Goal: Task Accomplishment & Management: Use online tool/utility

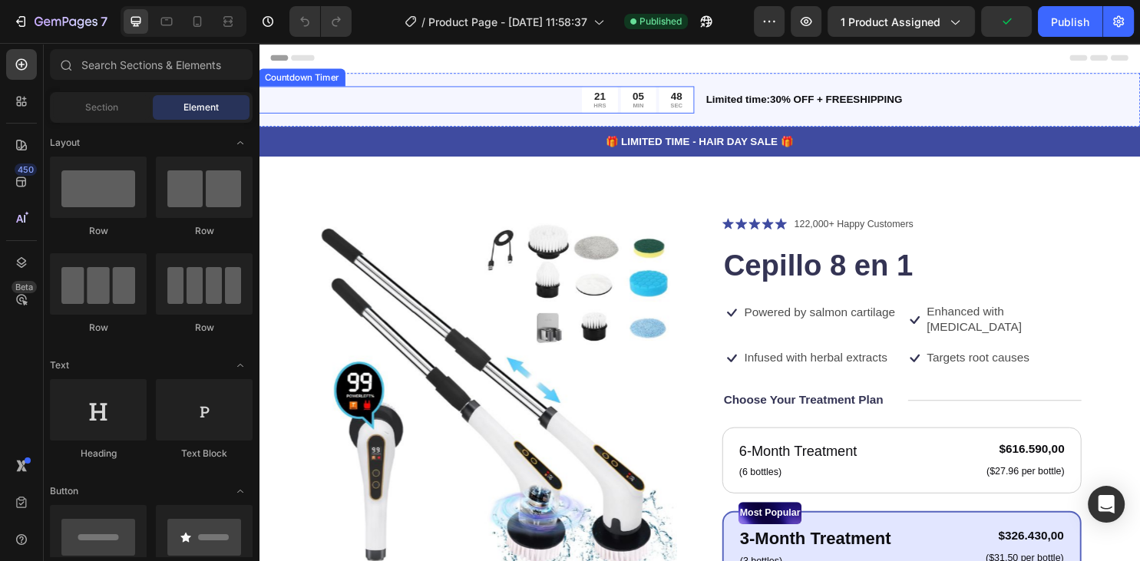
click at [618, 96] on div "21" at bounding box center [615, 98] width 13 height 14
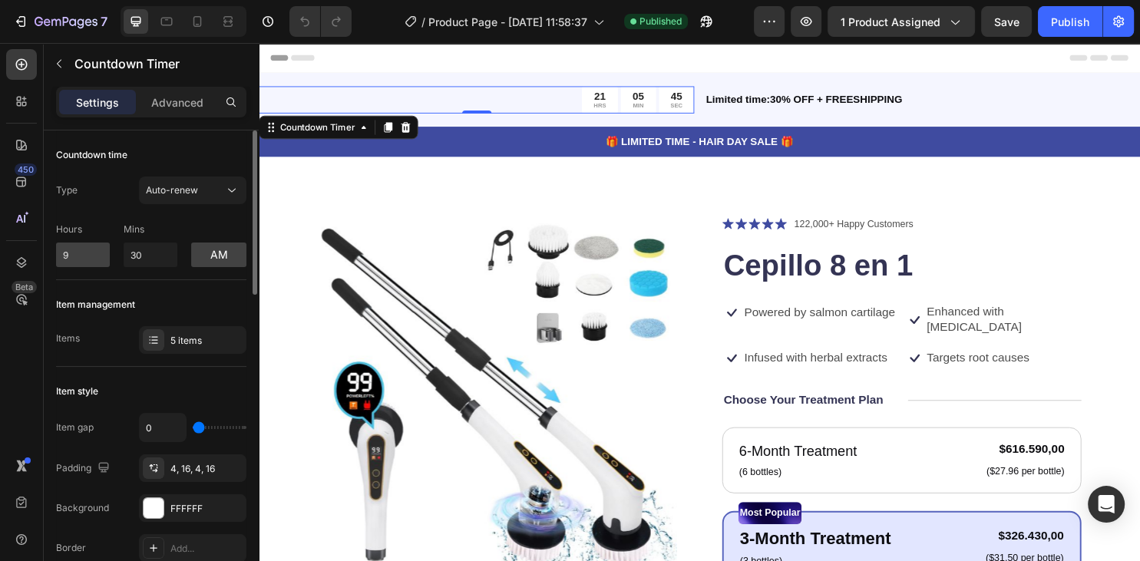
click at [97, 256] on input "9" at bounding box center [83, 255] width 54 height 25
click at [97, 256] on input "8" at bounding box center [83, 255] width 54 height 25
click at [97, 256] on input "7" at bounding box center [83, 255] width 54 height 25
click at [97, 256] on input "6" at bounding box center [83, 255] width 54 height 25
click at [97, 256] on input "5" at bounding box center [83, 255] width 54 height 25
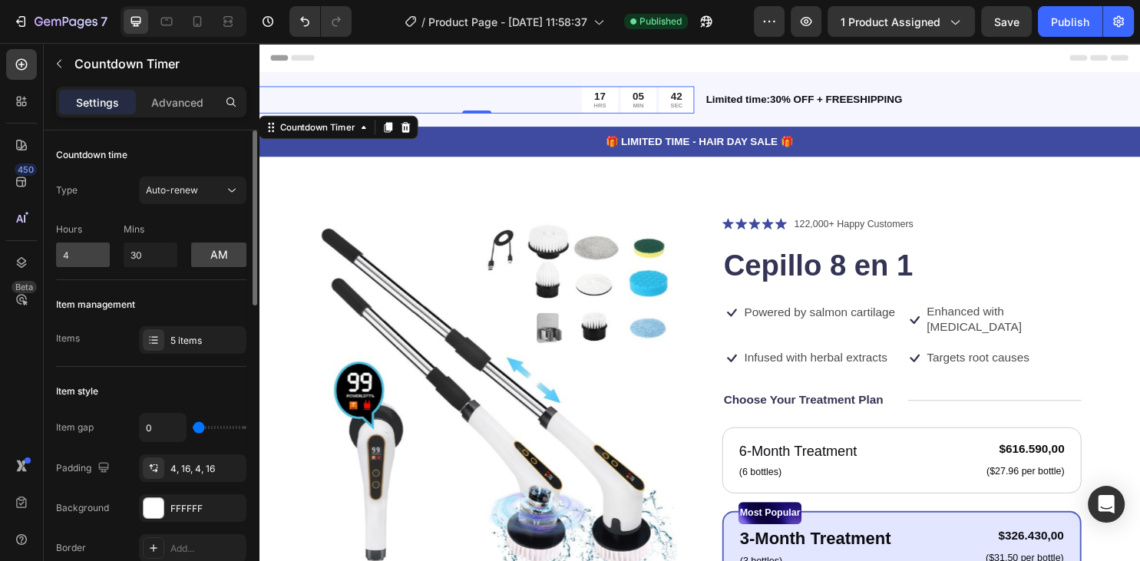
click at [97, 256] on input "4" at bounding box center [83, 255] width 54 height 25
click at [97, 256] on input "3" at bounding box center [83, 255] width 54 height 25
click at [97, 256] on input "2" at bounding box center [83, 255] width 54 height 25
click at [97, 256] on input "1" at bounding box center [83, 255] width 54 height 25
type input "0"
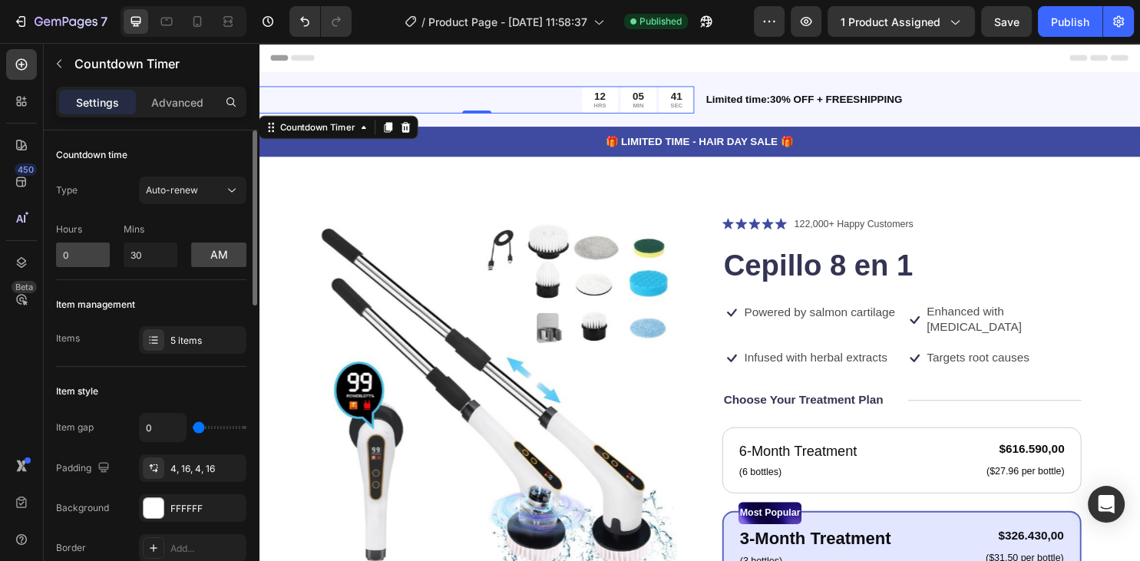
click at [97, 256] on input "0" at bounding box center [83, 255] width 54 height 25
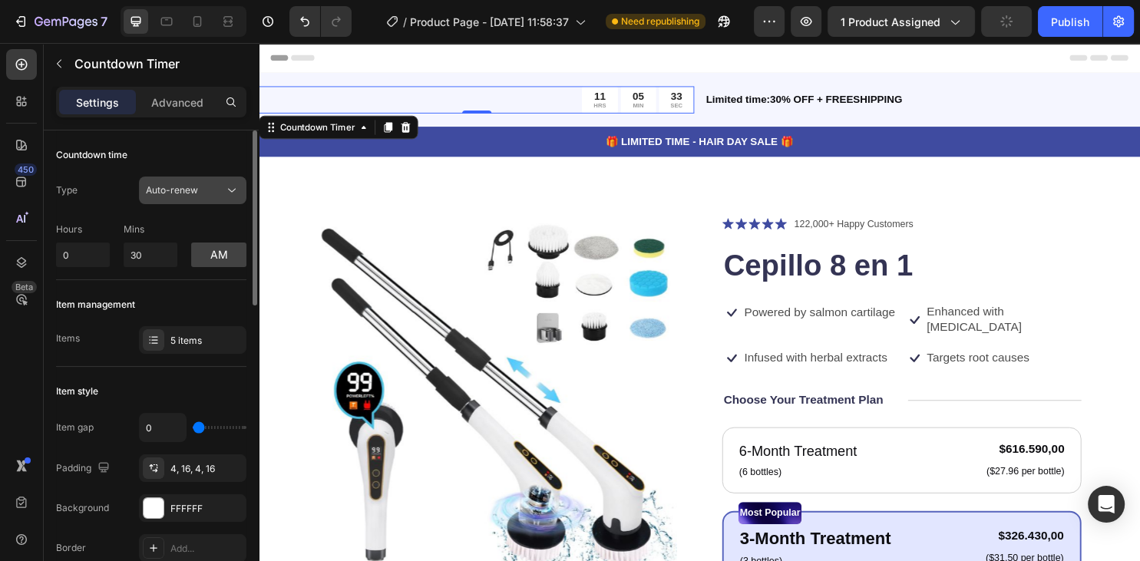
click at [170, 187] on span "Auto-renew" at bounding box center [172, 190] width 52 height 12
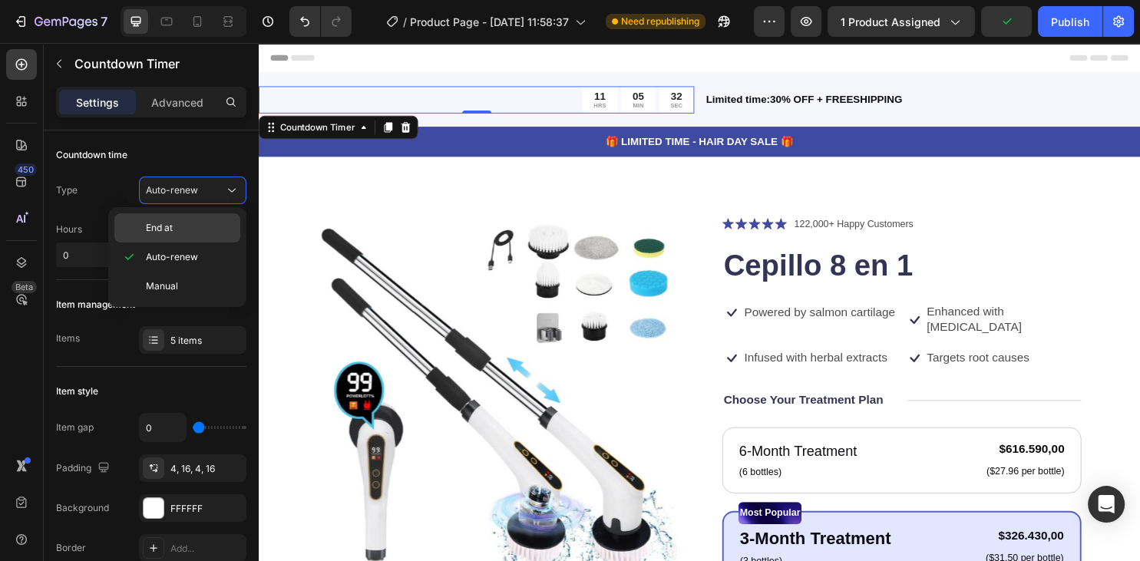
click at [164, 220] on div "End at" at bounding box center [177, 227] width 126 height 29
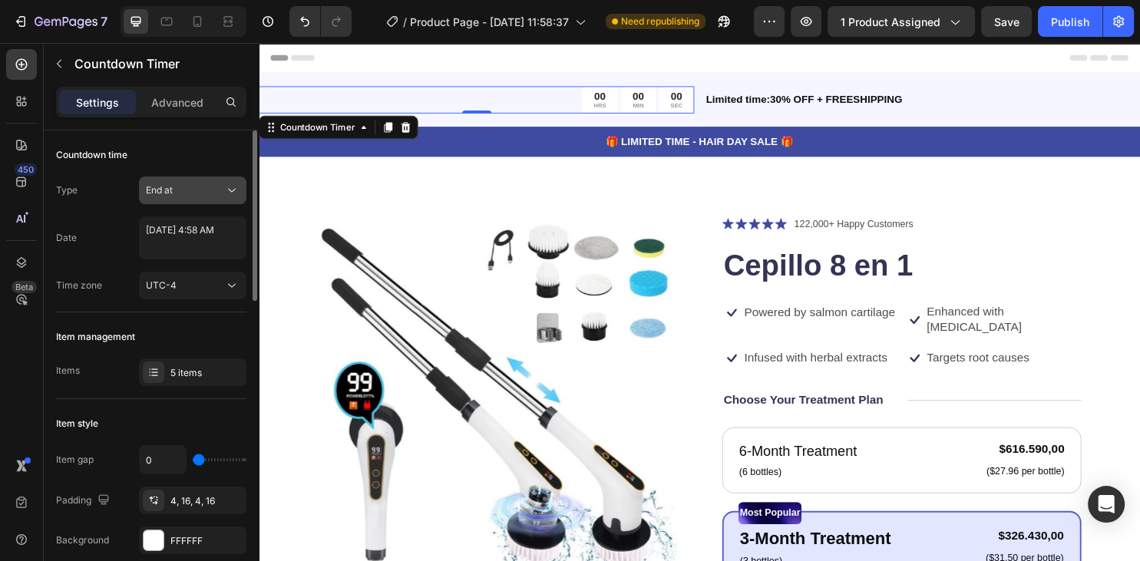
click at [181, 197] on div "End at" at bounding box center [193, 190] width 94 height 15
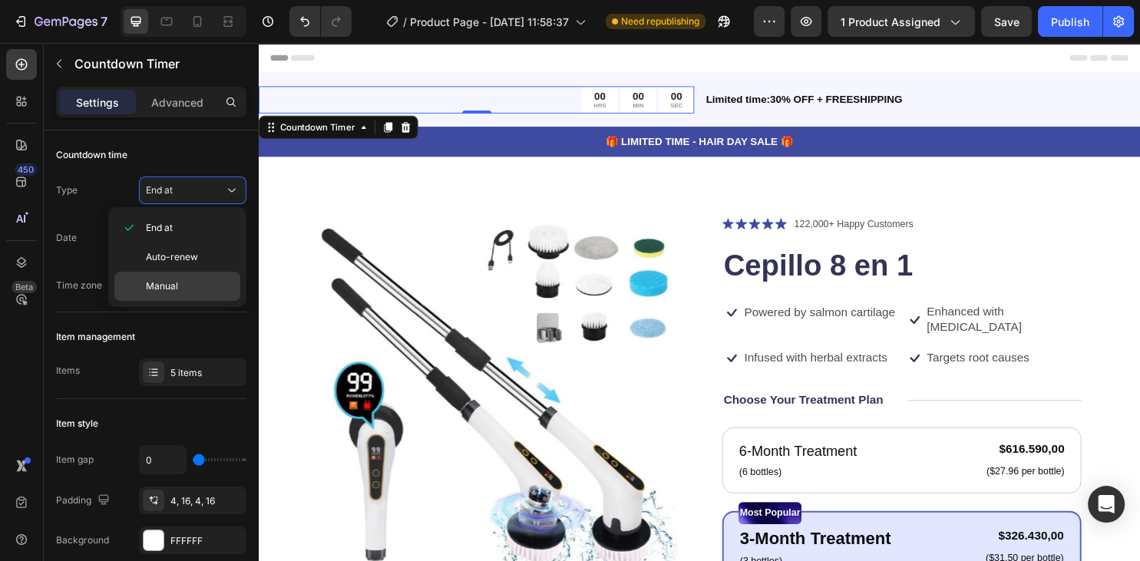
click at [164, 275] on div "Manual" at bounding box center [177, 286] width 126 height 29
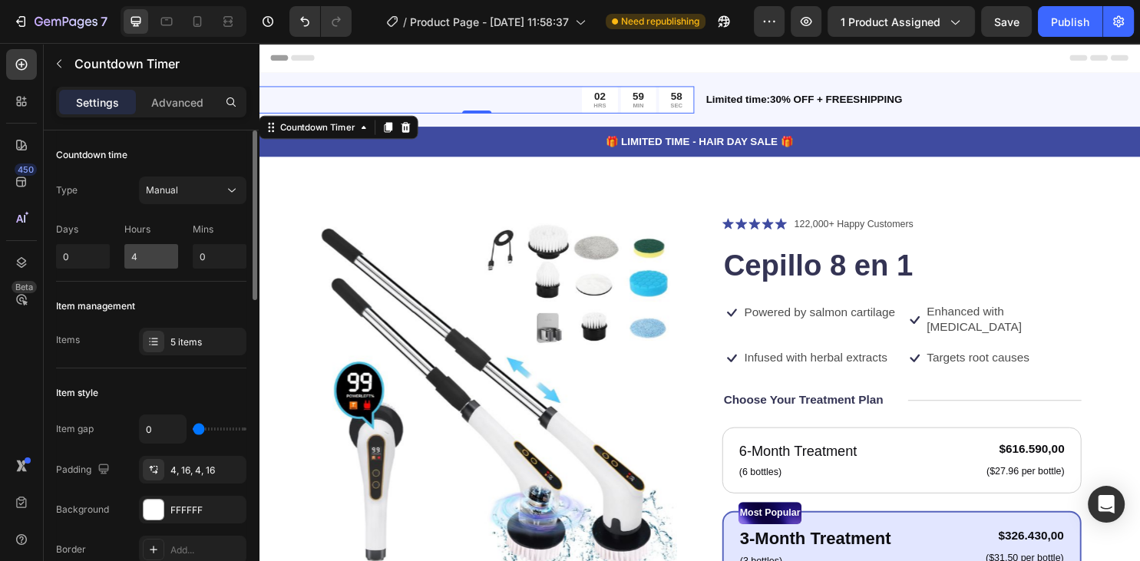
click at [163, 253] on input "4" at bounding box center [151, 256] width 54 height 25
click at [163, 253] on input "5" at bounding box center [151, 256] width 54 height 25
click at [164, 260] on input "4" at bounding box center [151, 256] width 54 height 25
click at [164, 260] on input "3" at bounding box center [151, 256] width 54 height 25
click at [164, 260] on input "2" at bounding box center [151, 256] width 54 height 25
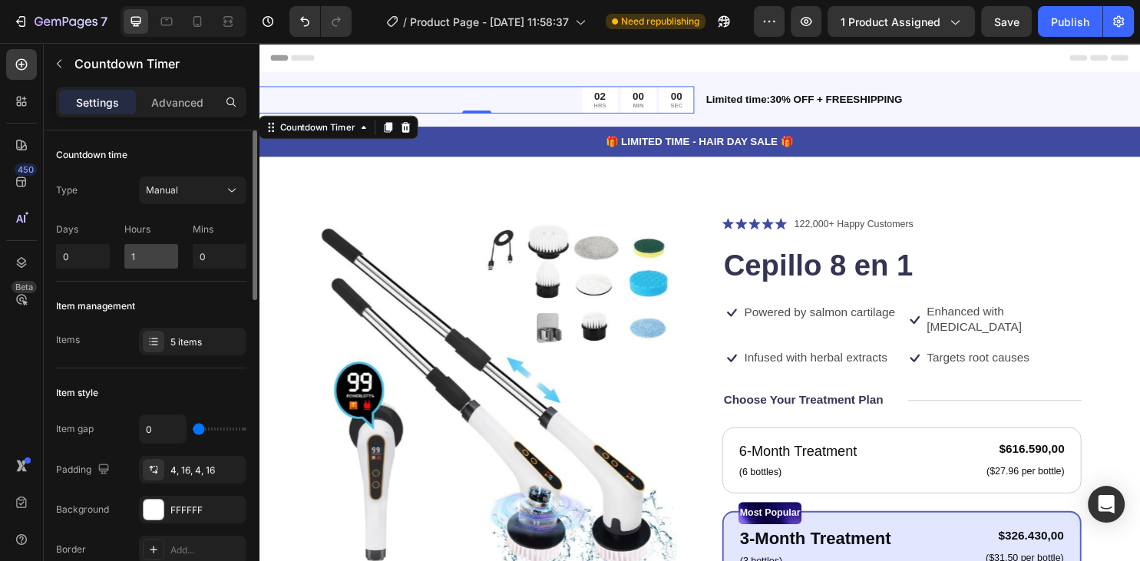
click at [164, 260] on input "1" at bounding box center [151, 256] width 54 height 25
type input "0"
click at [164, 260] on input "0" at bounding box center [151, 256] width 54 height 25
click at [224, 253] on input "0" at bounding box center [220, 256] width 54 height 25
type input "30"
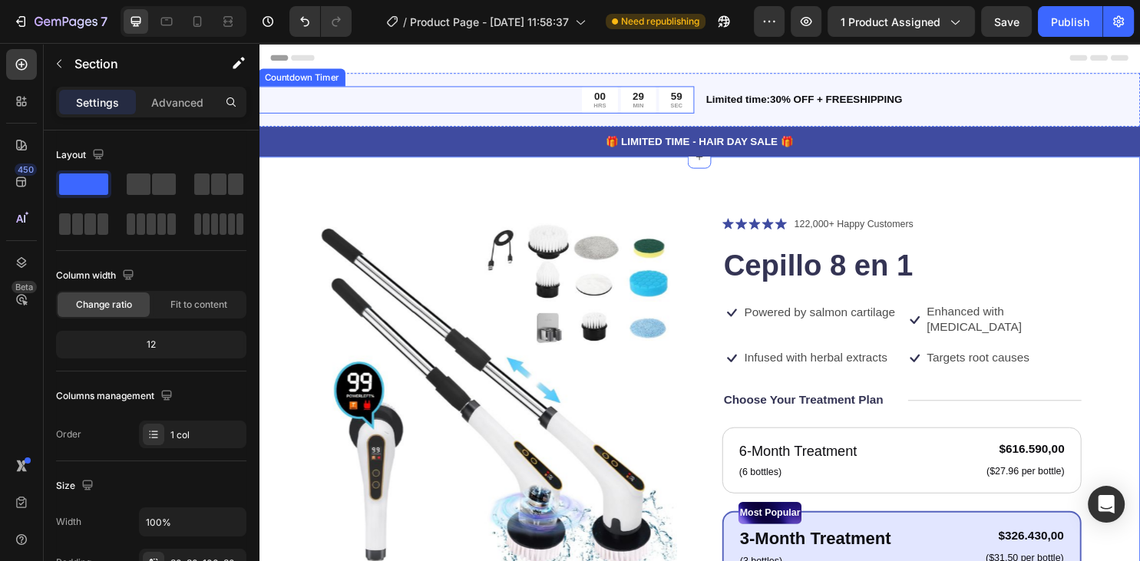
click at [661, 97] on div "29" at bounding box center [655, 98] width 12 height 14
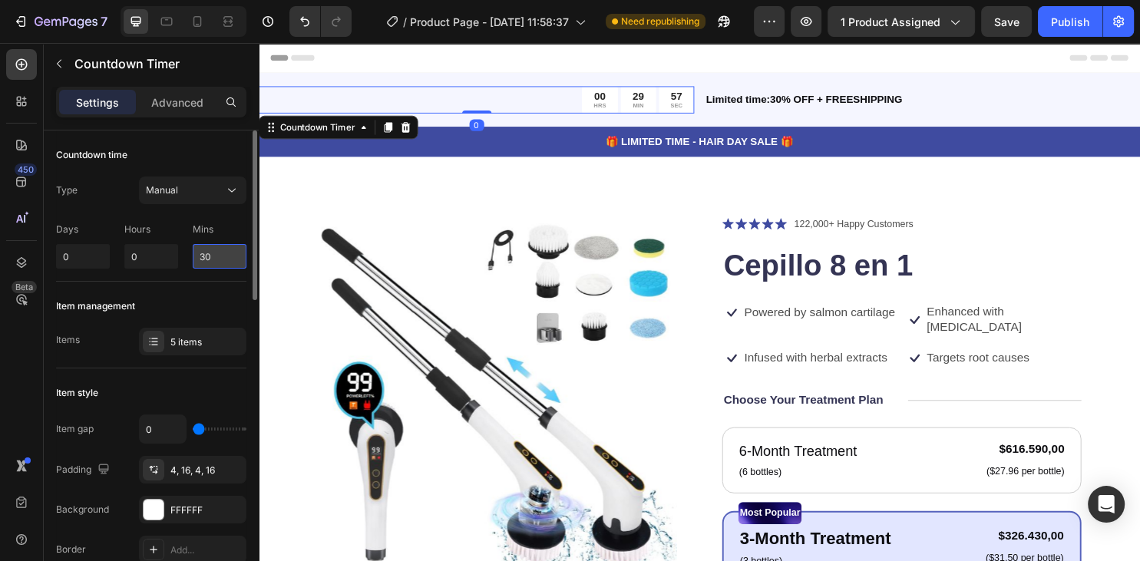
click at [209, 258] on input "30" at bounding box center [220, 256] width 54 height 25
type input "3"
type input "15"
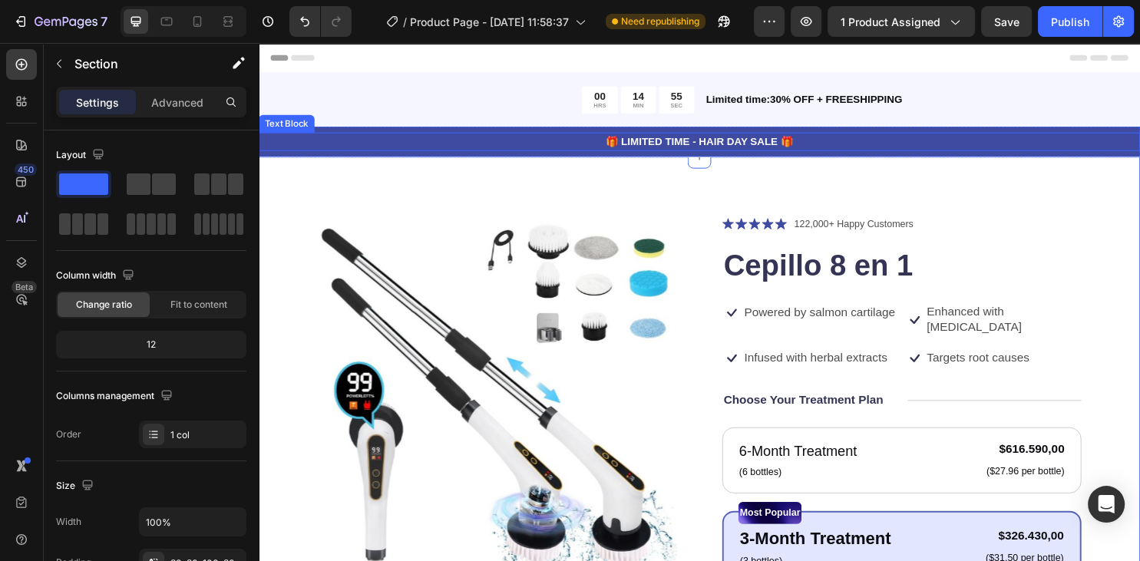
click at [666, 147] on p "🎁 LIMITED TIME - HAIR DAY SALE 🎁" at bounding box center [719, 146] width 918 height 16
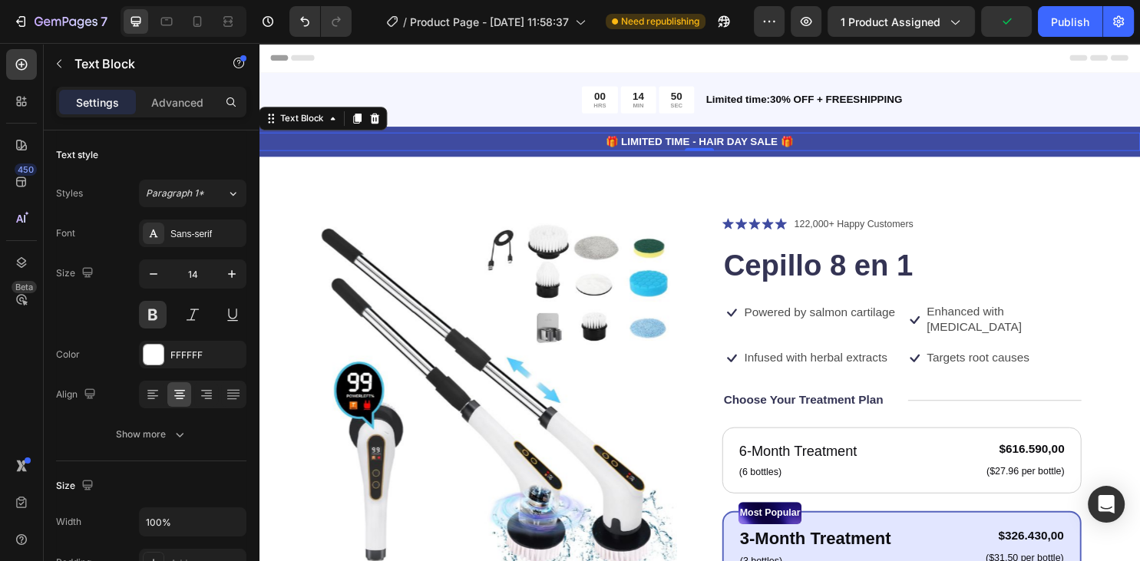
click at [735, 147] on p "🎁 LIMITED TIME - HAIR DAY SALE 🎁" at bounding box center [719, 146] width 918 height 16
click at [777, 146] on p "🎁 LIMITED TIME - HAIR DAY SALE 🎁" at bounding box center [719, 146] width 918 height 16
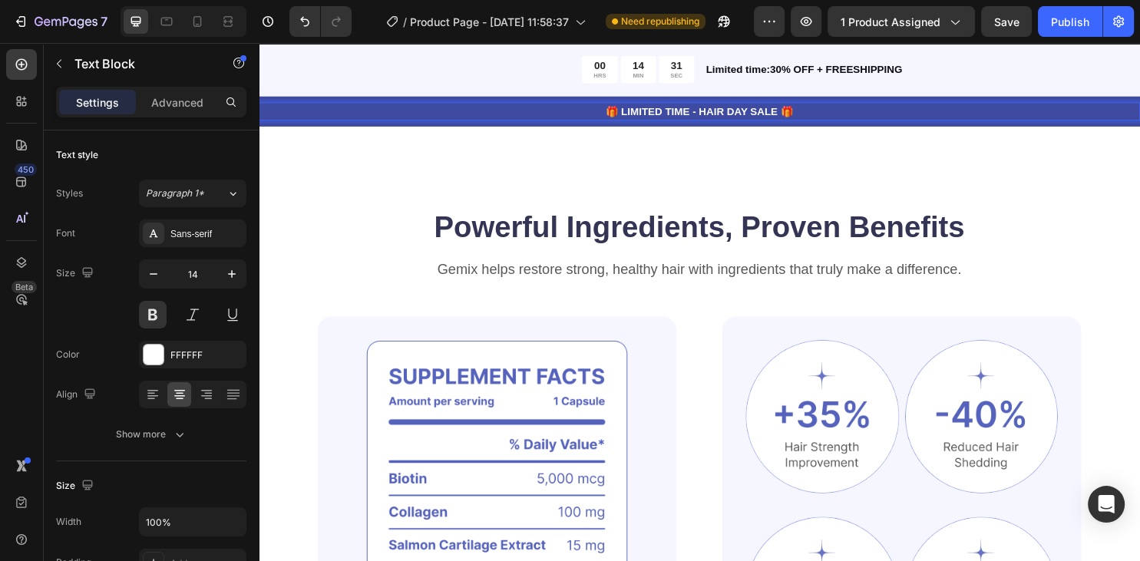
scroll to position [891, 0]
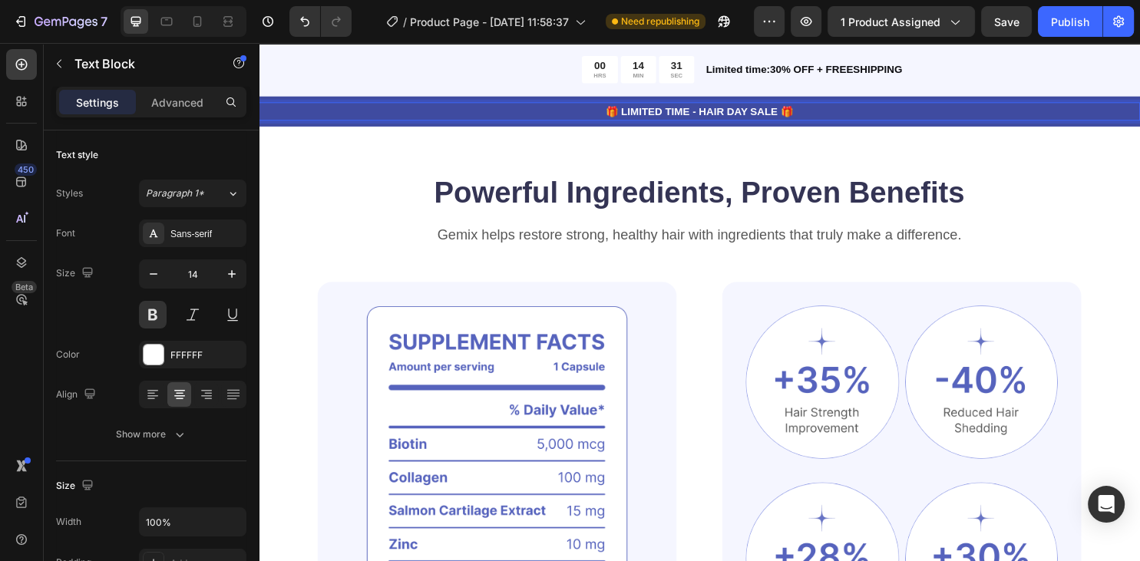
click at [781, 292] on div "Image Image Row Image Image Row Clinically Proven Benefits for Stronger, Health…" at bounding box center [930, 511] width 375 height 438
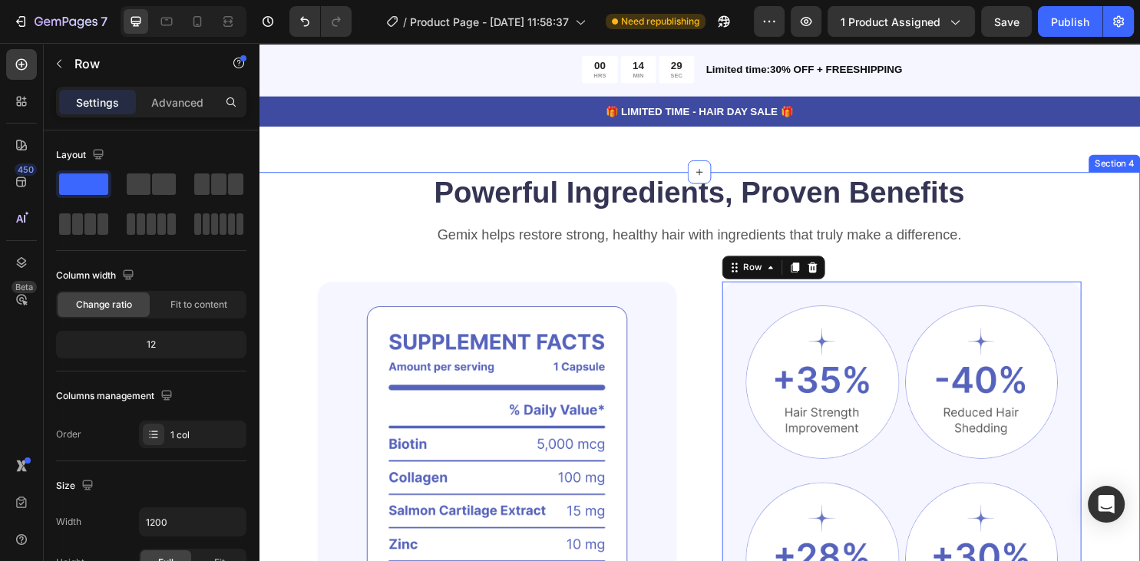
click at [1135, 178] on div "Powerful Ingredients, Proven Benefits Heading Gemix helps restore strong, healt…" at bounding box center [719, 492] width 921 height 629
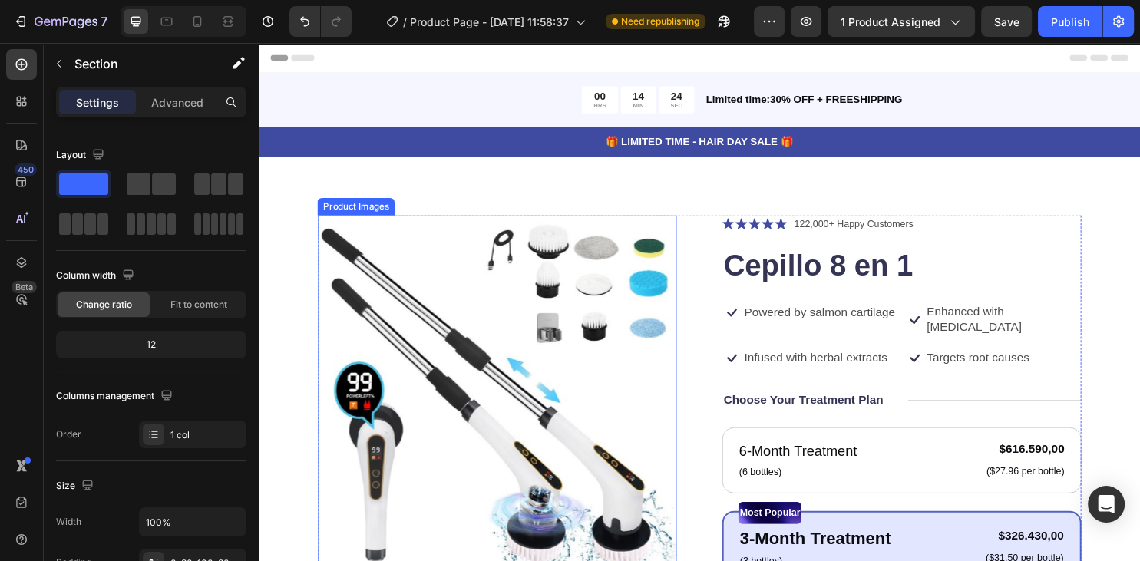
scroll to position [81, 0]
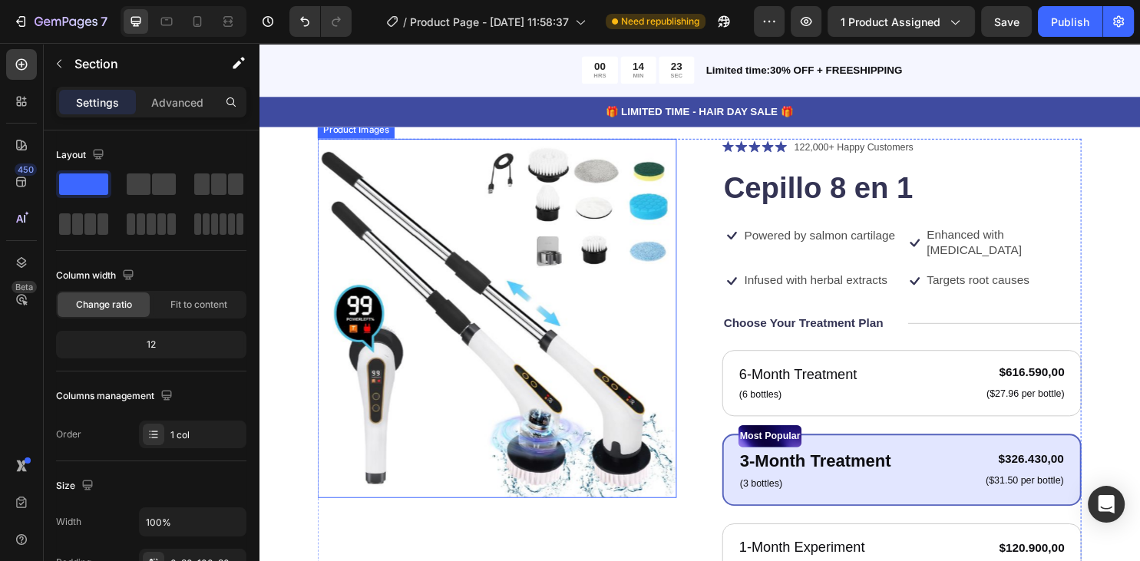
click at [624, 318] on img at bounding box center [507, 330] width 375 height 375
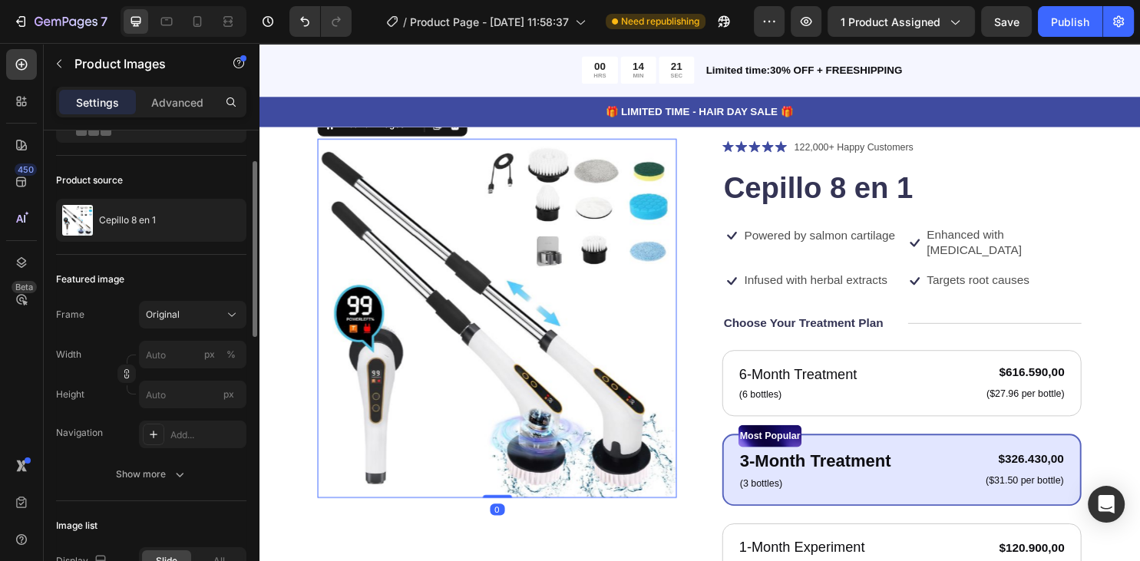
scroll to position [0, 0]
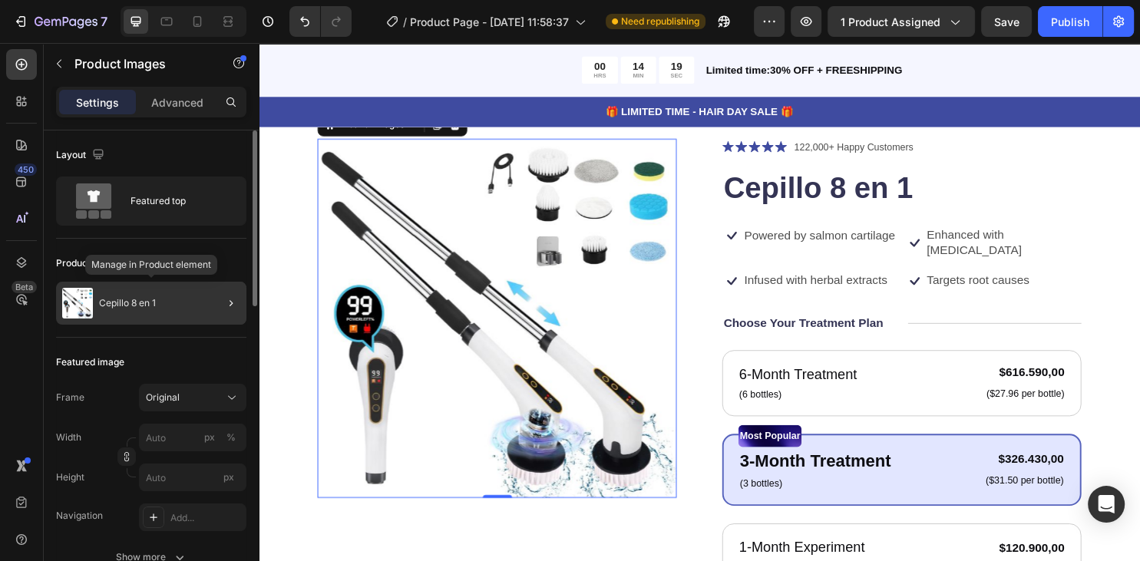
click at [88, 305] on img at bounding box center [77, 303] width 31 height 31
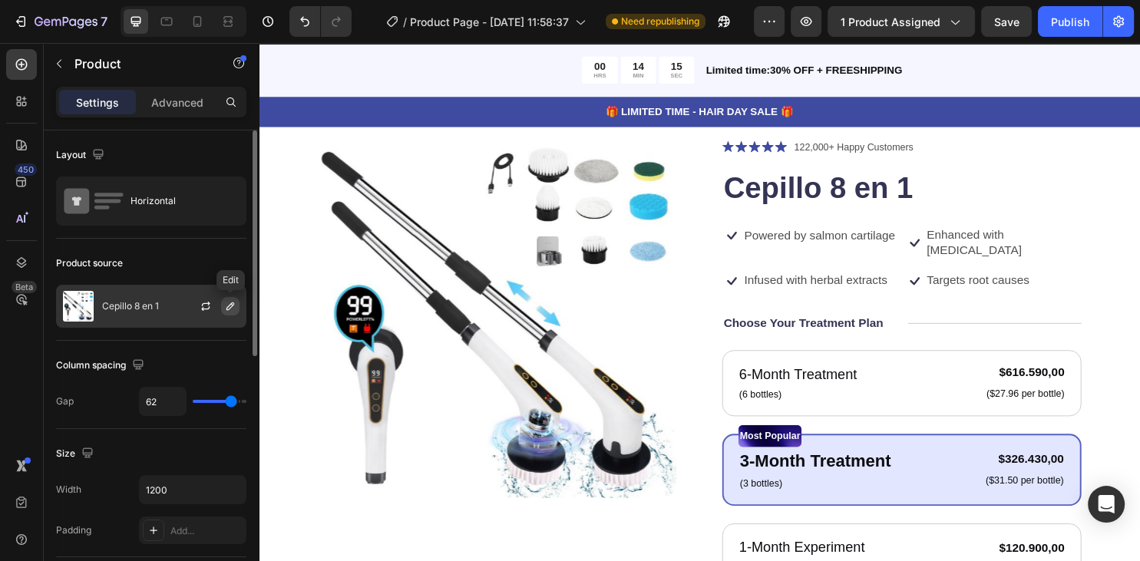
click at [229, 309] on icon "button" at bounding box center [230, 306] width 8 height 8
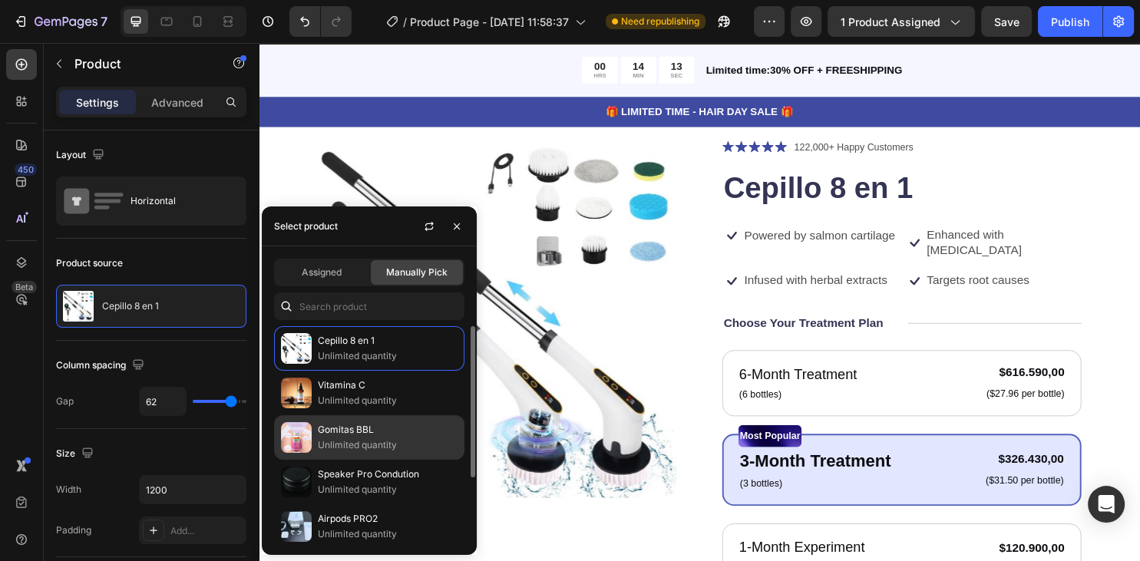
scroll to position [93, 0]
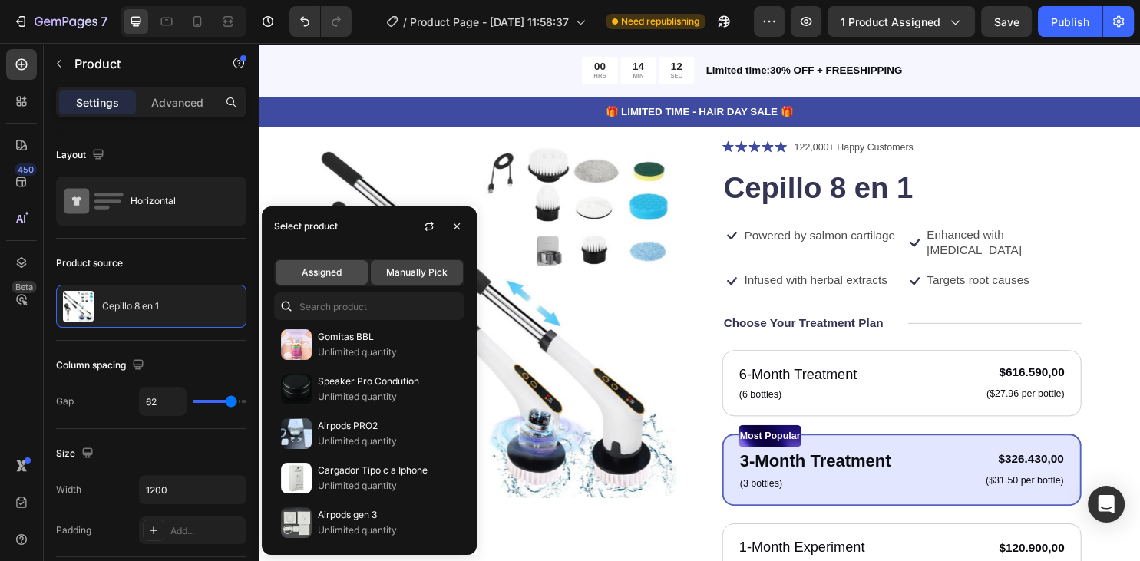
click at [338, 273] on span "Assigned" at bounding box center [322, 273] width 40 height 14
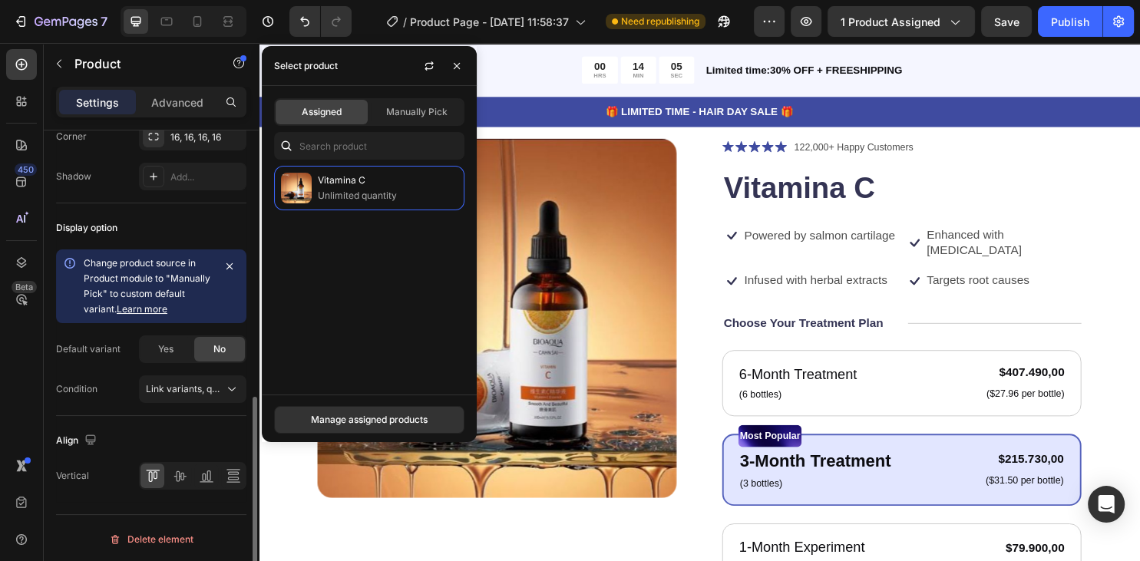
scroll to position [524, 0]
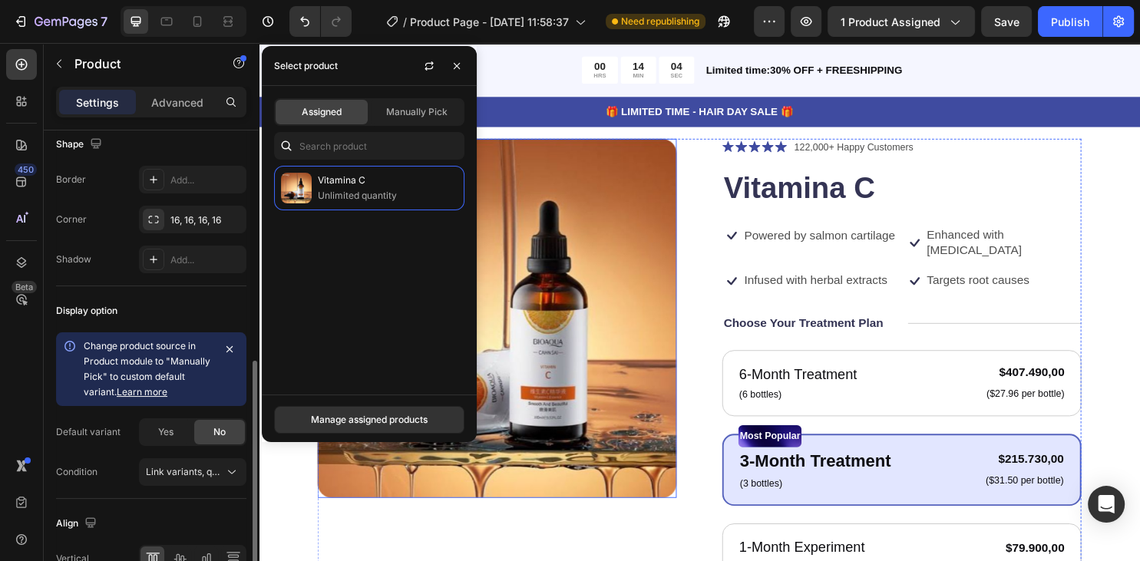
click at [524, 338] on img at bounding box center [507, 330] width 375 height 375
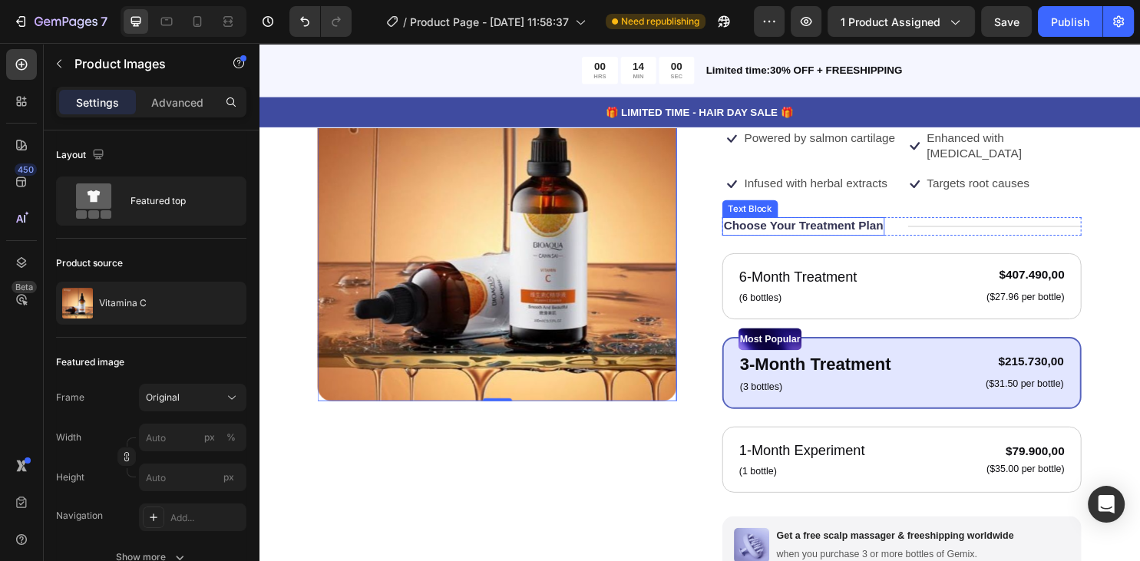
scroll to position [243, 0]
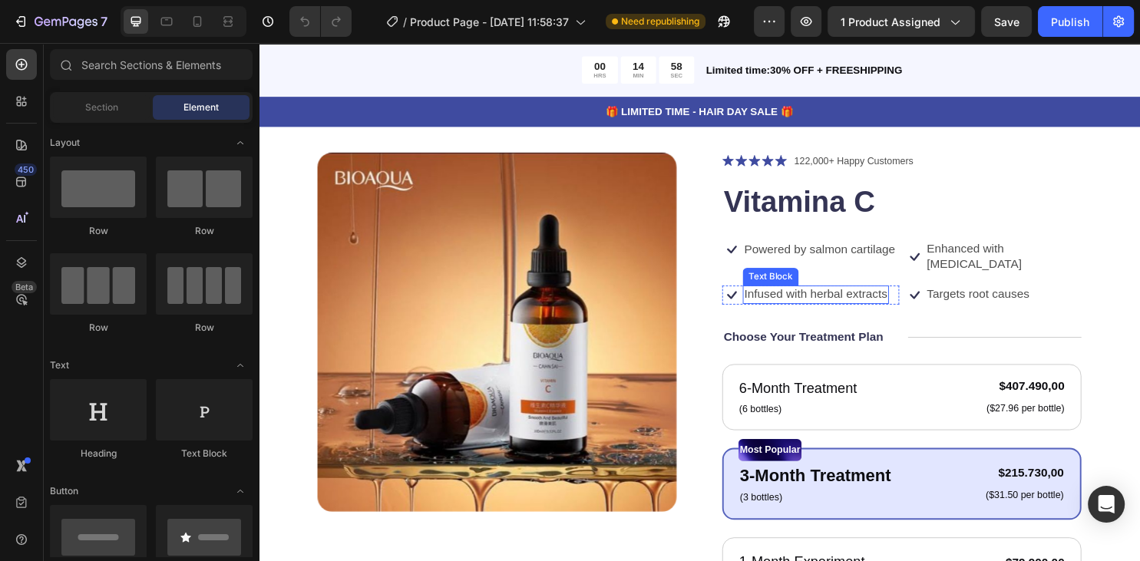
scroll to position [81, 0]
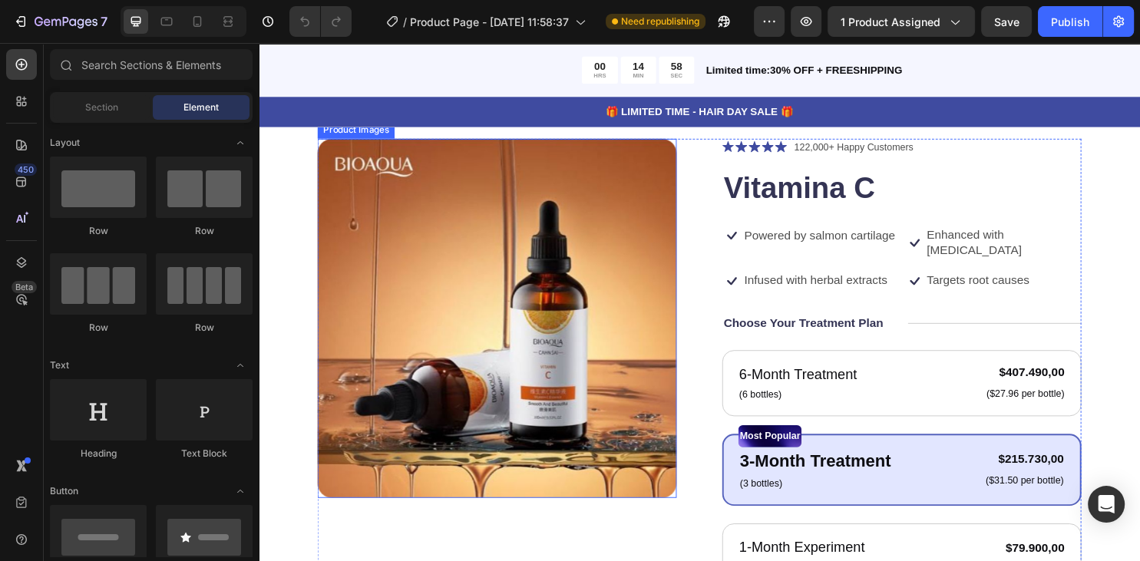
click at [532, 301] on img at bounding box center [507, 330] width 375 height 375
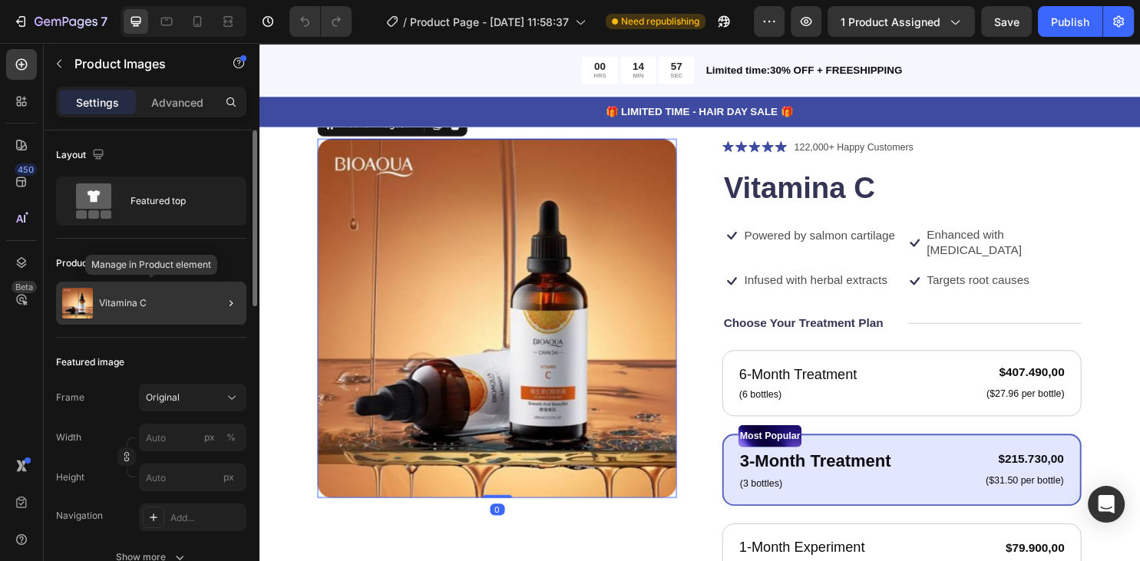
click at [122, 306] on p "Vitamina C" at bounding box center [123, 303] width 48 height 11
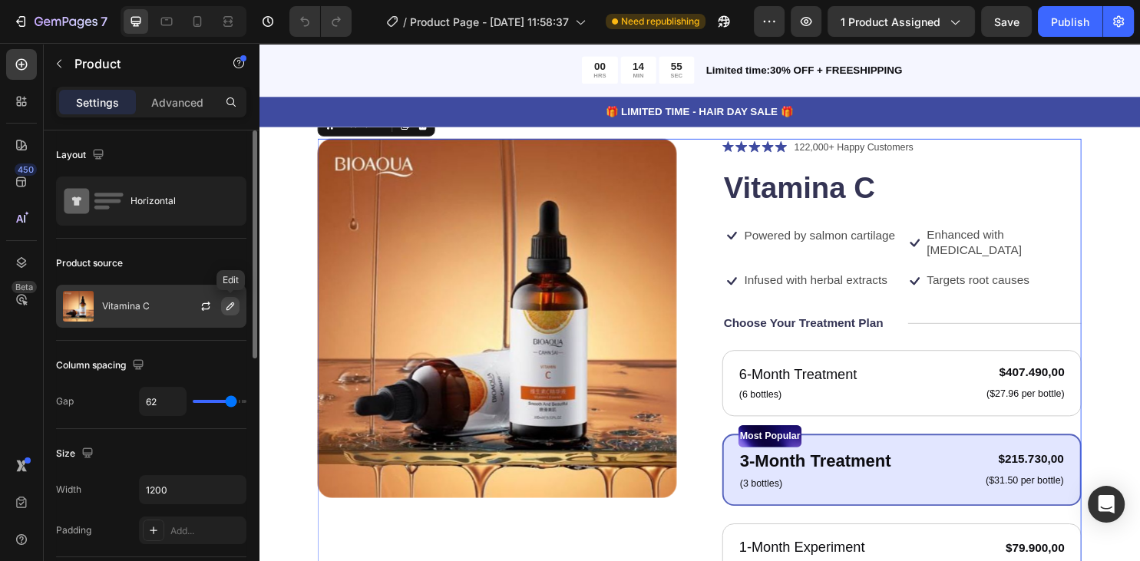
click at [229, 306] on icon "button" at bounding box center [230, 306] width 8 height 8
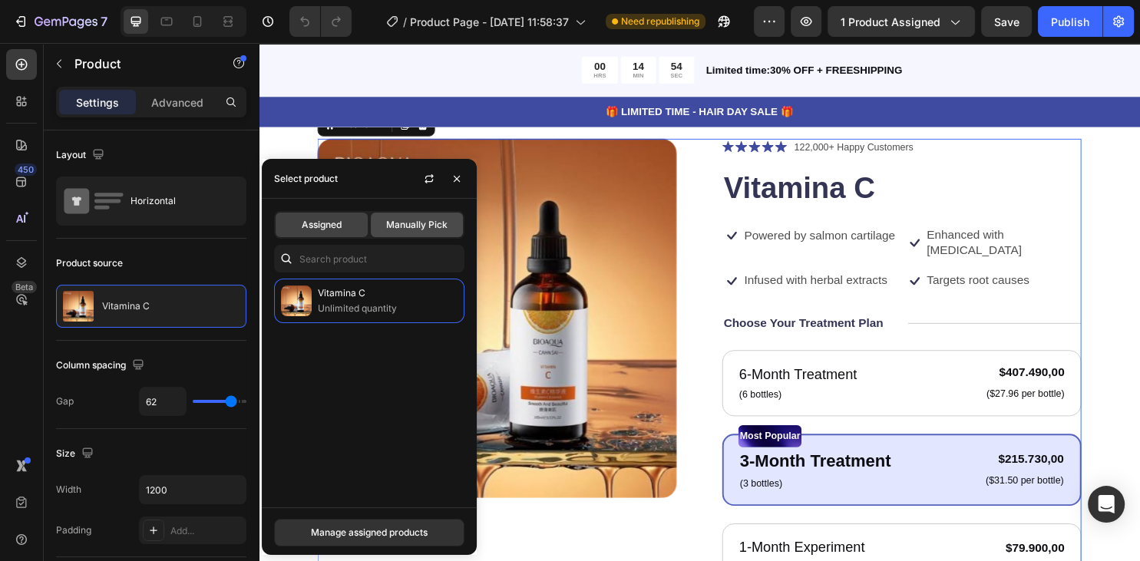
click at [391, 230] on span "Manually Pick" at bounding box center [416, 225] width 61 height 14
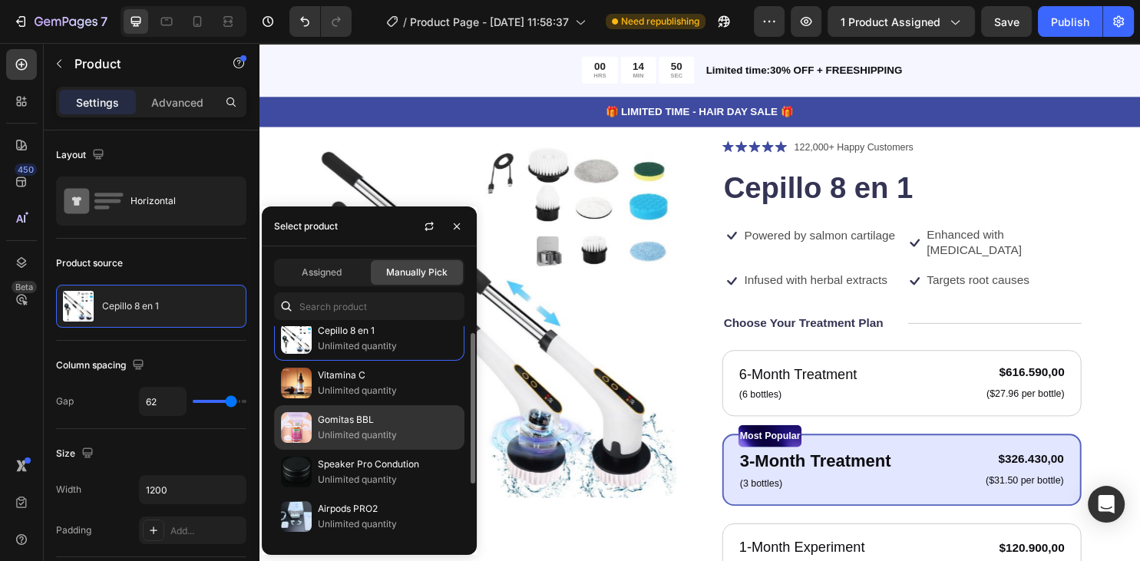
scroll to position [0, 0]
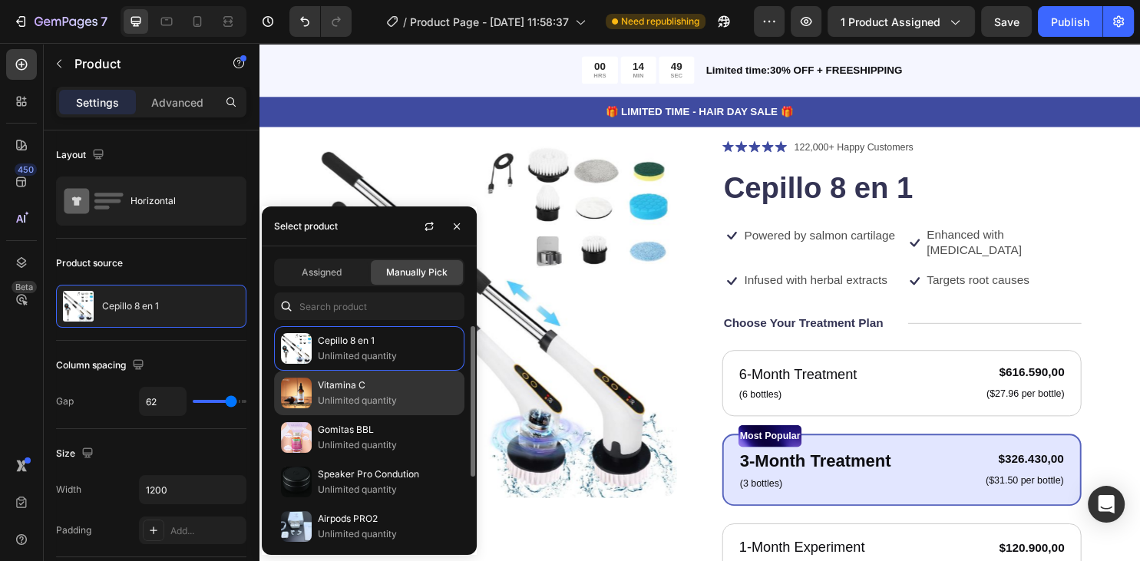
click at [357, 415] on div "Vitamina C Unlimited quantity" at bounding box center [369, 437] width 190 height 45
click at [376, 401] on p "Unlimited quantity" at bounding box center [388, 400] width 140 height 15
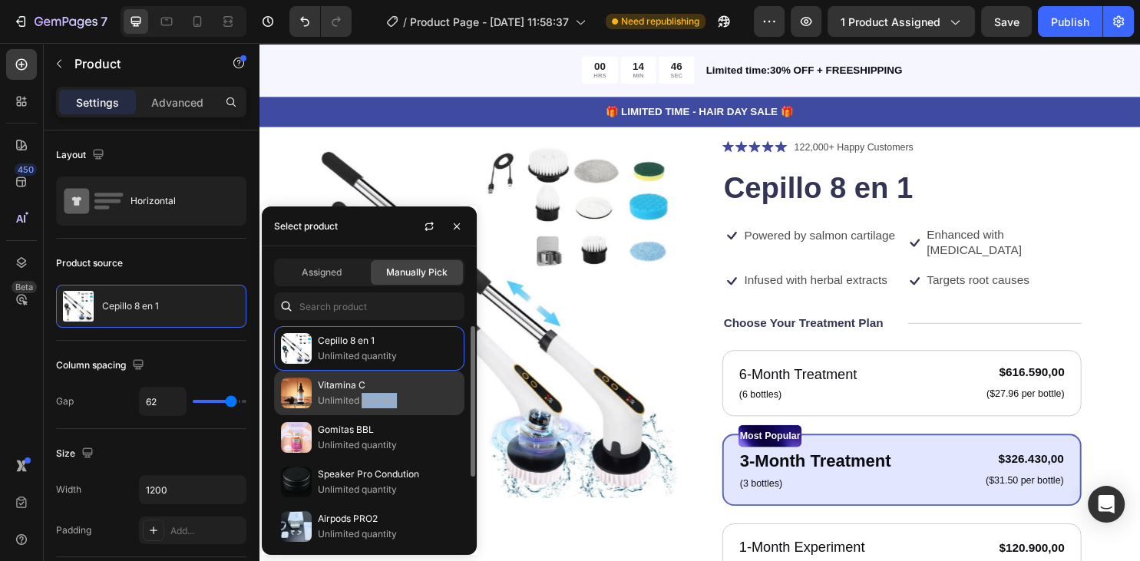
click at [395, 399] on p "Unlimited quantity" at bounding box center [388, 400] width 140 height 15
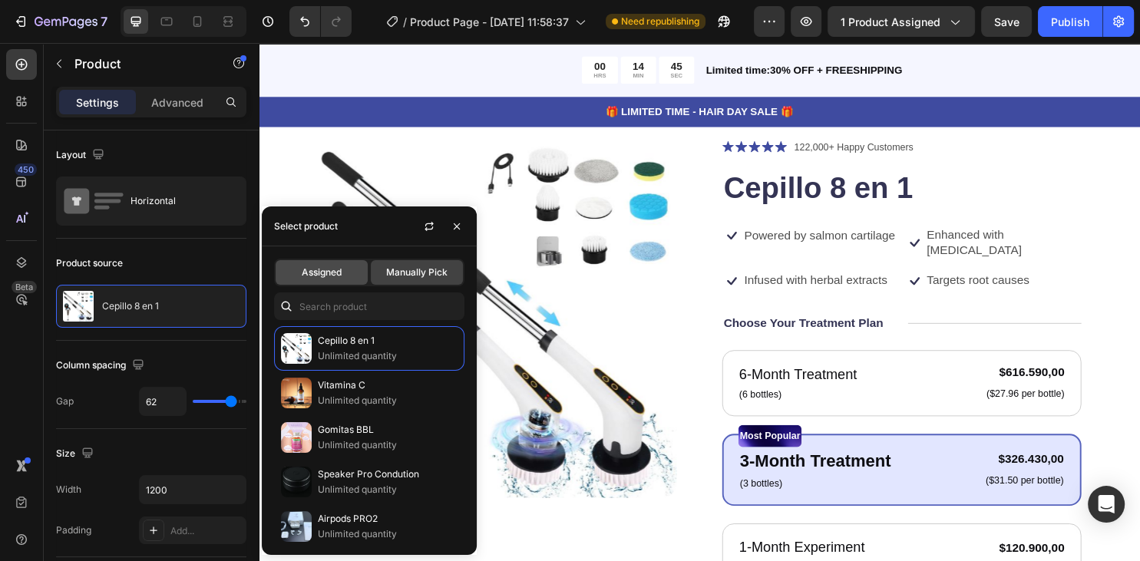
click at [330, 280] on div "Assigned" at bounding box center [322, 272] width 92 height 25
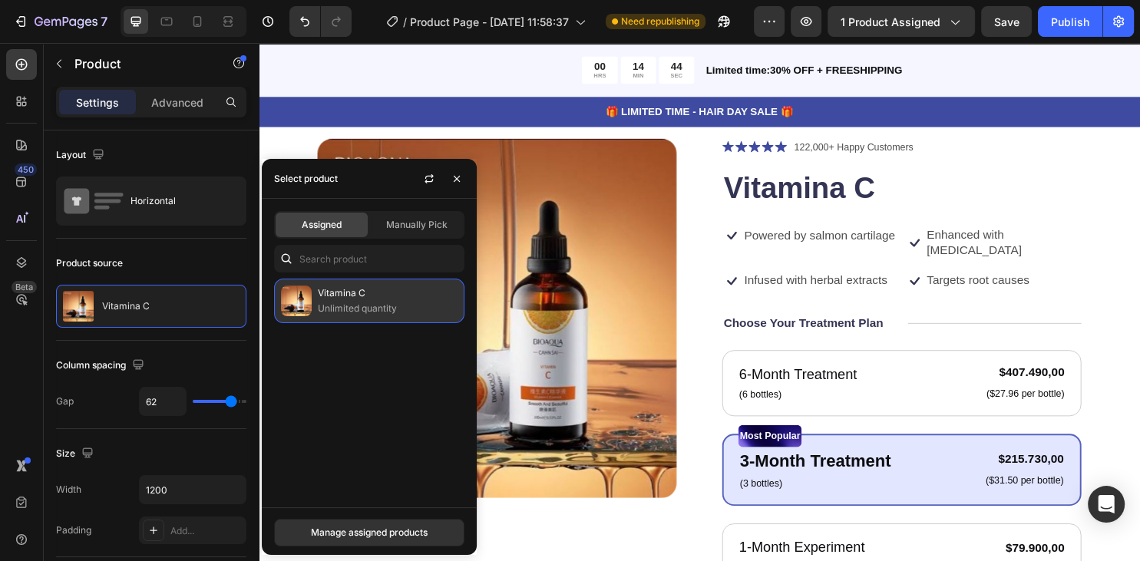
click at [335, 299] on p "Vitamina C" at bounding box center [388, 293] width 140 height 15
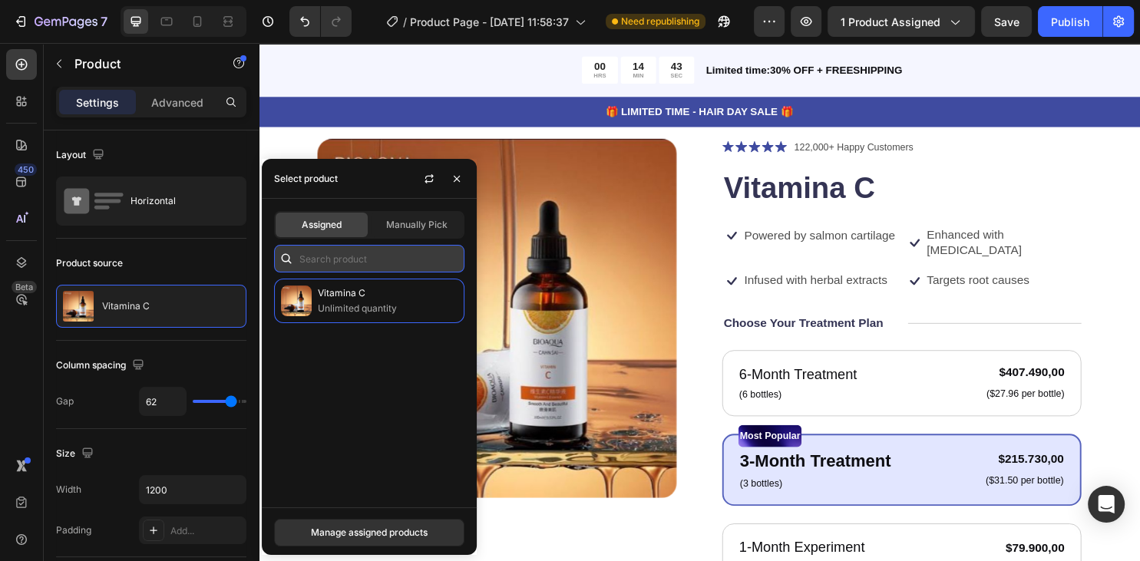
click at [325, 258] on input "text" at bounding box center [369, 259] width 190 height 28
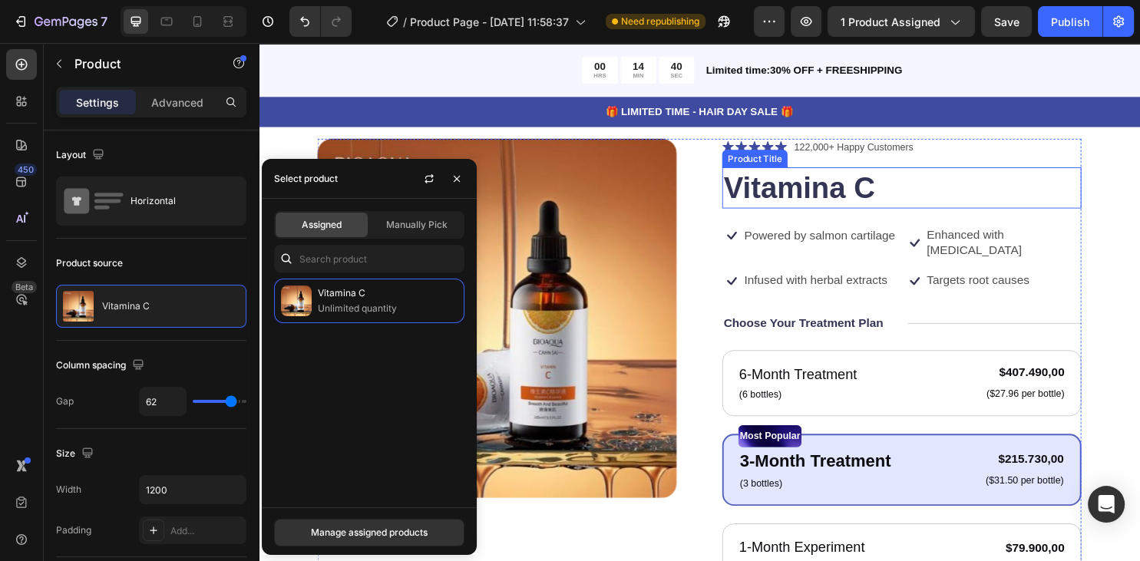
click at [1075, 183] on h1 "Vitamina C" at bounding box center [930, 194] width 375 height 43
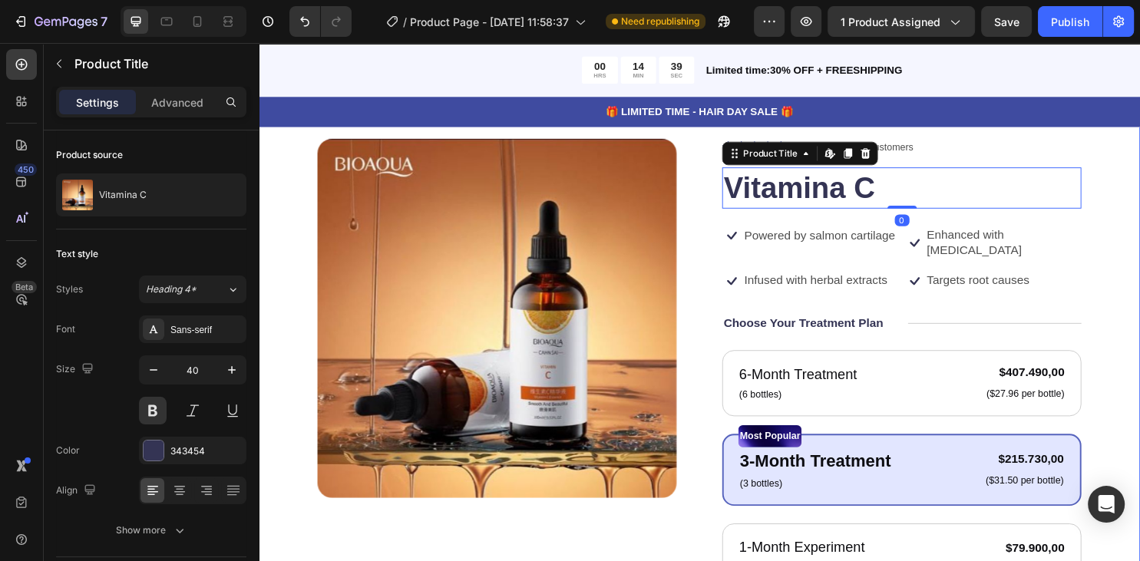
click at [1131, 170] on div "Product Images Icon Icon Icon Icon Icon Icon List 122,000+ Happy Customers Text…" at bounding box center [719, 526] width 921 height 890
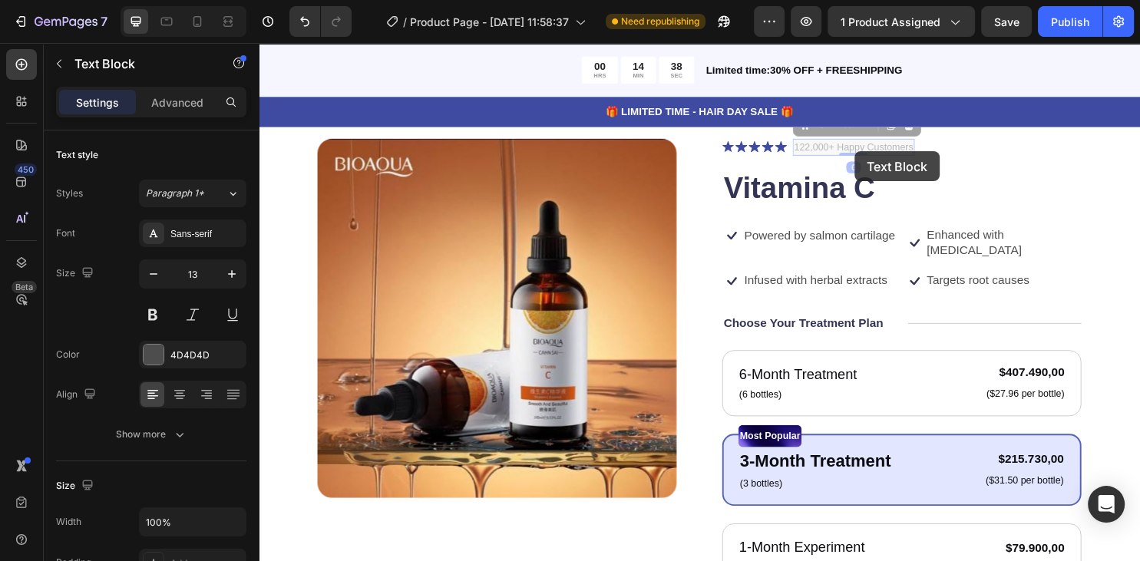
click at [854, 151] on div "122,000+ Happy Customers Text Block 0 122,000+ Happy Customers Text Block 0" at bounding box center [880, 152] width 127 height 18
click at [935, 153] on div "122,000+ Happy Customers Text Block 0" at bounding box center [880, 152] width 127 height 18
click at [938, 153] on p "122,000+ Happy Customers" at bounding box center [880, 151] width 124 height 15
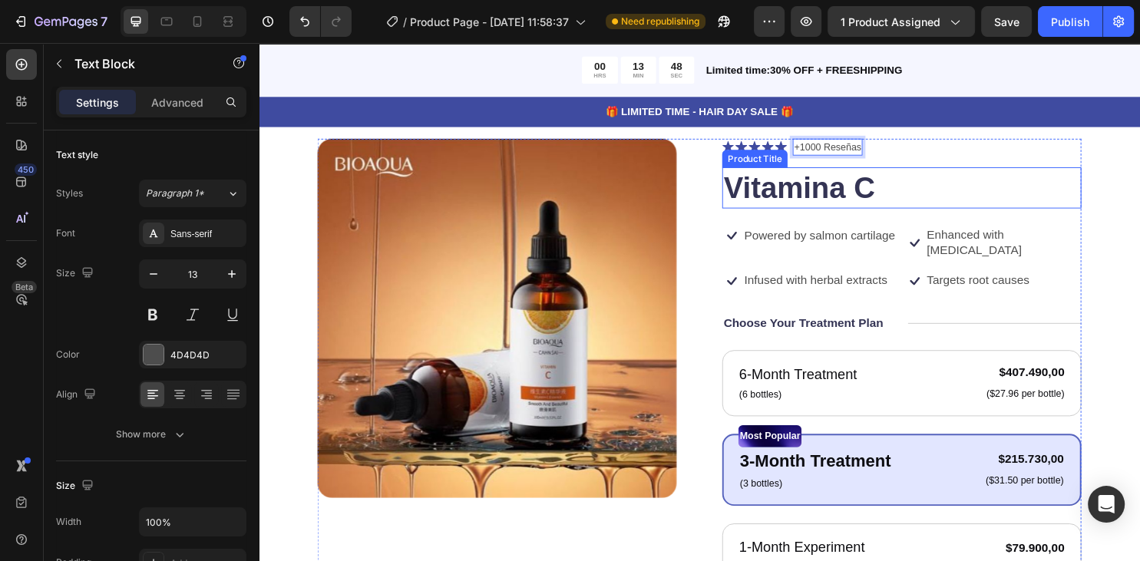
click at [1120, 197] on div "Product Images Icon Icon Icon Icon Icon Icon List +1000 Reseñas Text Block 0 Ro…" at bounding box center [719, 526] width 921 height 890
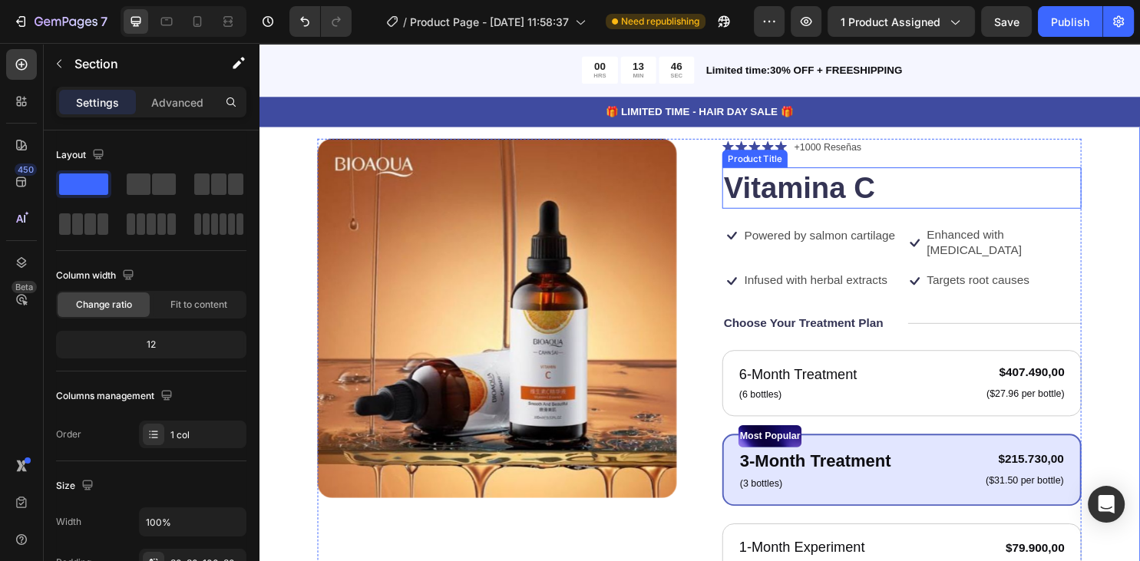
click at [778, 187] on h1 "Vitamina C" at bounding box center [930, 194] width 375 height 43
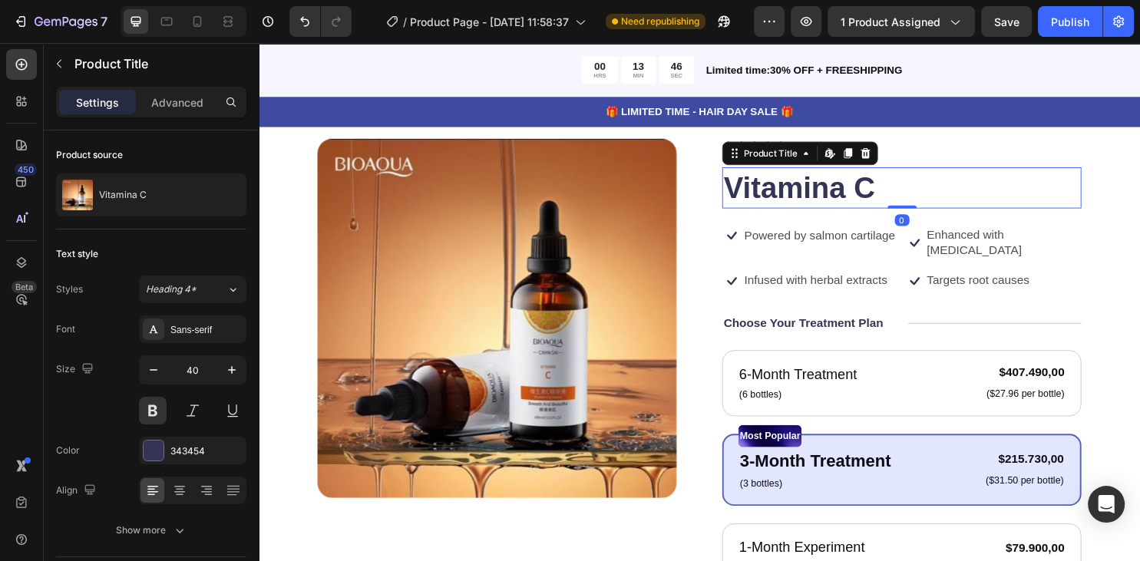
click at [927, 193] on h1 "Vitamina C" at bounding box center [930, 194] width 375 height 43
click at [899, 193] on h1 "Vitamina C" at bounding box center [930, 194] width 375 height 43
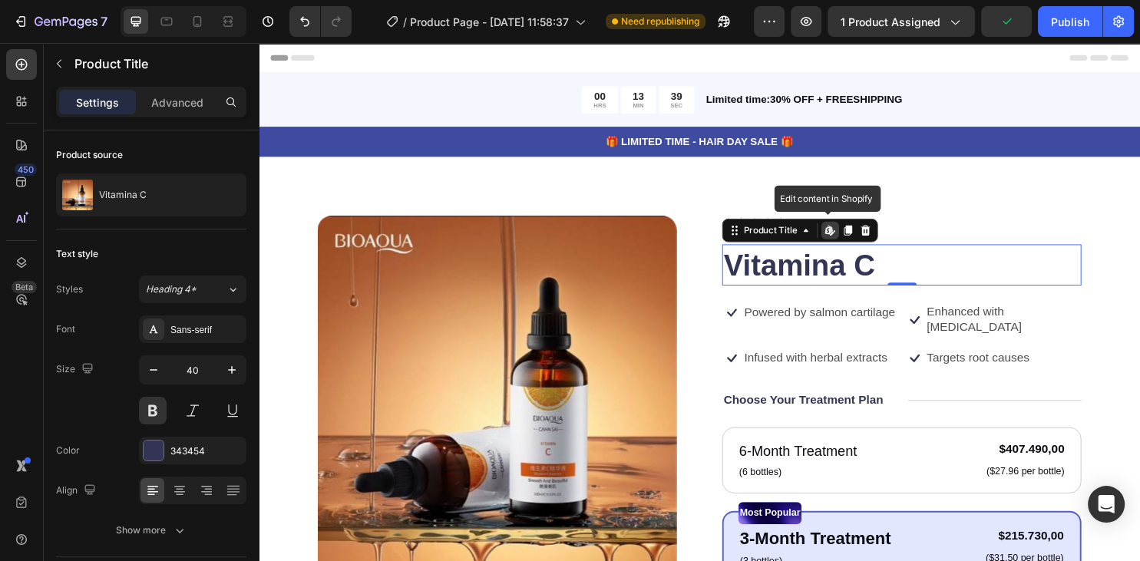
click at [860, 238] on icon at bounding box center [856, 239] width 12 height 12
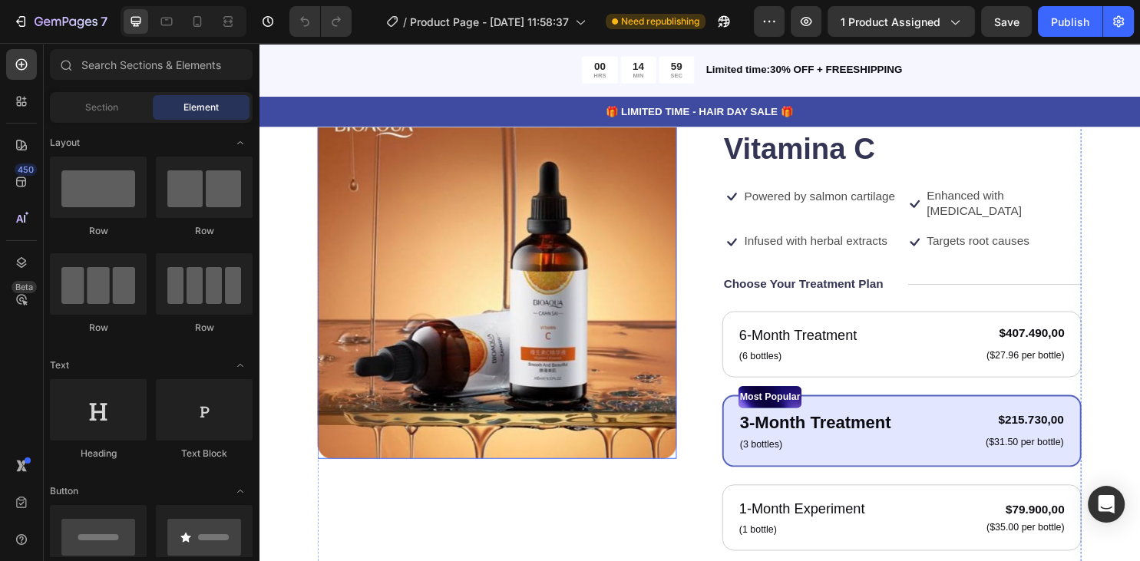
scroll to position [243, 0]
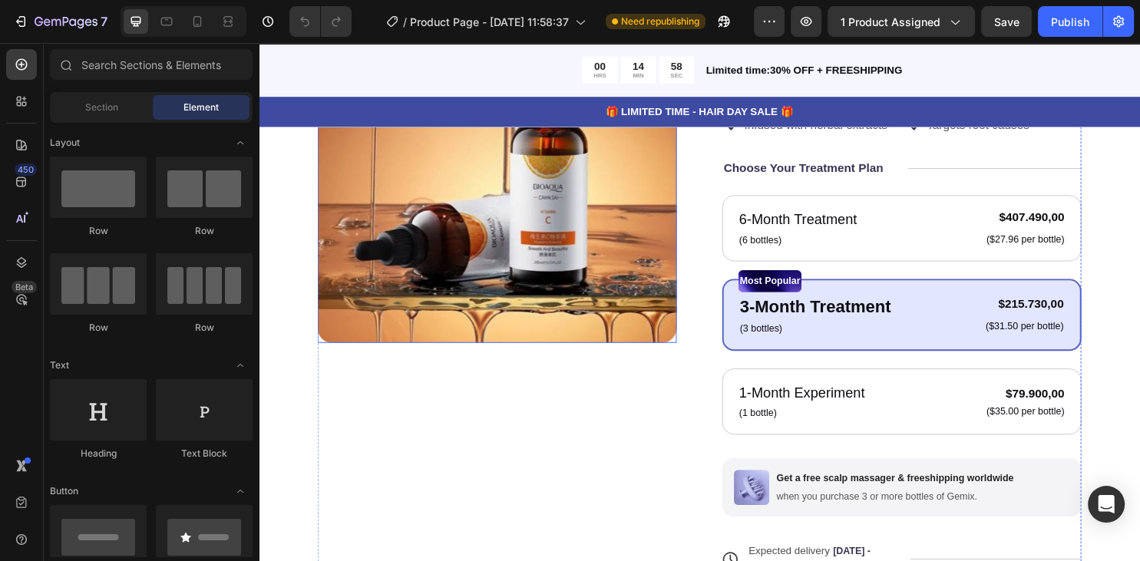
click at [537, 247] on img at bounding box center [507, 168] width 375 height 375
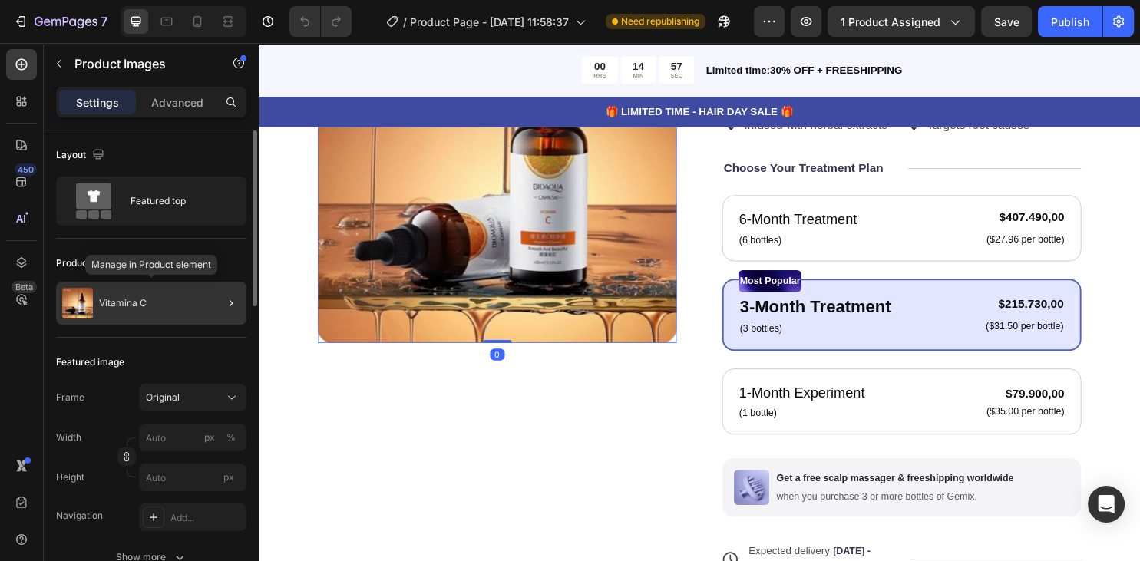
click at [141, 289] on div "Vitamina C" at bounding box center [151, 303] width 190 height 43
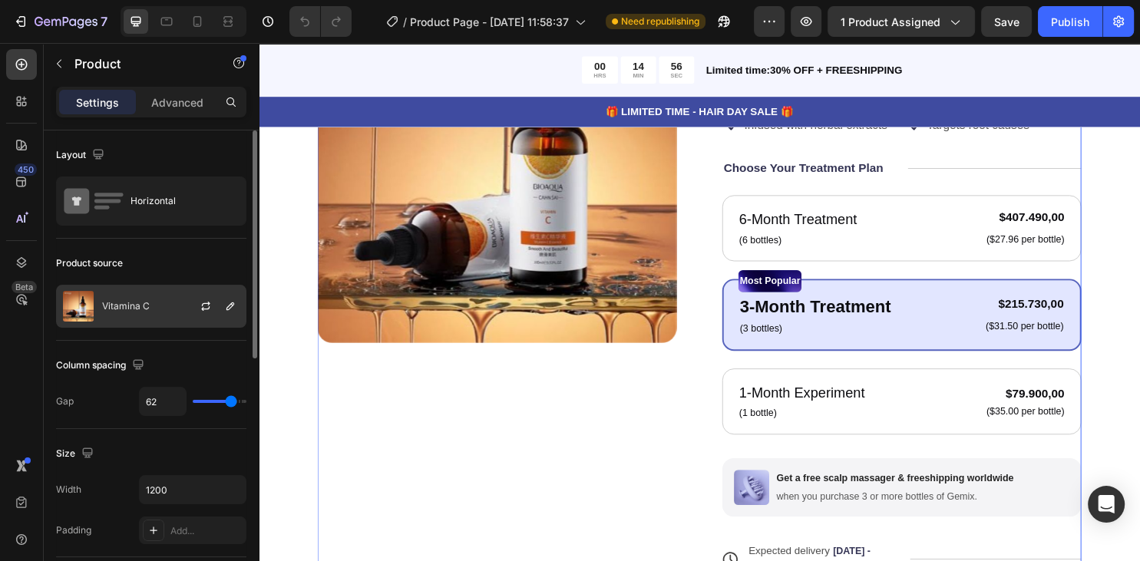
click at [121, 290] on div "Vitamina C" at bounding box center [151, 306] width 190 height 43
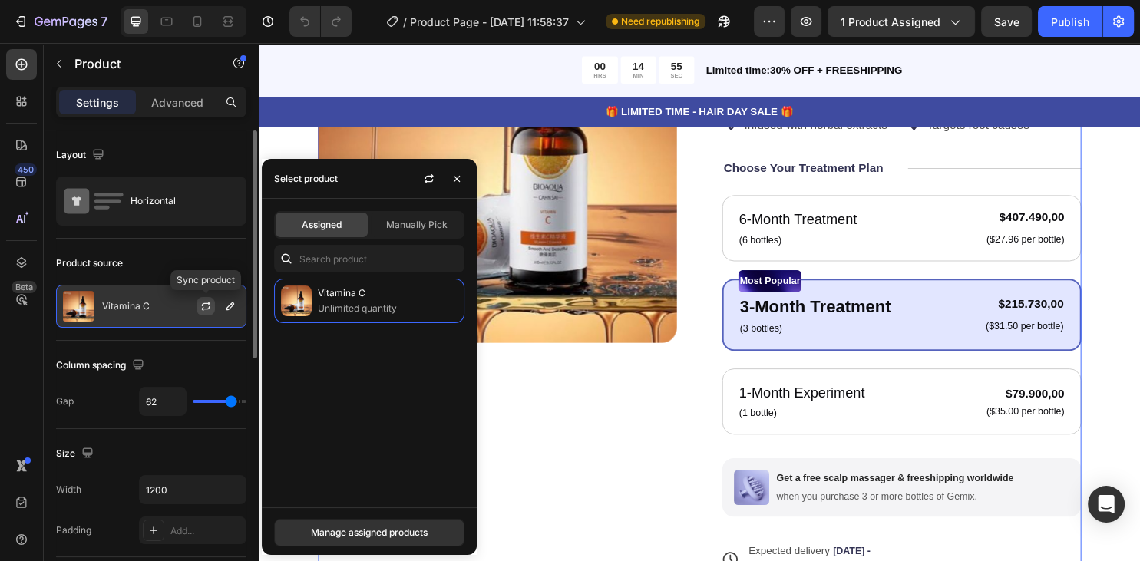
click at [207, 306] on icon "button" at bounding box center [206, 306] width 12 height 12
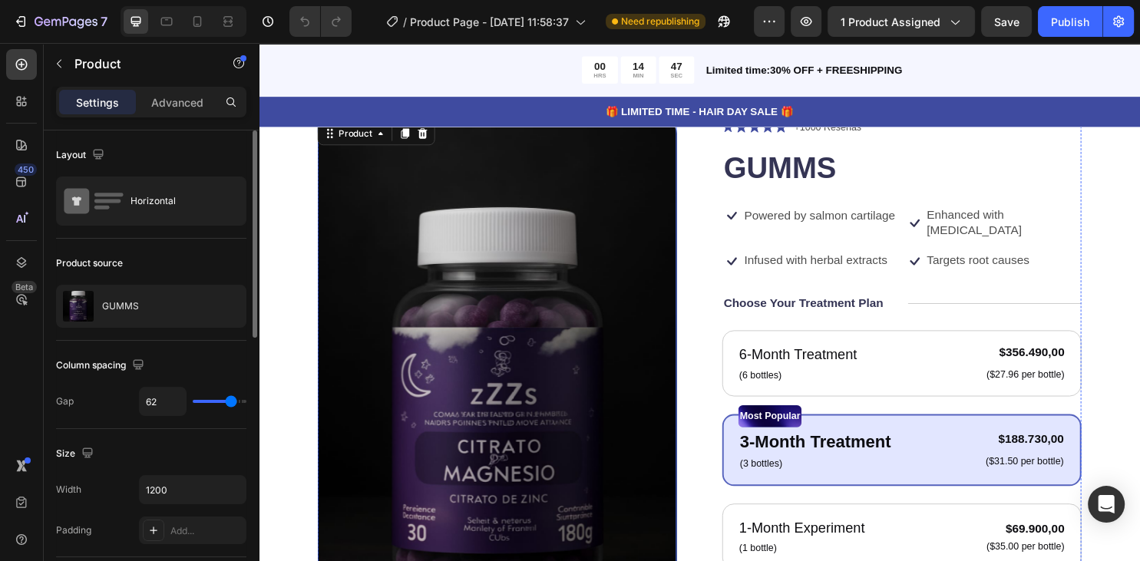
scroll to position [104, 0]
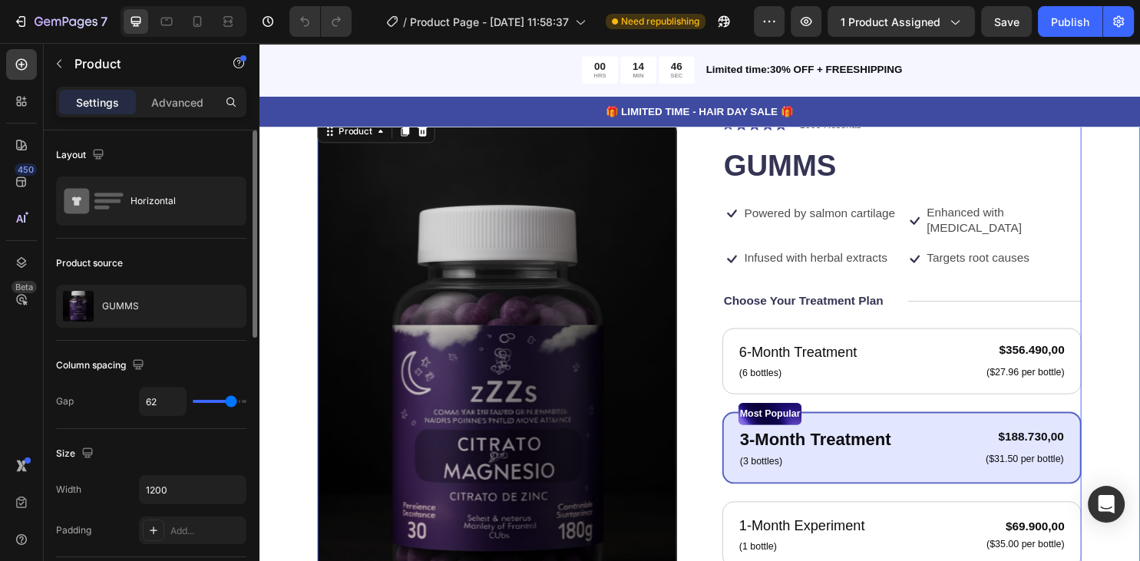
click at [292, 323] on div "Product Images Icon Icon Icon Icon Icon Icon List +1000 Reseñas Text Block Row …" at bounding box center [719, 504] width 921 height 892
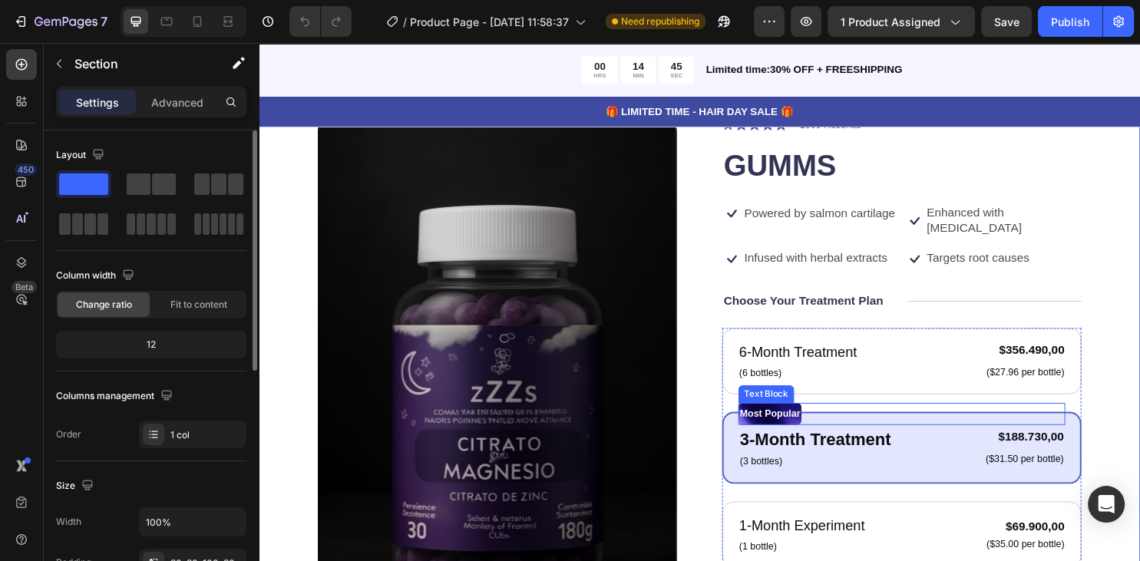
scroll to position [0, 0]
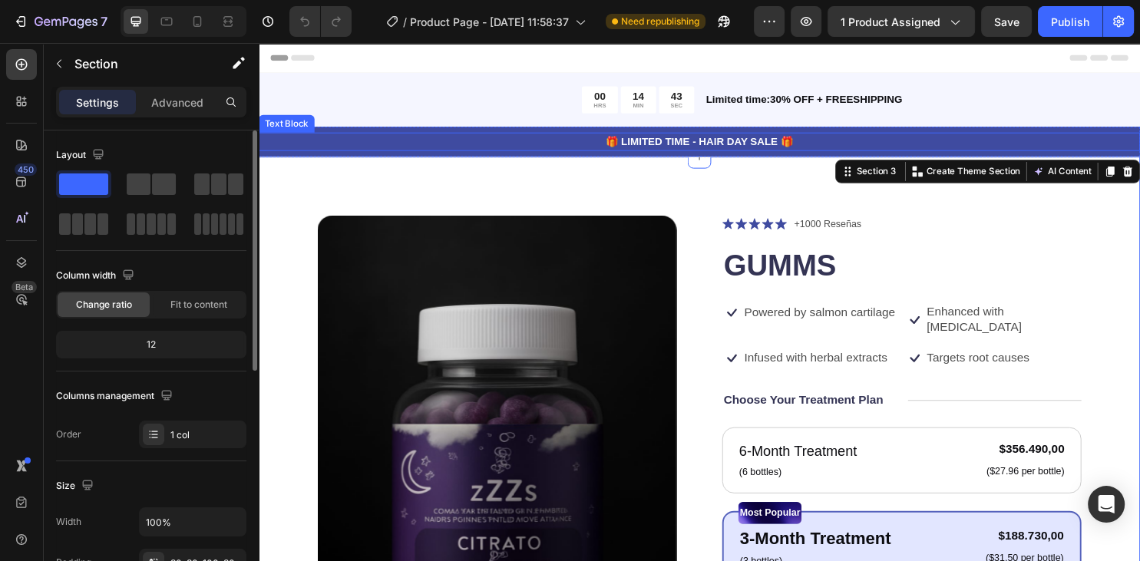
click at [570, 144] on p "🎁 LIMITED TIME - HAIR DAY SALE 🎁" at bounding box center [719, 146] width 918 height 16
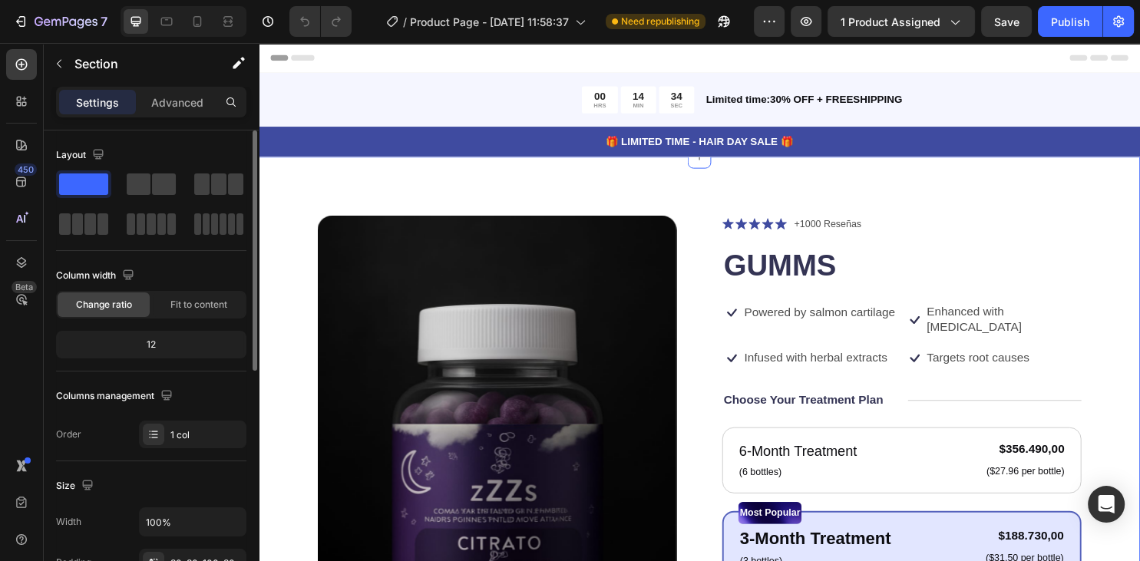
click at [89, 185] on span at bounding box center [83, 183] width 49 height 21
click at [94, 190] on span at bounding box center [83, 183] width 49 height 21
click at [94, 188] on span at bounding box center [83, 183] width 49 height 21
click at [266, 160] on div "🎁 LIMITED TIME - HAIR DAY SALE 🎁 Text Block Row" at bounding box center [719, 145] width 921 height 31
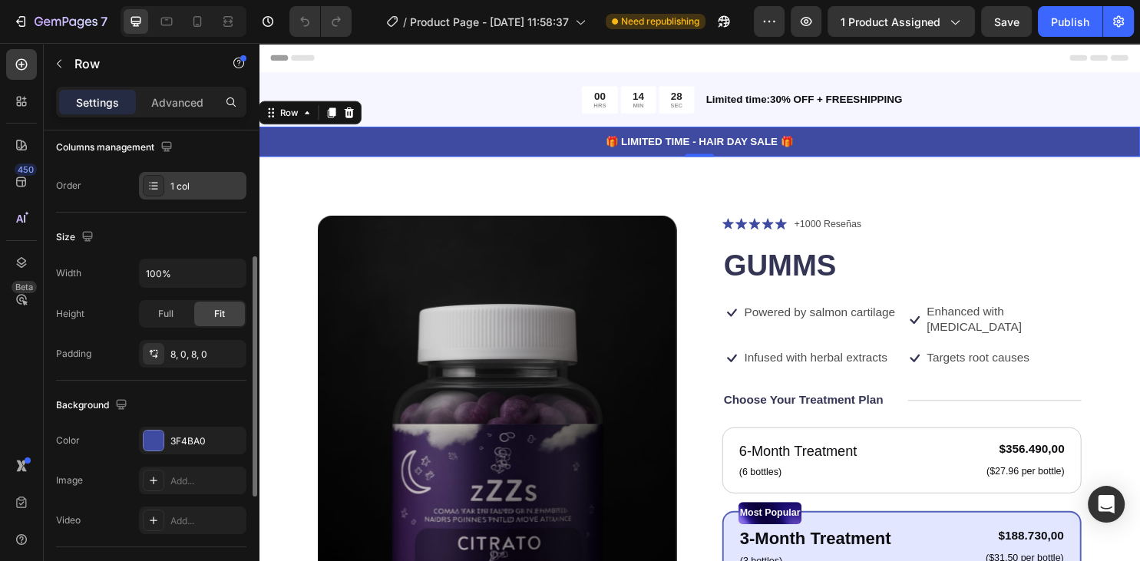
scroll to position [332, 0]
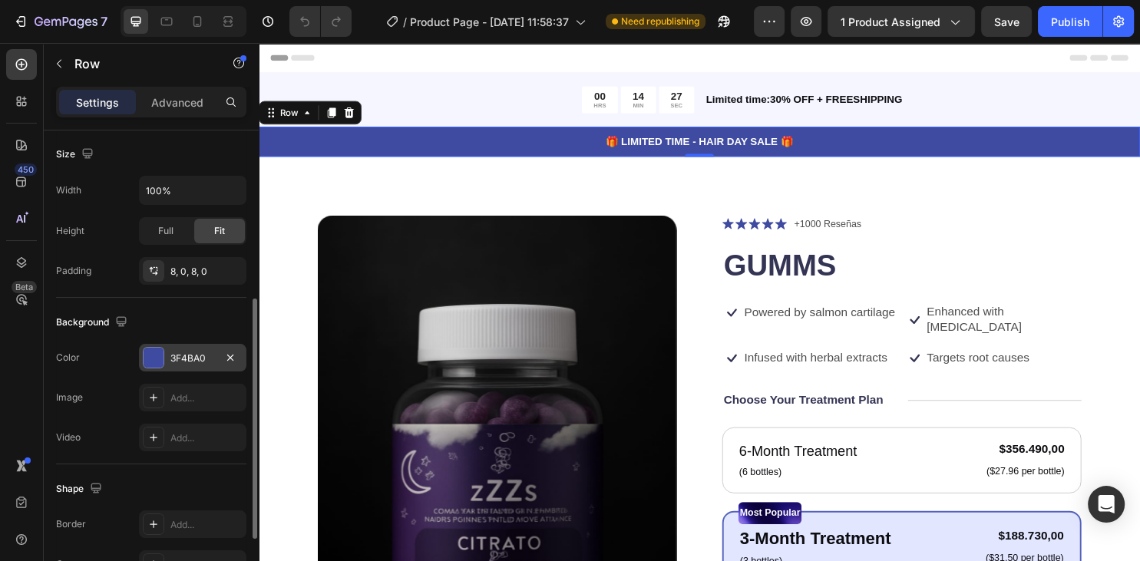
click at [149, 357] on div at bounding box center [154, 358] width 20 height 20
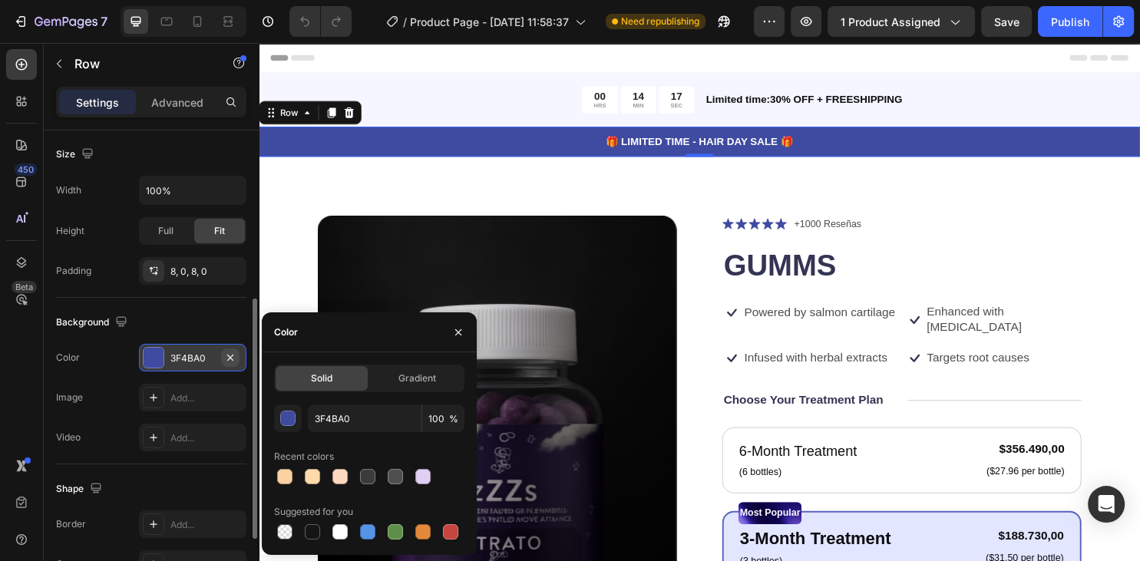
click at [230, 352] on icon "button" at bounding box center [230, 358] width 12 height 12
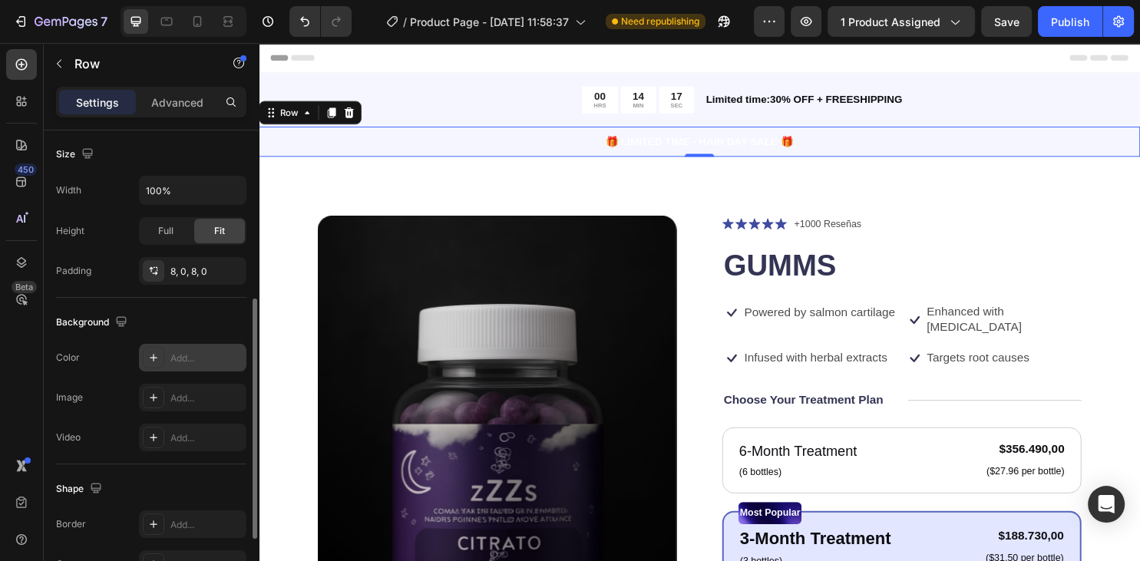
click at [199, 352] on div "Add..." at bounding box center [206, 359] width 72 height 14
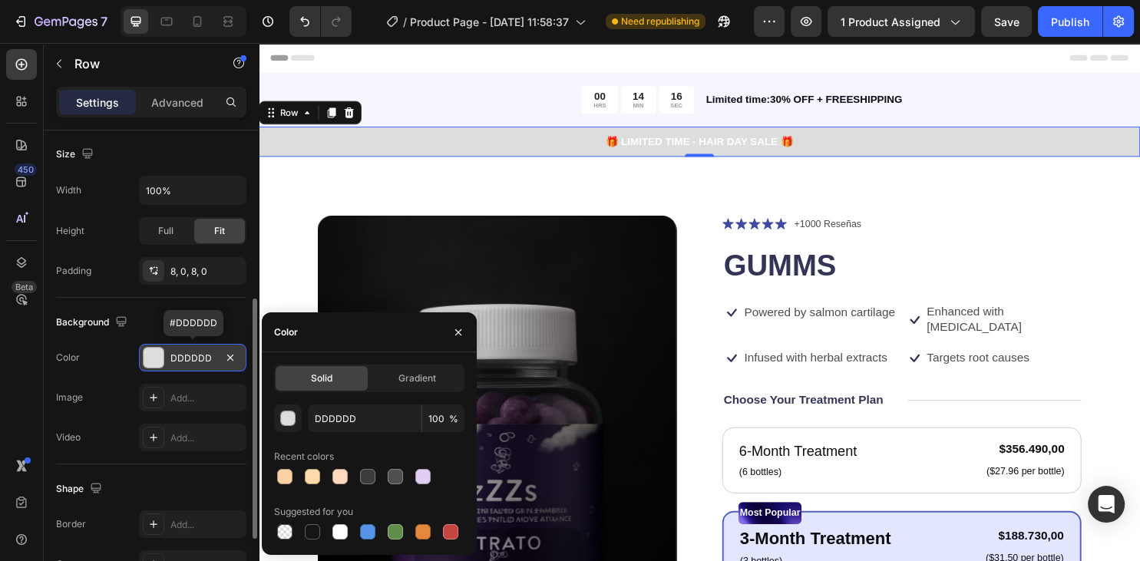
click at [198, 357] on div "DDDDDD" at bounding box center [192, 359] width 45 height 14
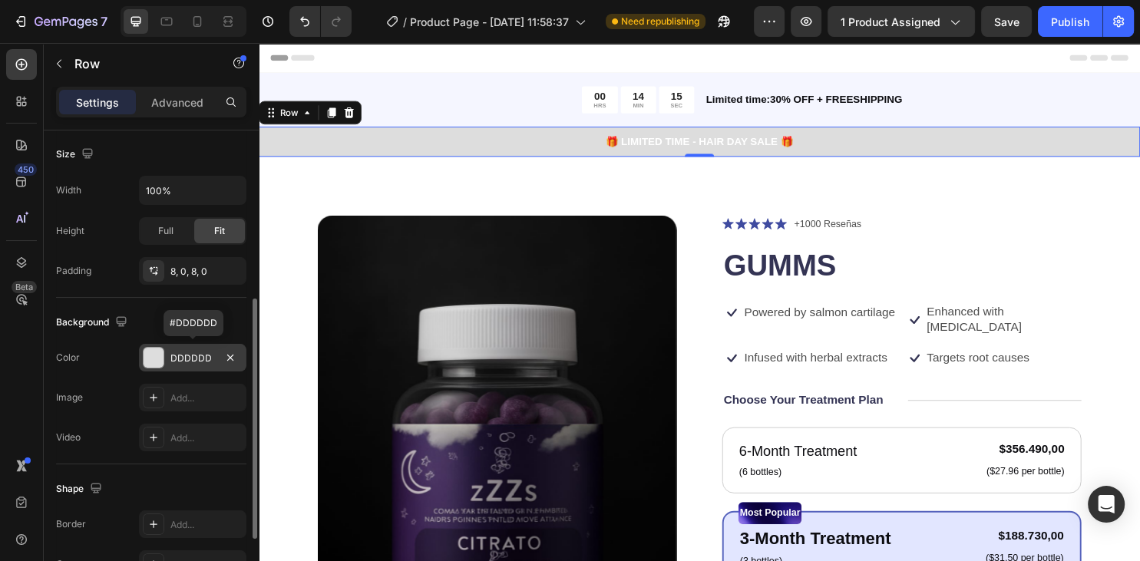
click at [198, 357] on div "DDDDDD" at bounding box center [192, 359] width 45 height 14
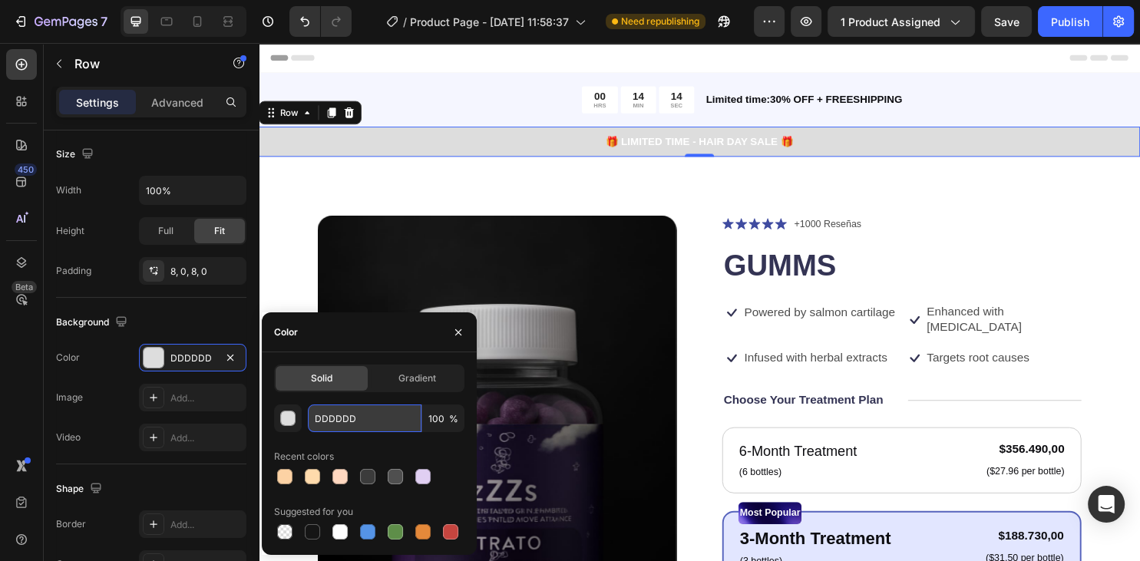
click at [381, 423] on input "DDDDDD" at bounding box center [365, 419] width 114 height 28
drag, startPoint x: 381, startPoint y: 423, endPoint x: 372, endPoint y: 424, distance: 9.2
click at [376, 422] on input "DDDDDD" at bounding box center [365, 419] width 114 height 28
paste input "#461f94"
type input "#461f94"
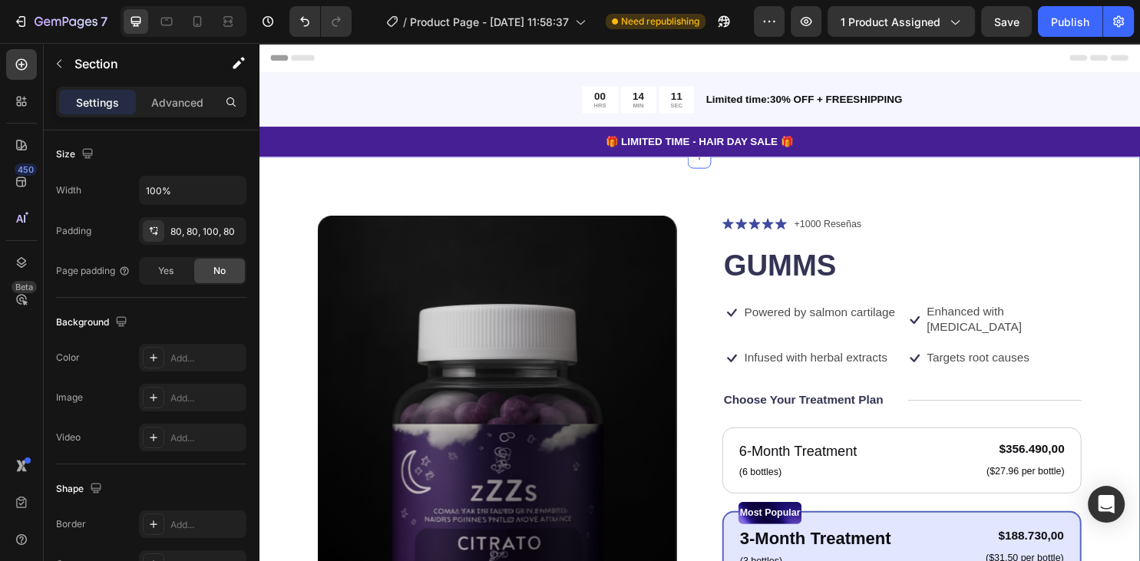
scroll to position [0, 0]
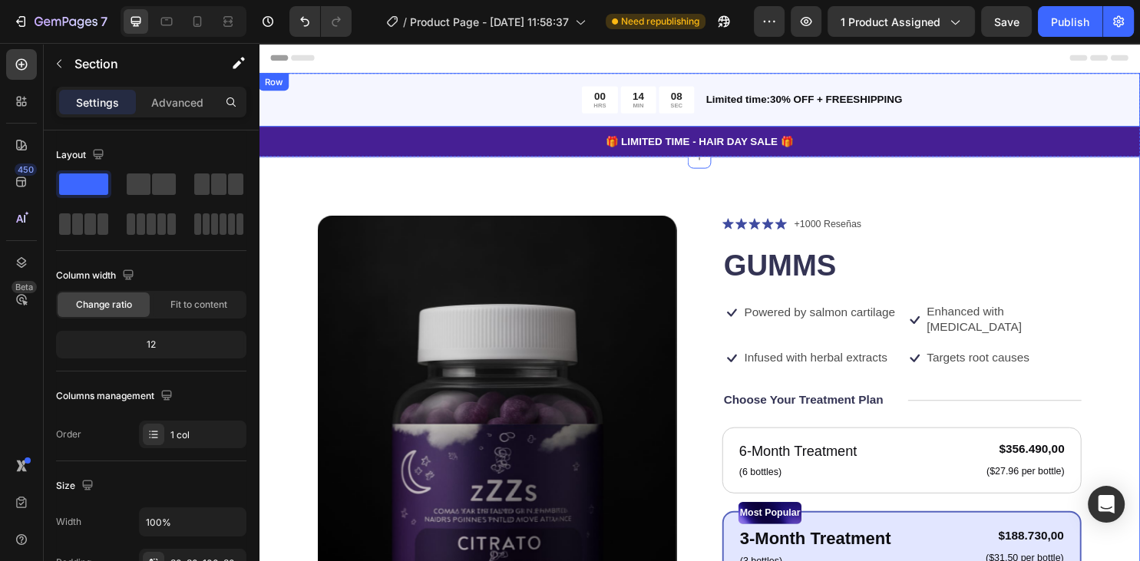
click at [439, 84] on div "00 HRS 14 MIN 08 SEC Countdown Timer Limited time:30% OFF + FREESHIPPING Text B…" at bounding box center [719, 102] width 921 height 56
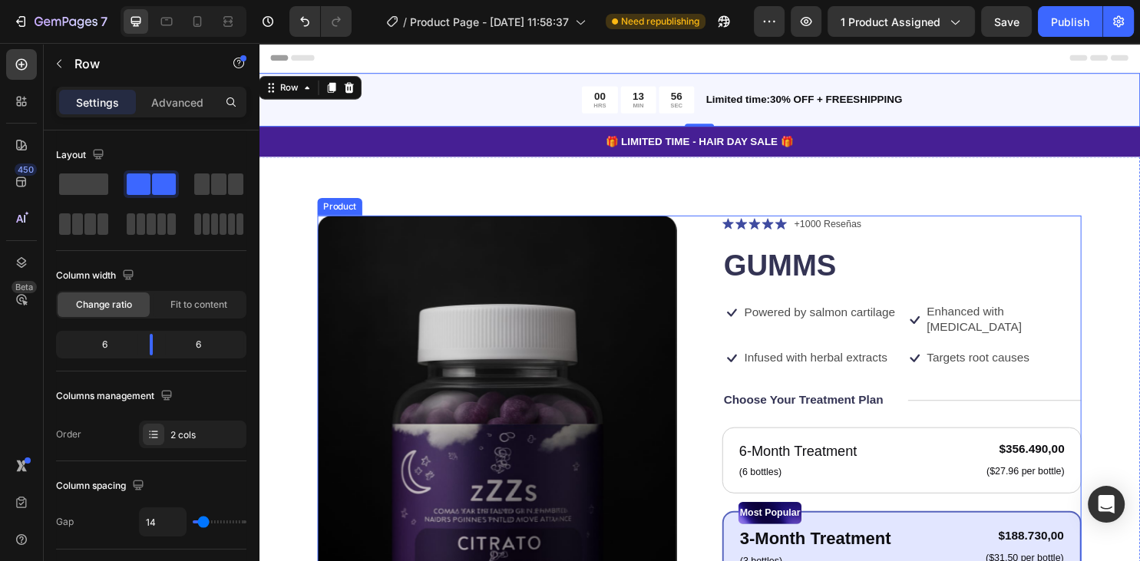
scroll to position [162, 0]
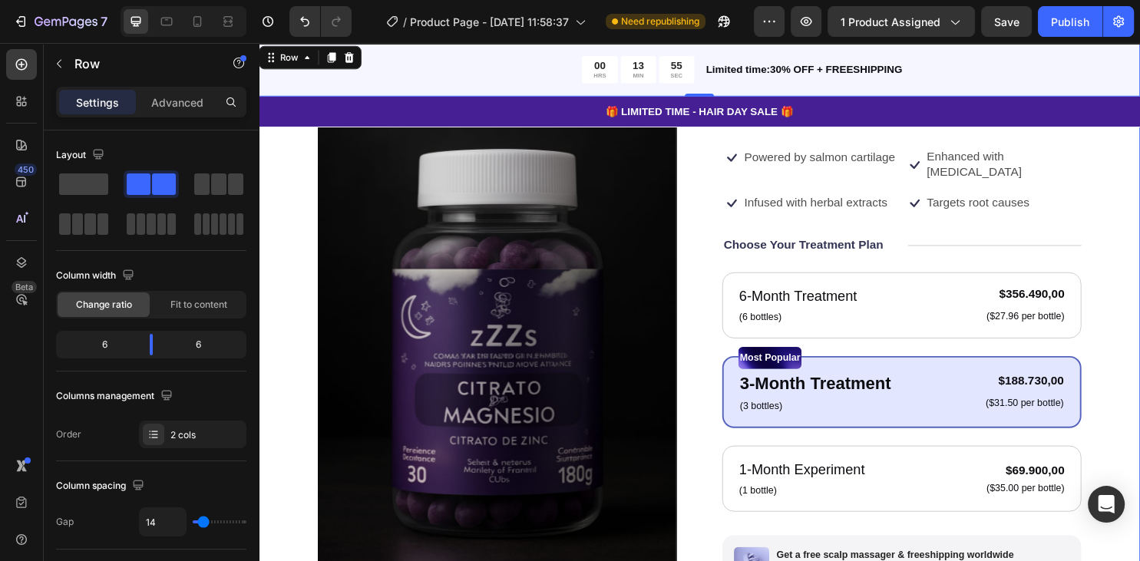
click at [1139, 258] on div "Product Images Icon Icon Icon Icon Icon Icon List +1000 Reseñas Text Block Row …" at bounding box center [719, 446] width 921 height 892
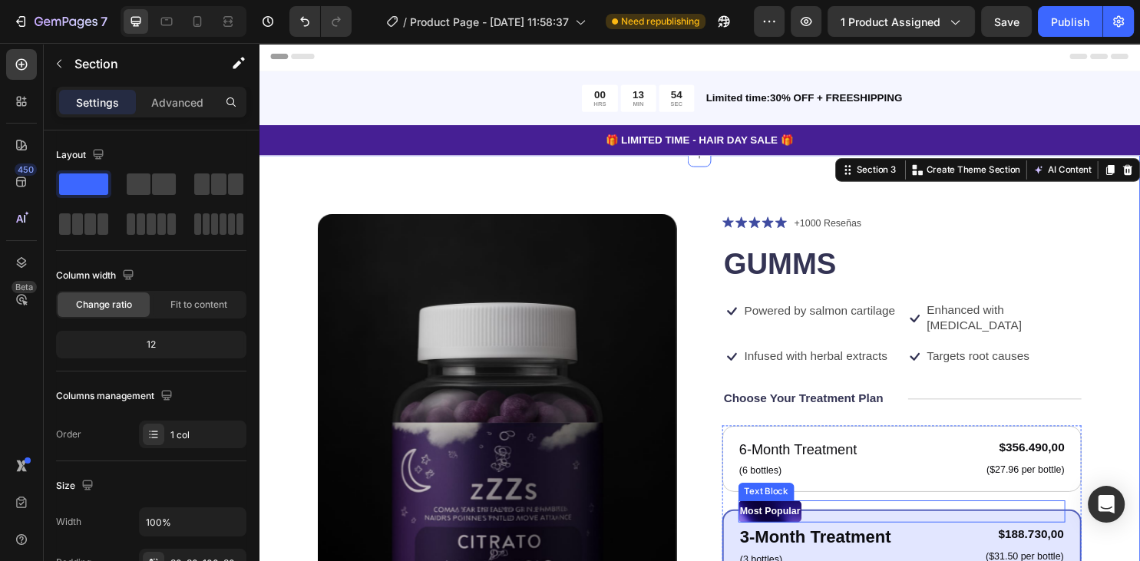
scroll to position [0, 0]
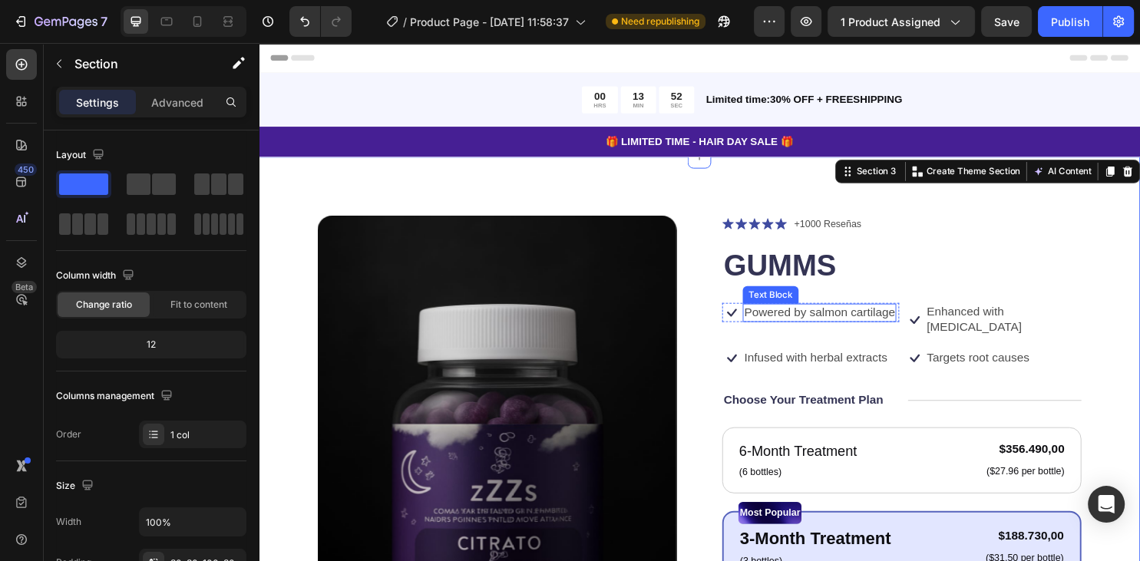
click at [778, 329] on p "Powered by salmon cartilage" at bounding box center [844, 325] width 157 height 16
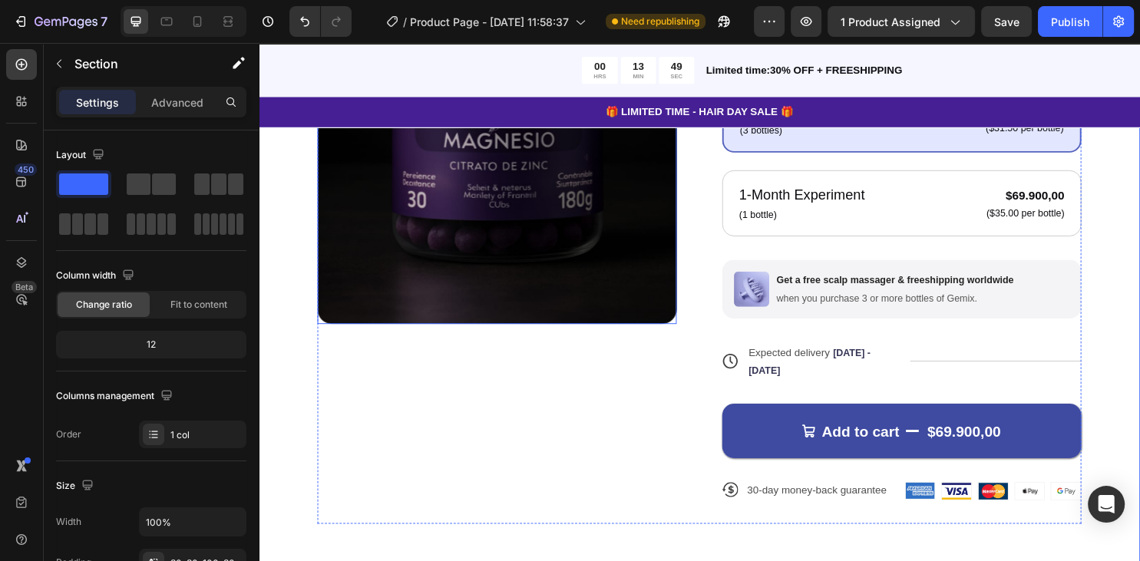
scroll to position [405, 0]
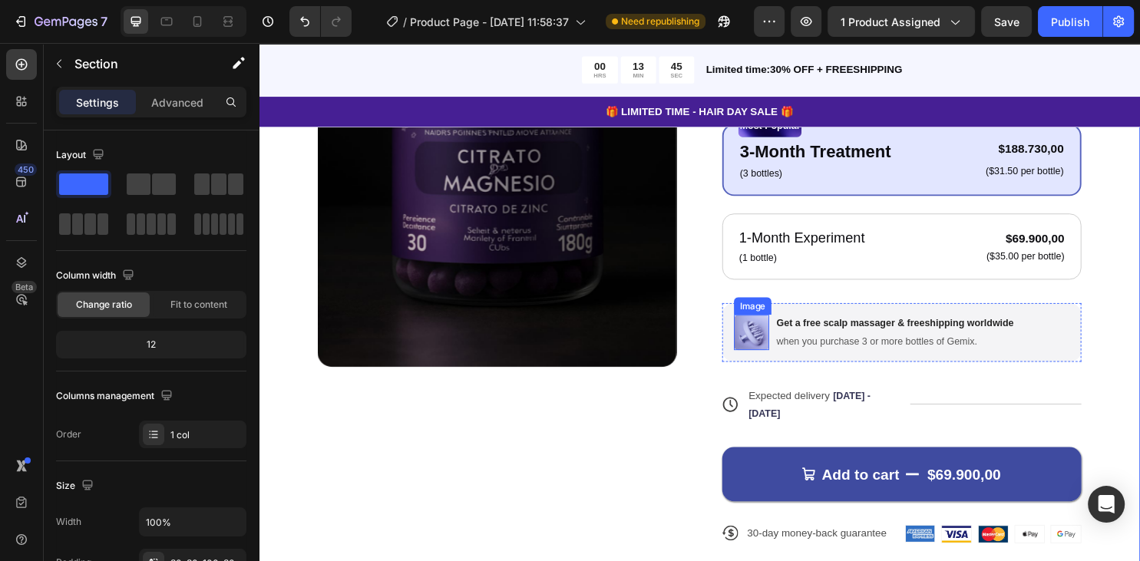
click at [785, 327] on img at bounding box center [773, 345] width 37 height 37
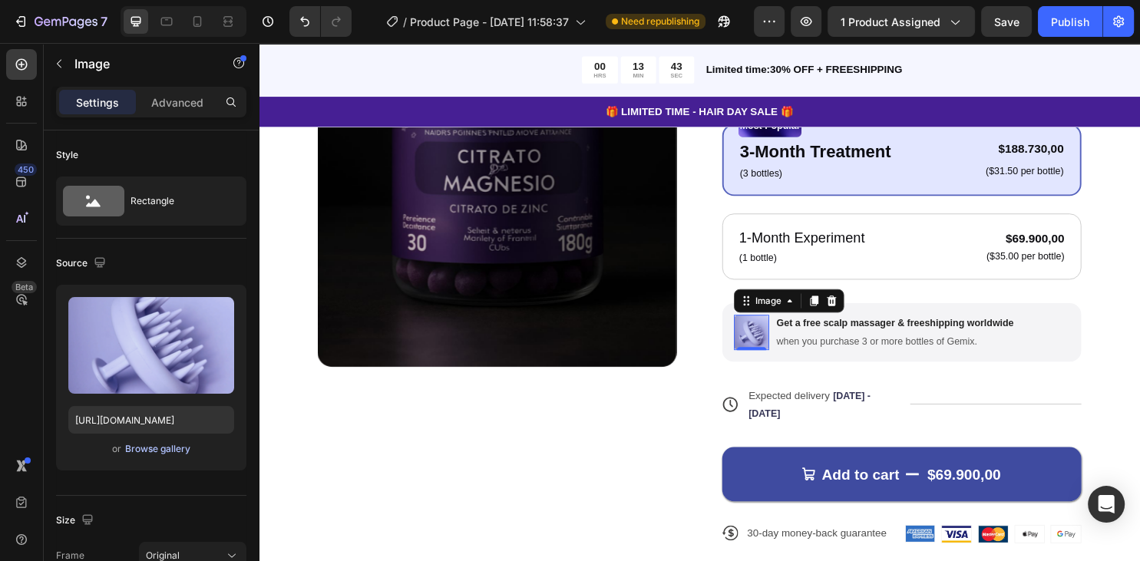
click at [156, 445] on div "Browse gallery" at bounding box center [157, 449] width 65 height 14
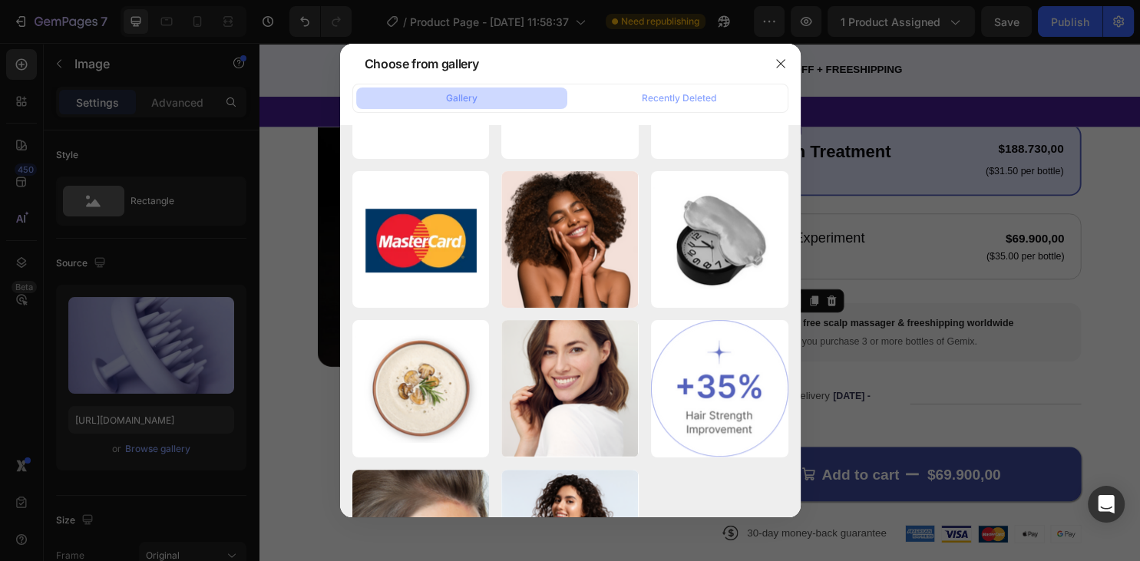
scroll to position [0, 0]
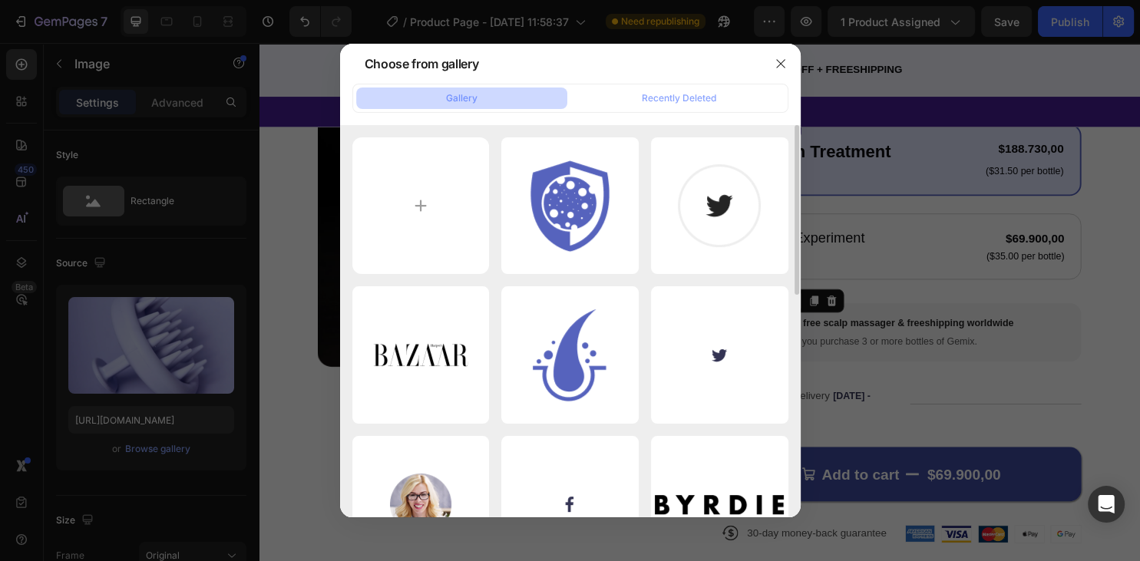
click at [882, 227] on div at bounding box center [570, 280] width 1140 height 561
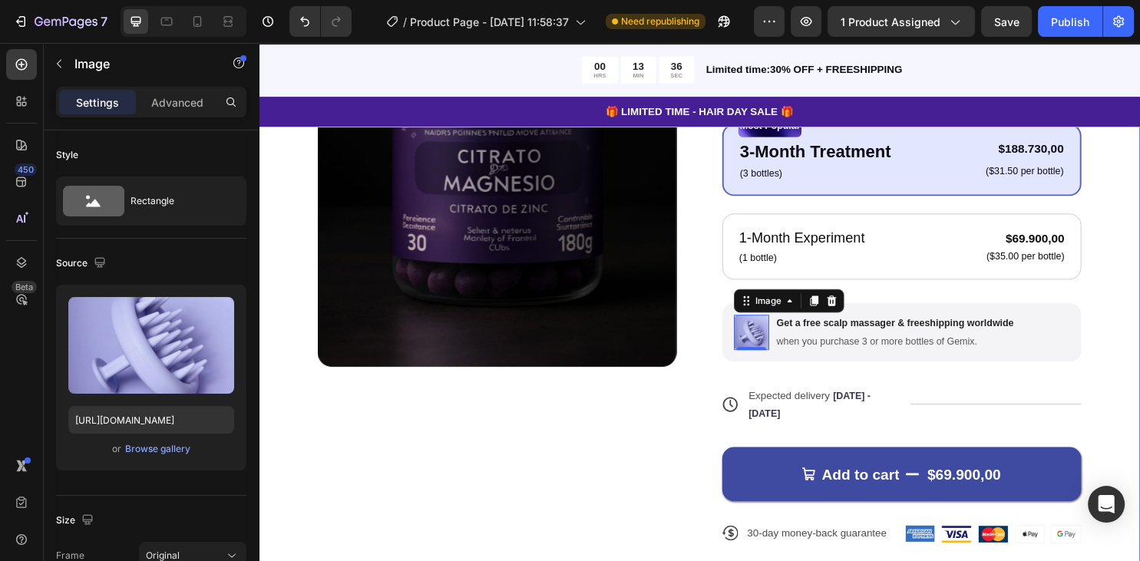
click at [1138, 362] on div "Product Images Icon Icon Icon Icon Icon Icon List +1000 Reseñas Text Block Row …" at bounding box center [719, 212] width 921 height 910
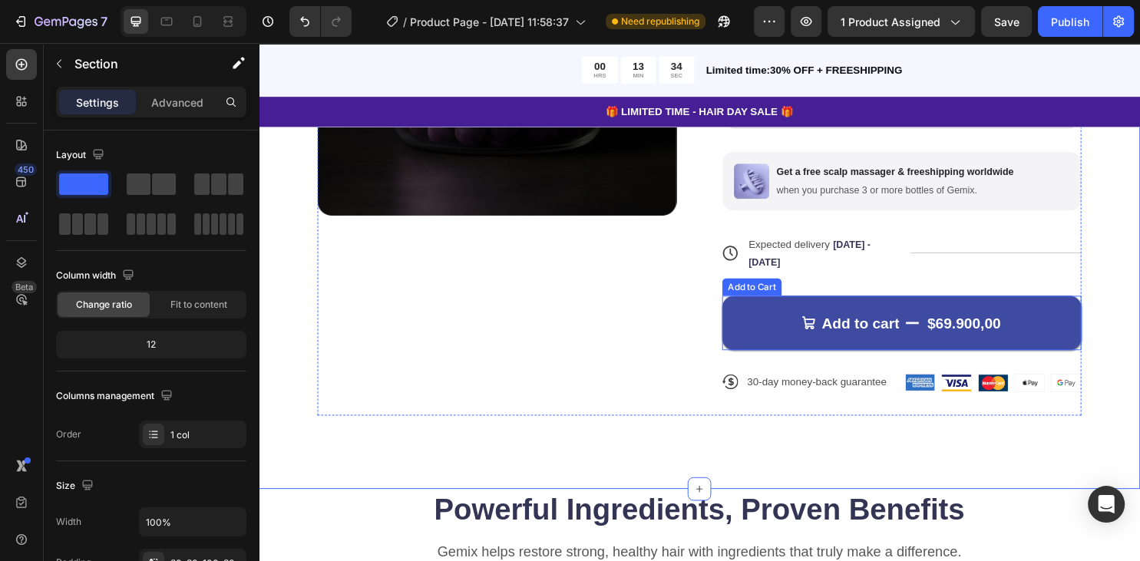
scroll to position [648, 0]
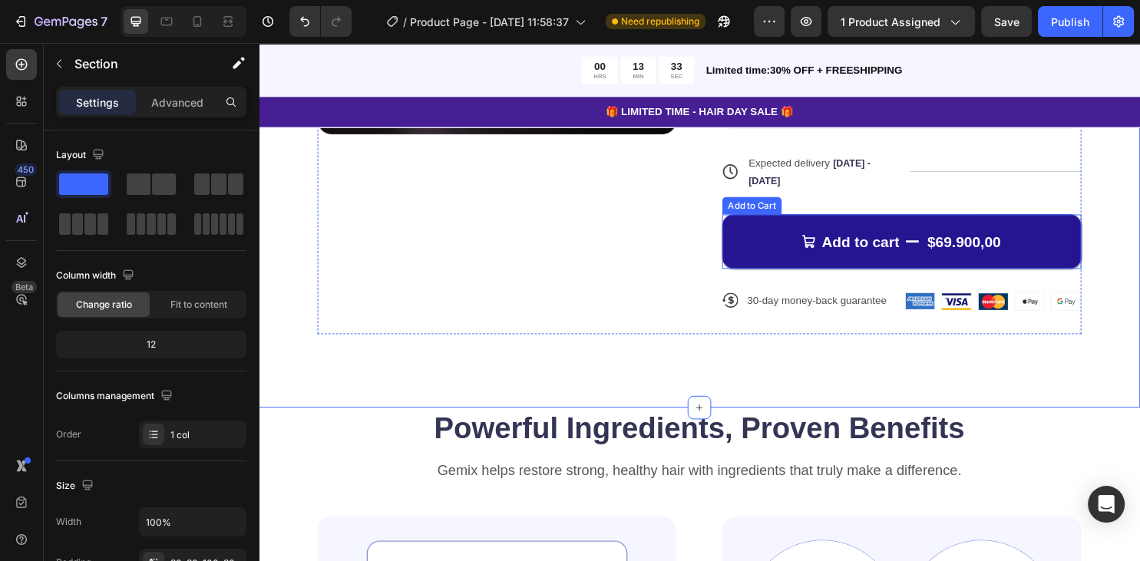
click at [968, 239] on div "$69.900,00" at bounding box center [996, 250] width 80 height 23
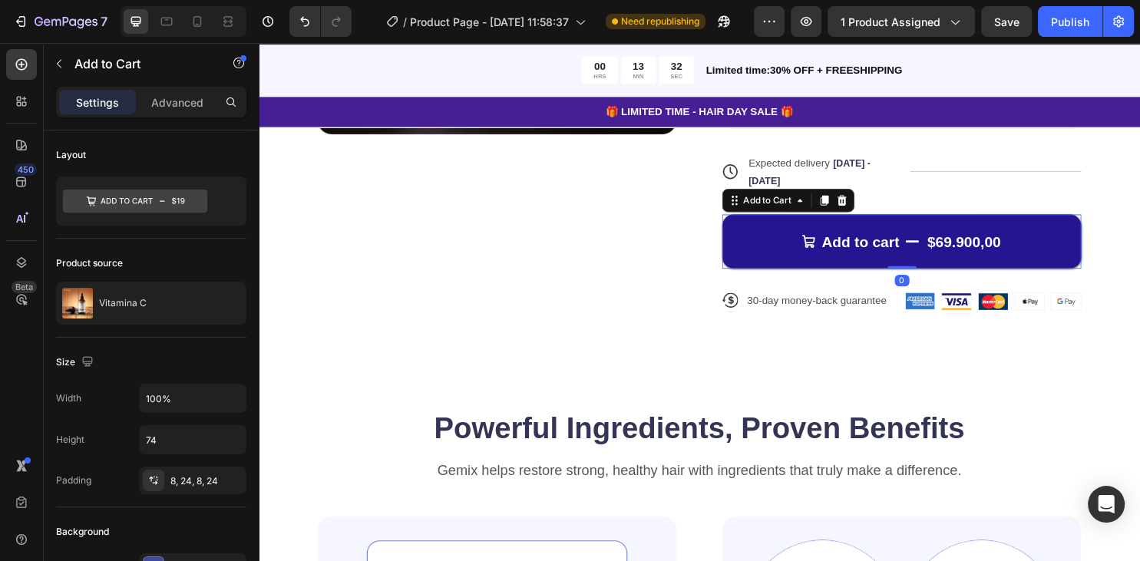
click at [953, 240] on button "Add to cart $69.900,00" at bounding box center [930, 250] width 375 height 57
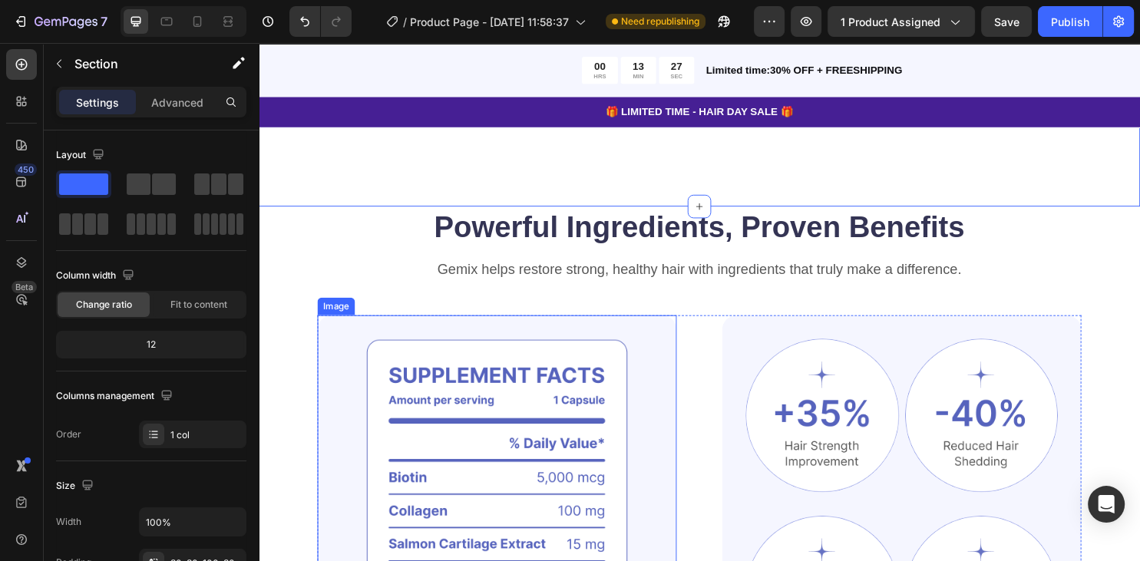
scroll to position [891, 0]
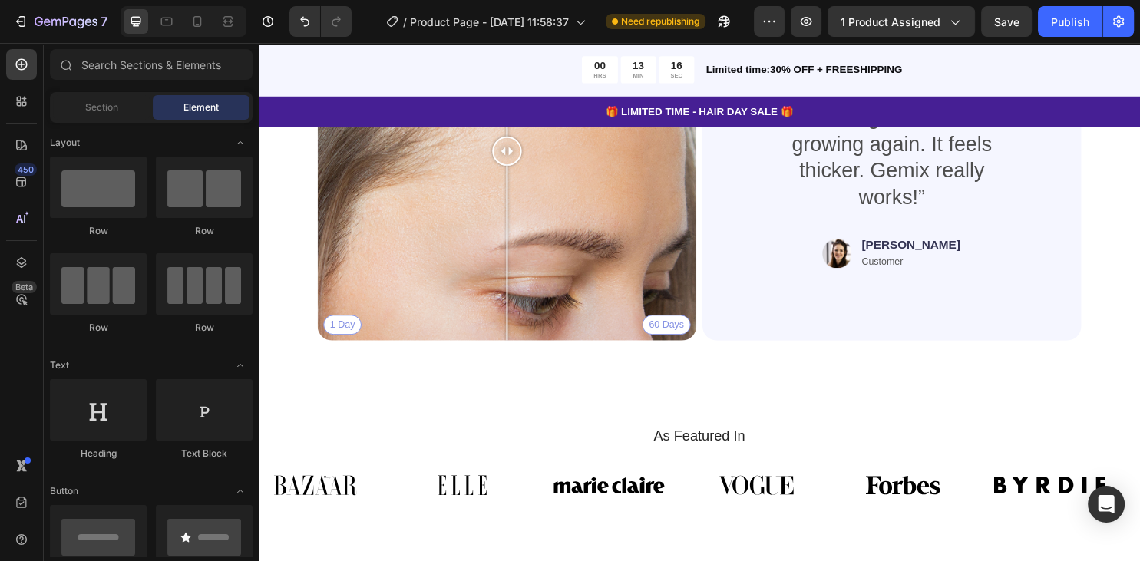
scroll to position [3887, 0]
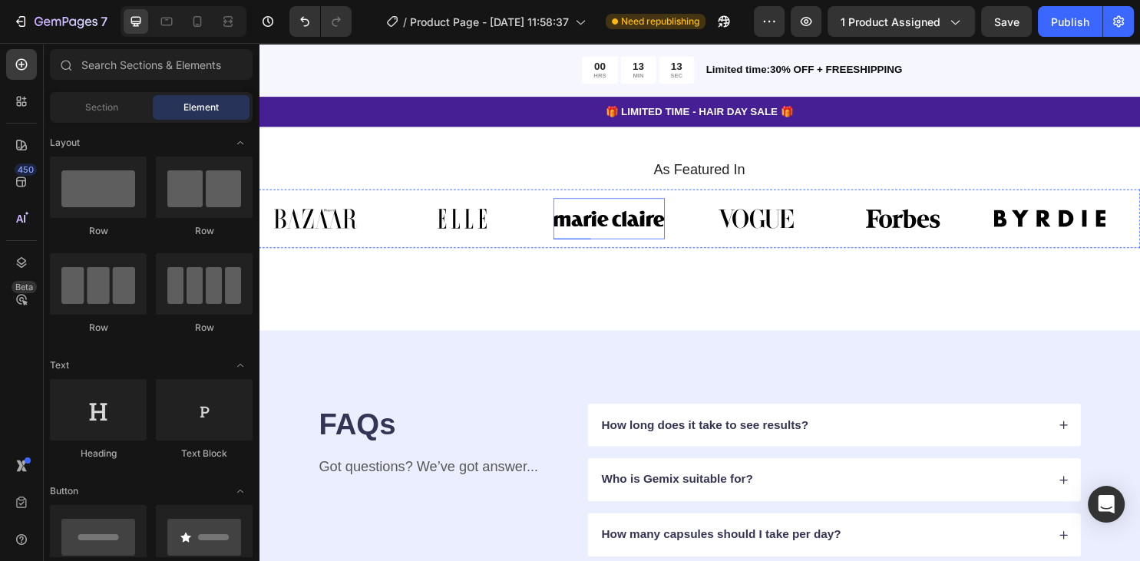
click at [658, 229] on img at bounding box center [625, 226] width 117 height 43
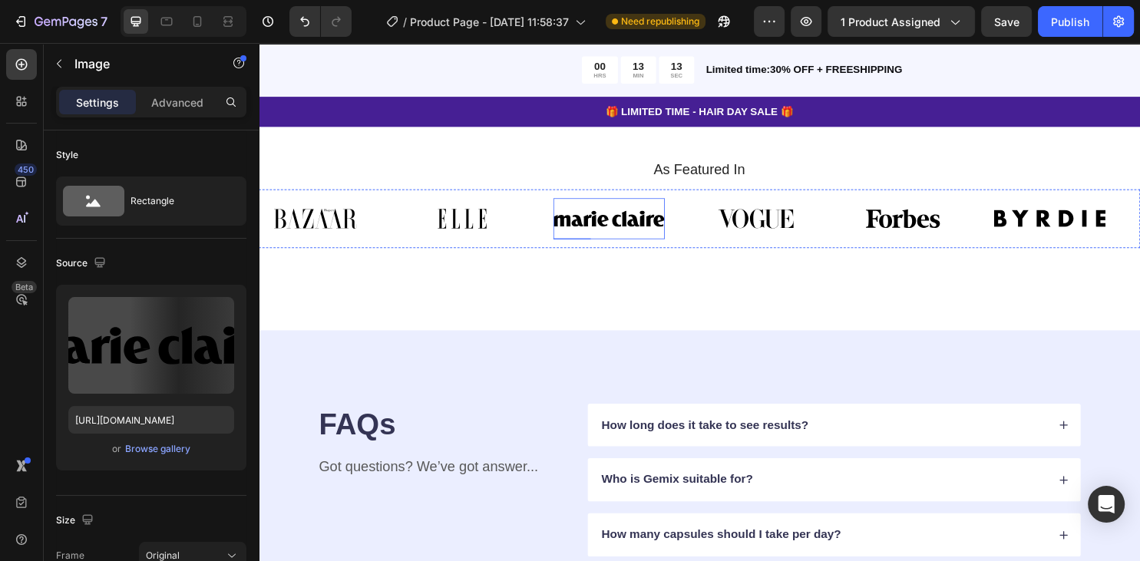
click at [658, 229] on img at bounding box center [625, 226] width 117 height 43
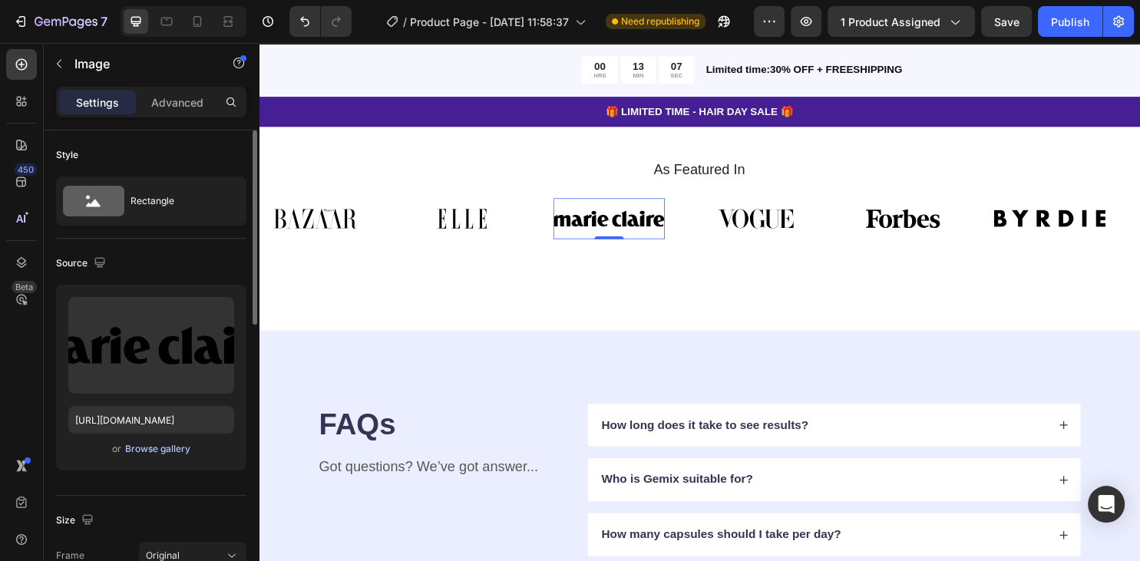
click at [163, 450] on div "Browse gallery" at bounding box center [157, 449] width 65 height 14
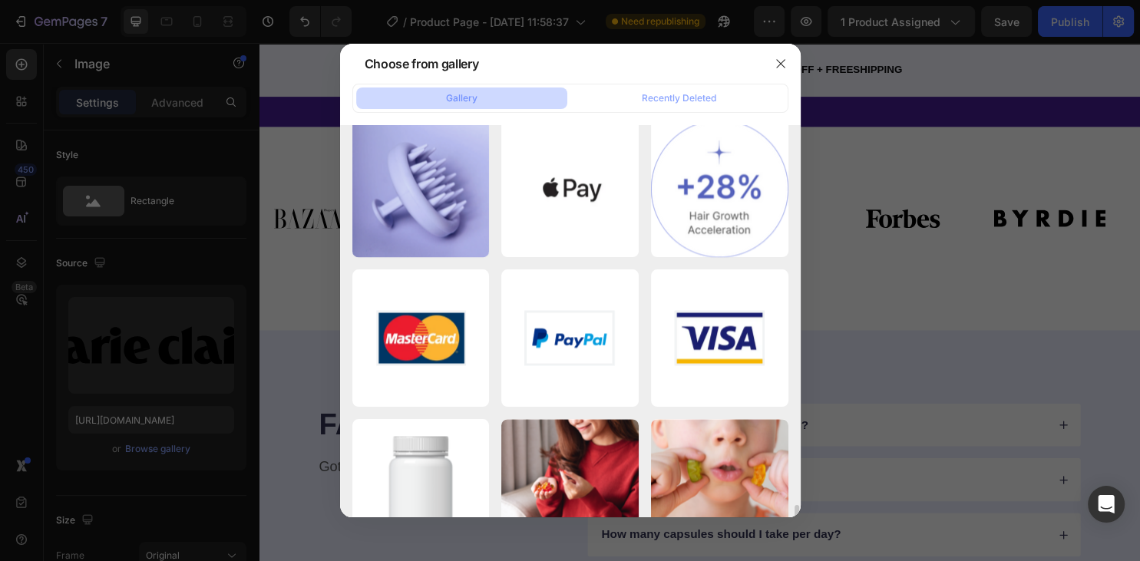
scroll to position [2574, 0]
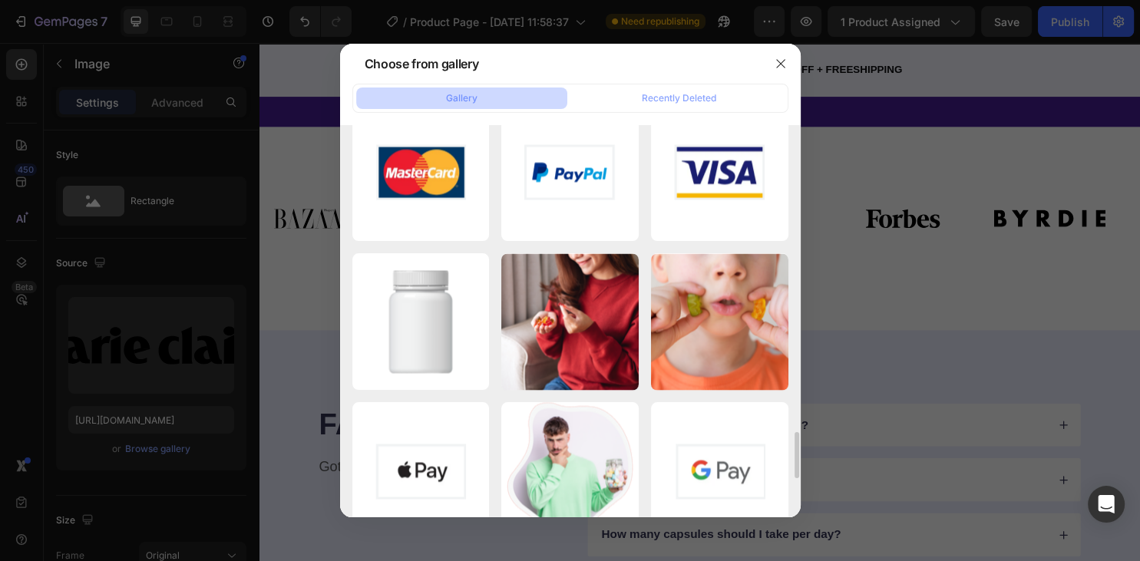
click at [909, 267] on div at bounding box center [570, 280] width 1140 height 561
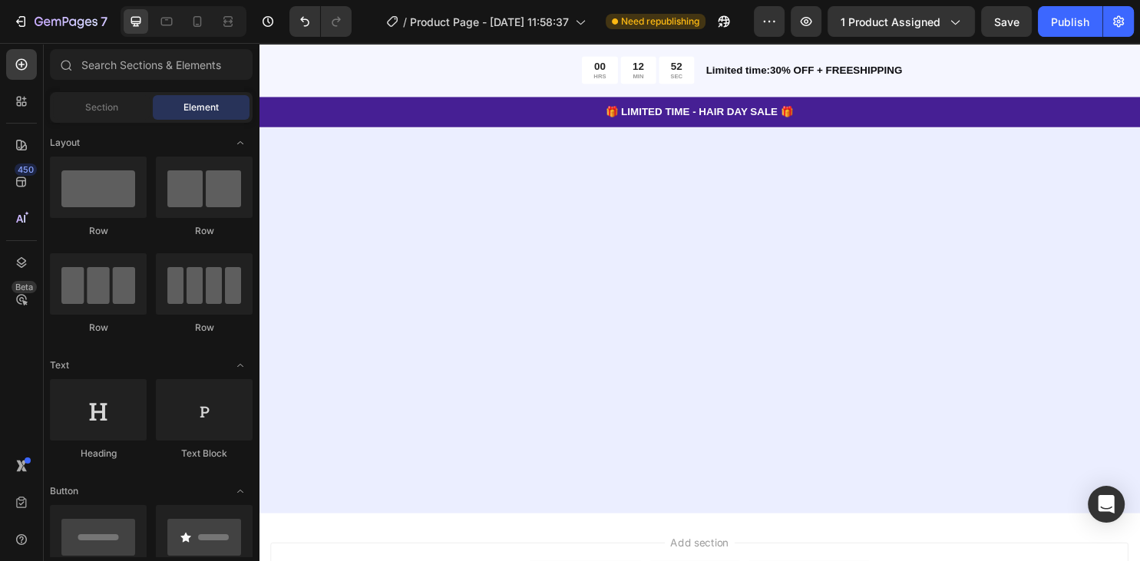
scroll to position [0, 0]
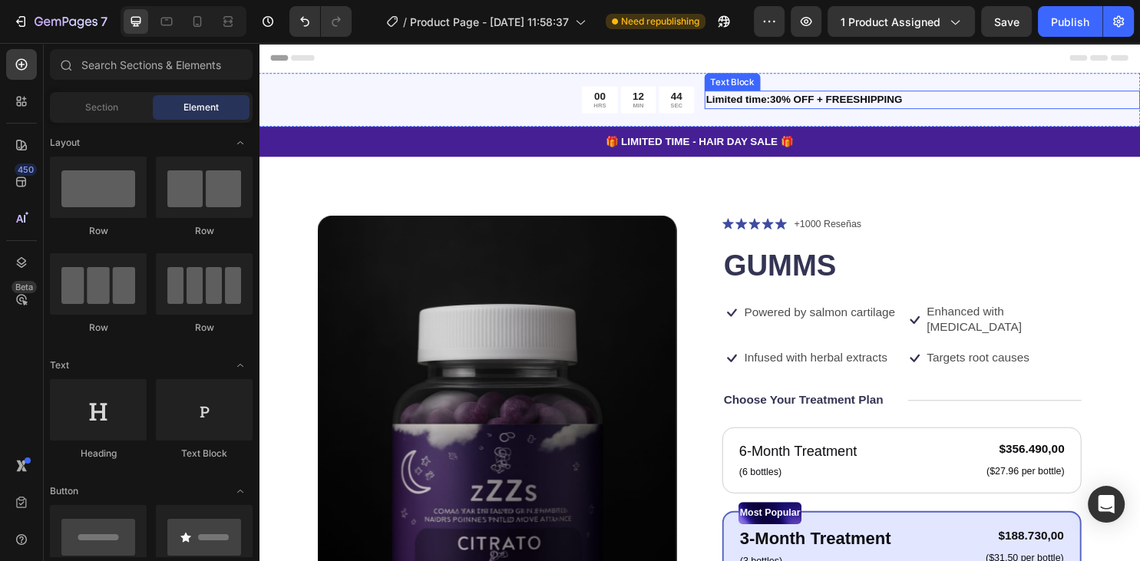
click at [780, 104] on p "Limited time:30% OFF + FREESHIPPING" at bounding box center [952, 102] width 452 height 16
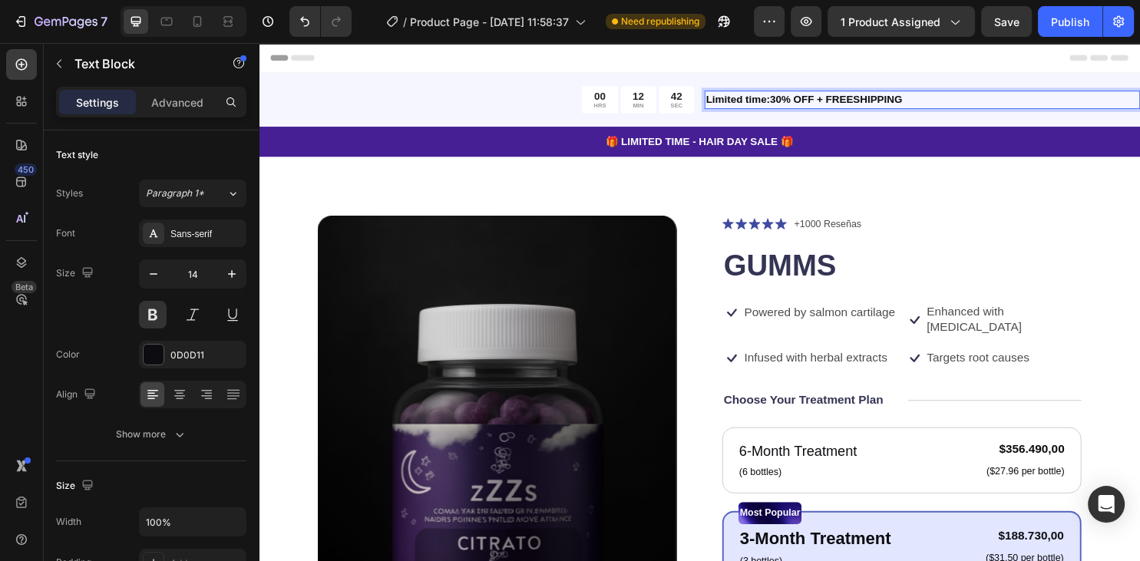
click at [788, 97] on p "Limited time:30% OFF + FREESHIPPING" at bounding box center [952, 102] width 452 height 16
click at [832, 102] on p "TIEMPO LIMITADO :30% OFF + FREESHIPPING" at bounding box center [952, 102] width 452 height 16
click at [841, 105] on p "TIEMPO LIMITADO :0% OFF + FREESHIPPING" at bounding box center [952, 102] width 452 height 16
click at [866, 100] on p "TIEMPO LIMITADO :0% OFF + FREESHIPPING" at bounding box center [952, 102] width 452 height 16
click at [969, 98] on p "TIEMPO LIMITADO :0% OFF + FREESHIPPING" at bounding box center [952, 102] width 452 height 16
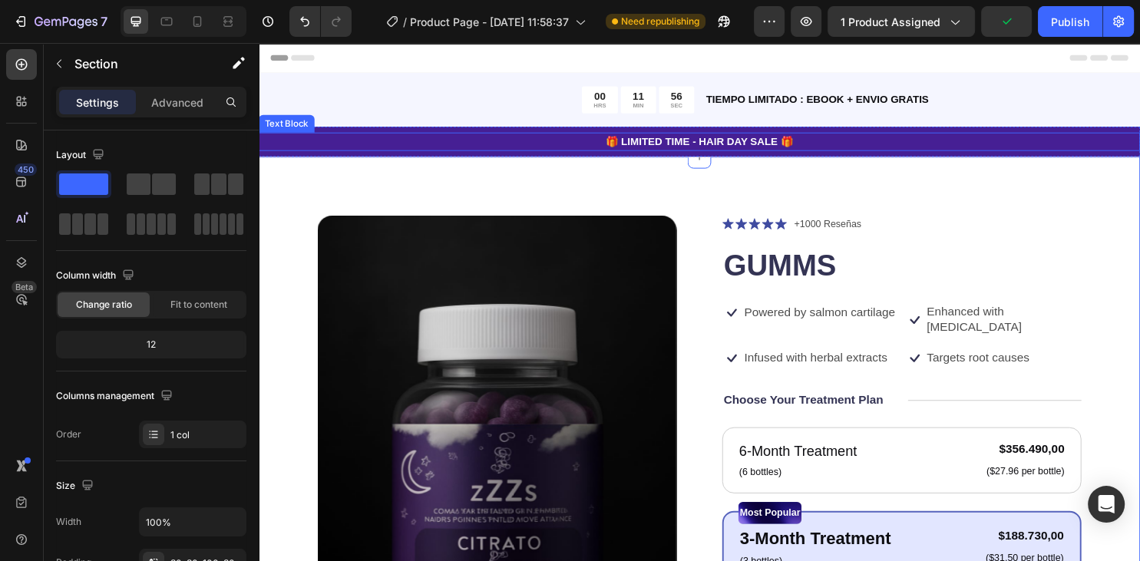
click at [683, 142] on p "🎁 LIMITED TIME - HAIR DAY SALE 🎁" at bounding box center [719, 146] width 918 height 16
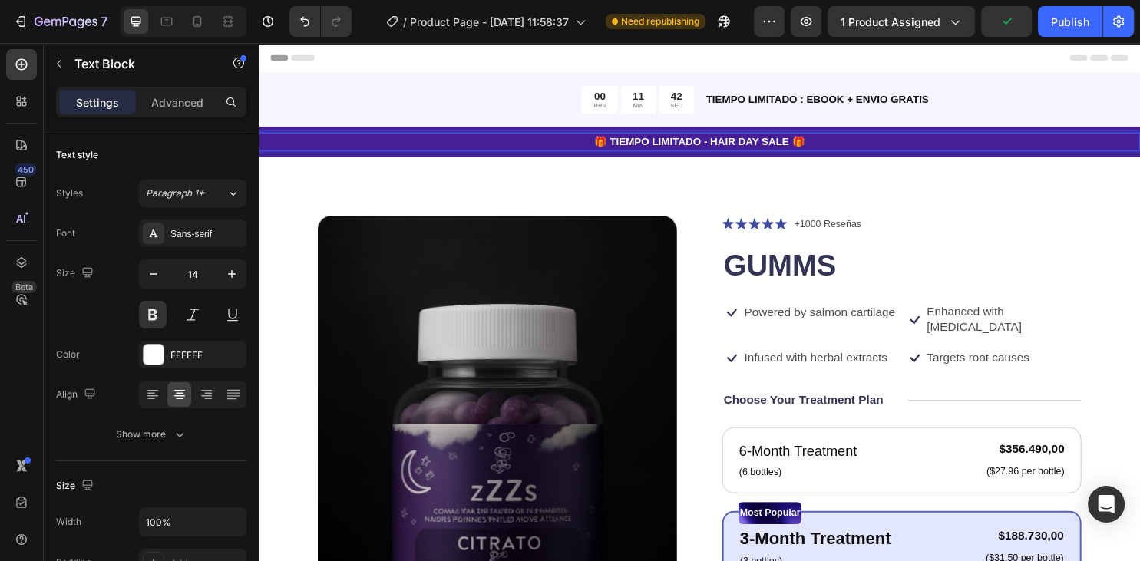
click at [806, 148] on p "🎁 TIEMPO LIMITADO - HAIR DAY SALE 🎁" at bounding box center [719, 146] width 918 height 16
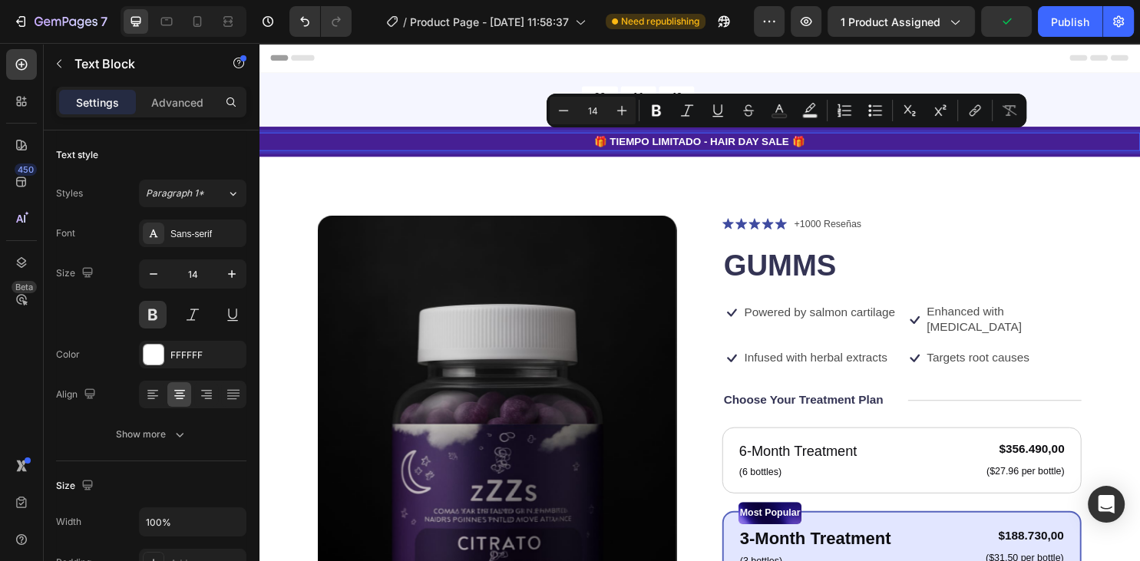
click at [768, 147] on p "🎁 TIEMPO LIMITADO - HAIR DAY SALE 🎁" at bounding box center [719, 146] width 918 height 16
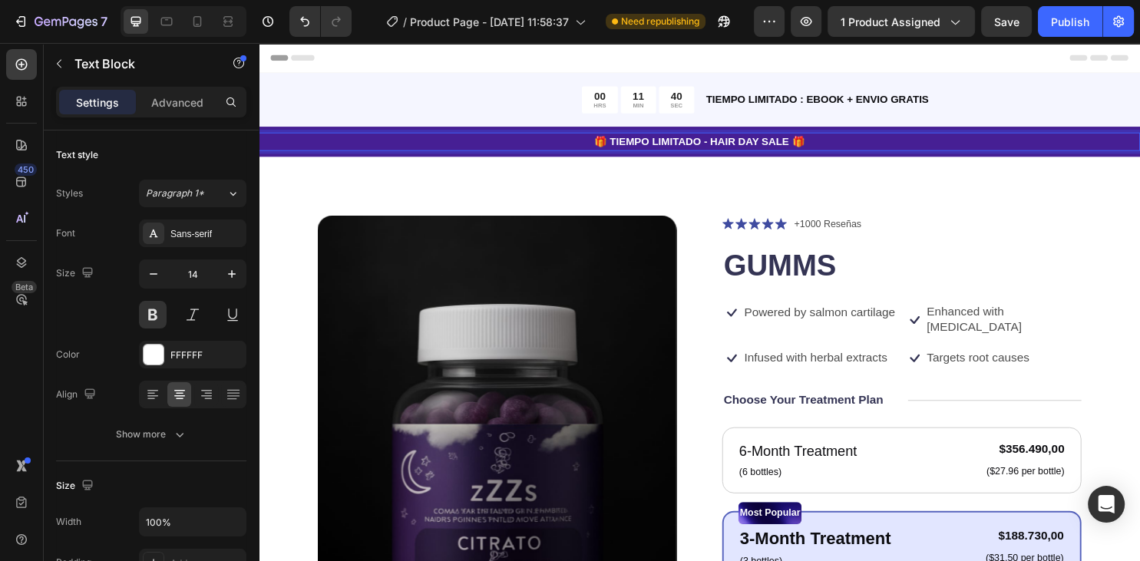
click at [809, 142] on p "🎁 TIEMPO LIMITADO - HAIR DAY SALE 🎁" at bounding box center [719, 146] width 918 height 16
click at [812, 142] on p "🎁 TIEMPO LIMITADO - HAIR DAY SALE 🎁" at bounding box center [719, 146] width 918 height 16
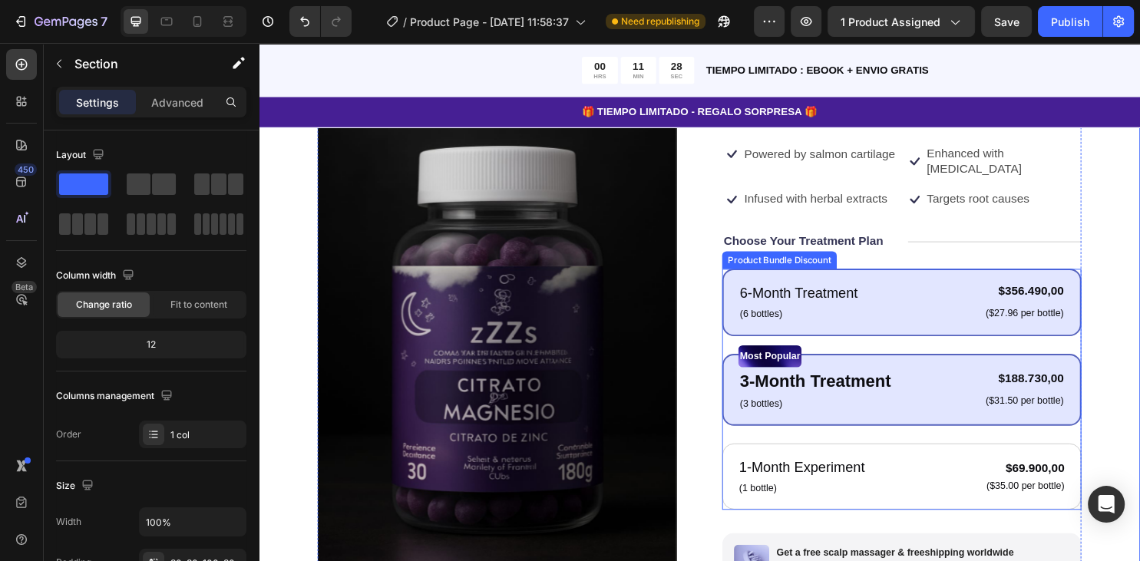
scroll to position [243, 0]
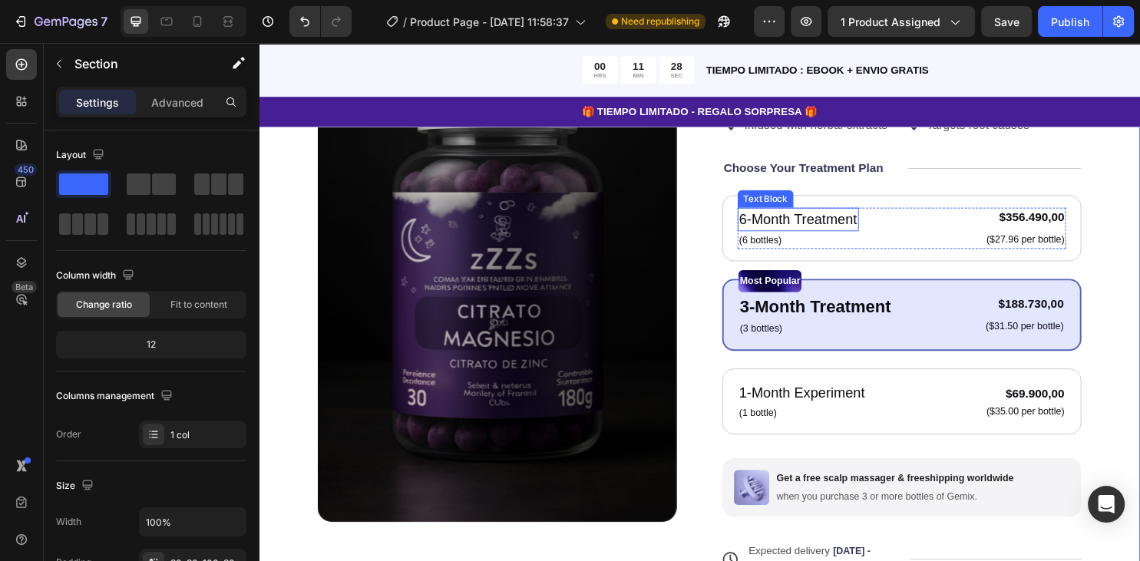
click at [808, 180] on div "Icon Icon Icon Icon Icon Icon List +1000 Reseñas Text Block Row GUMMS Product T…" at bounding box center [930, 366] width 375 height 771
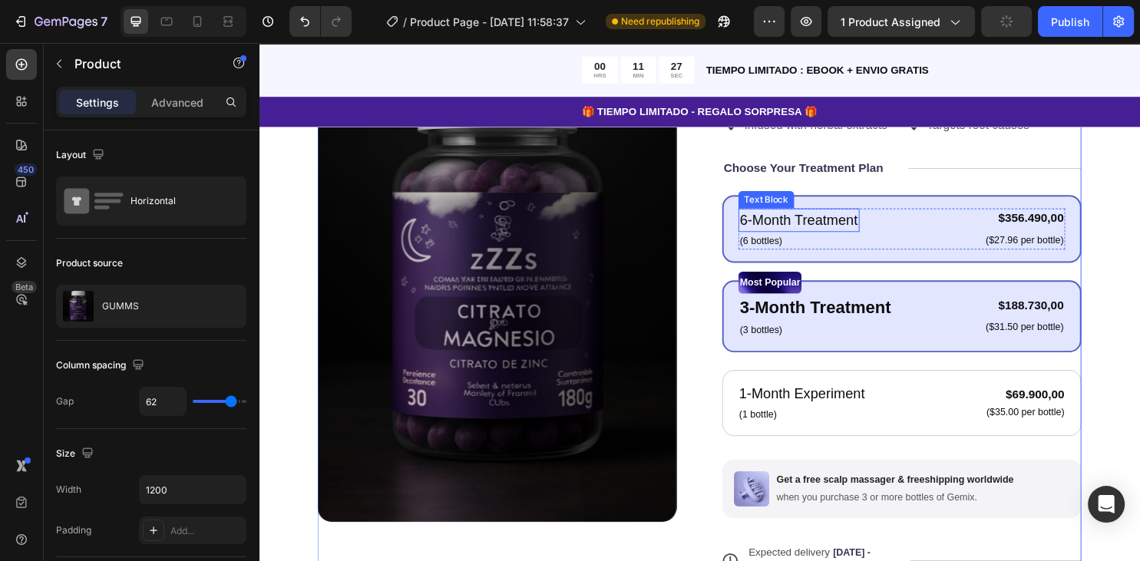
click at [801, 217] on p "6-Month Treatment" at bounding box center [823, 228] width 124 height 22
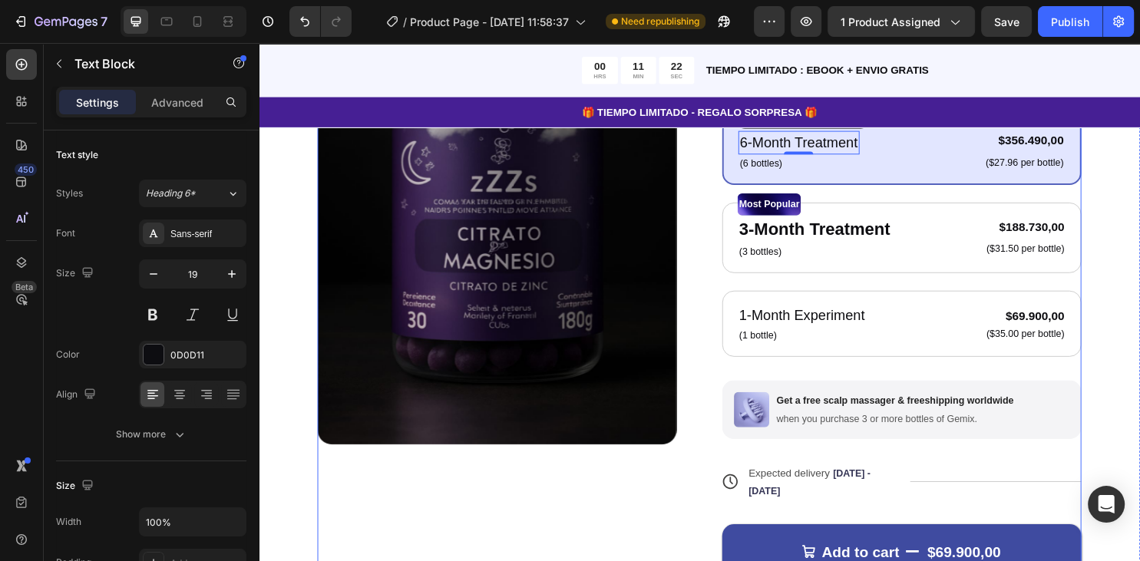
scroll to position [243, 0]
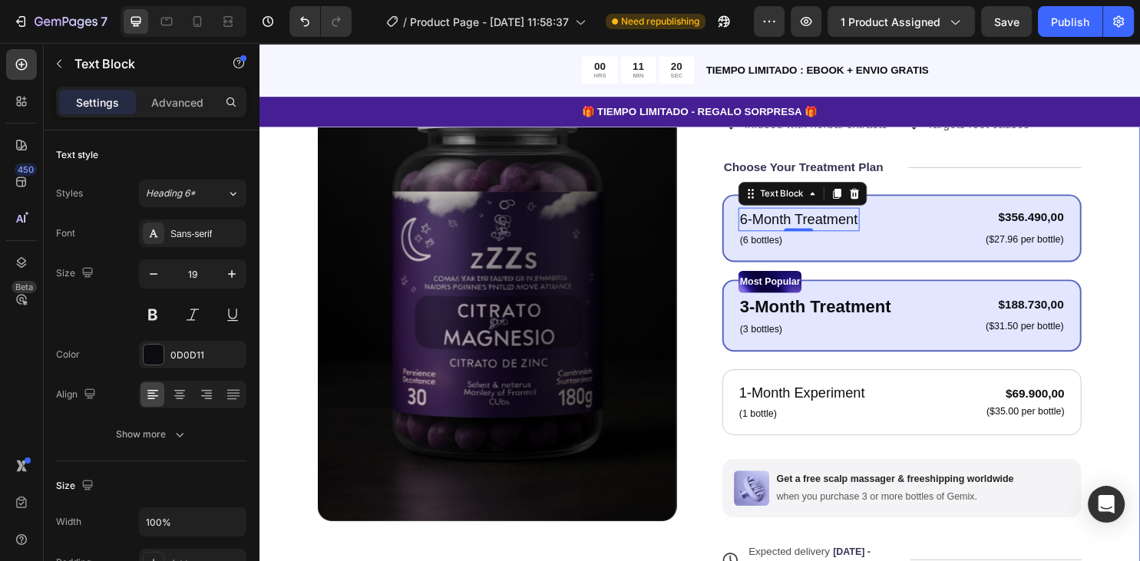
click at [1137, 224] on div "Product Images Icon Icon Icon Icon Icon Icon List +1000 Reseñas Text Block Row …" at bounding box center [719, 374] width 921 height 911
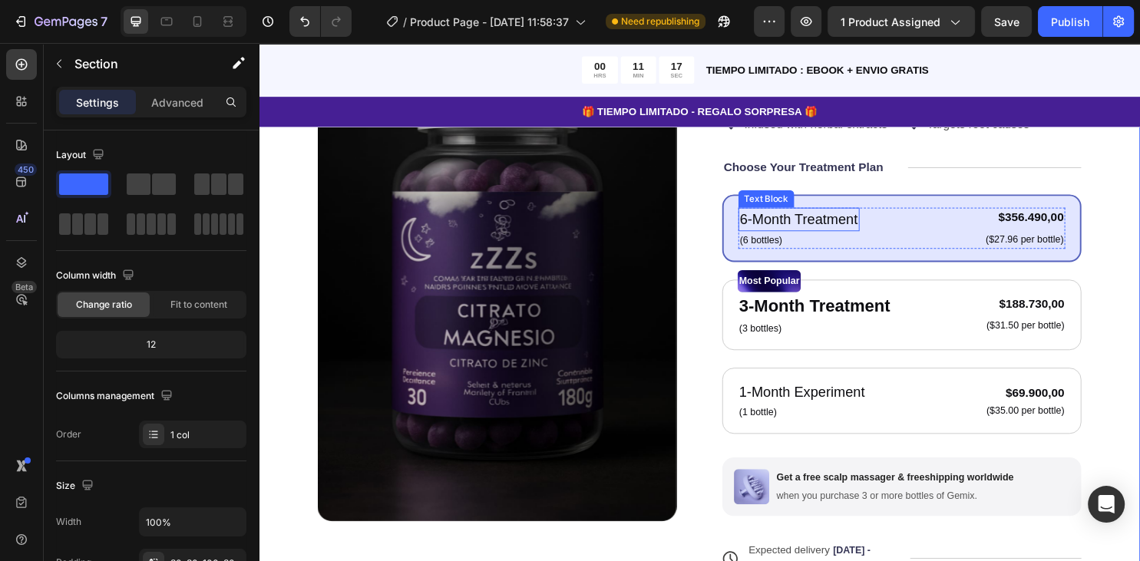
click at [837, 216] on p "6-Month Treatment" at bounding box center [823, 227] width 124 height 22
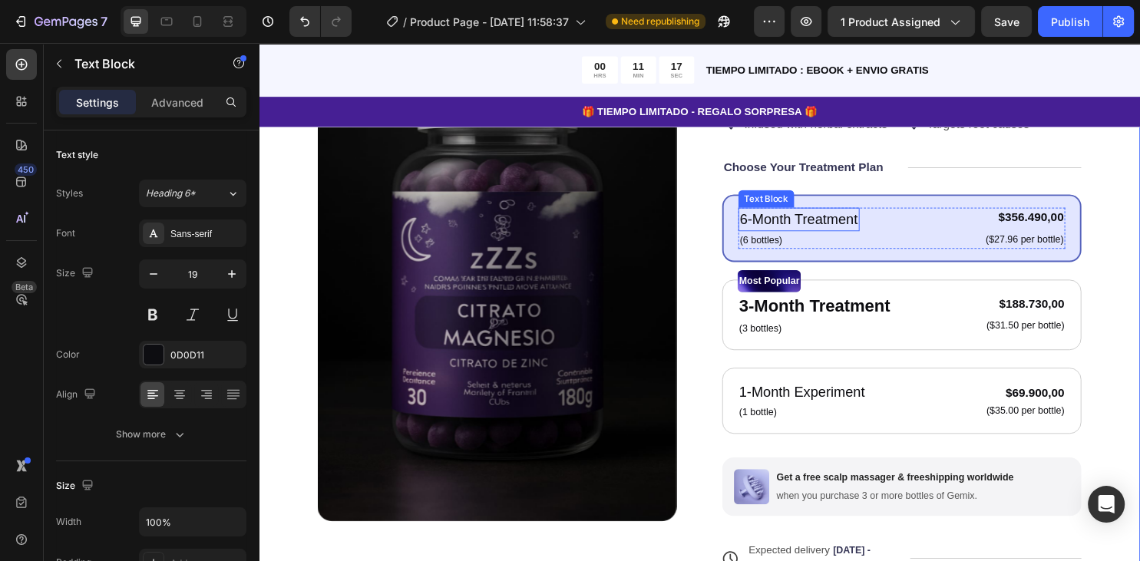
click at [837, 216] on p "6-Month Treatment" at bounding box center [823, 227] width 124 height 22
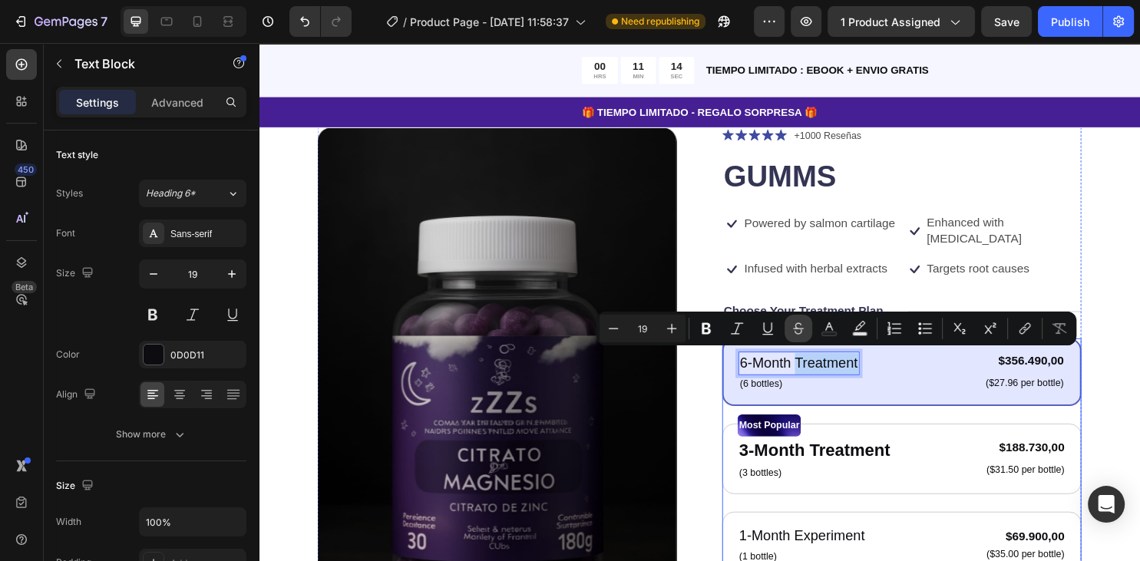
scroll to position [81, 0]
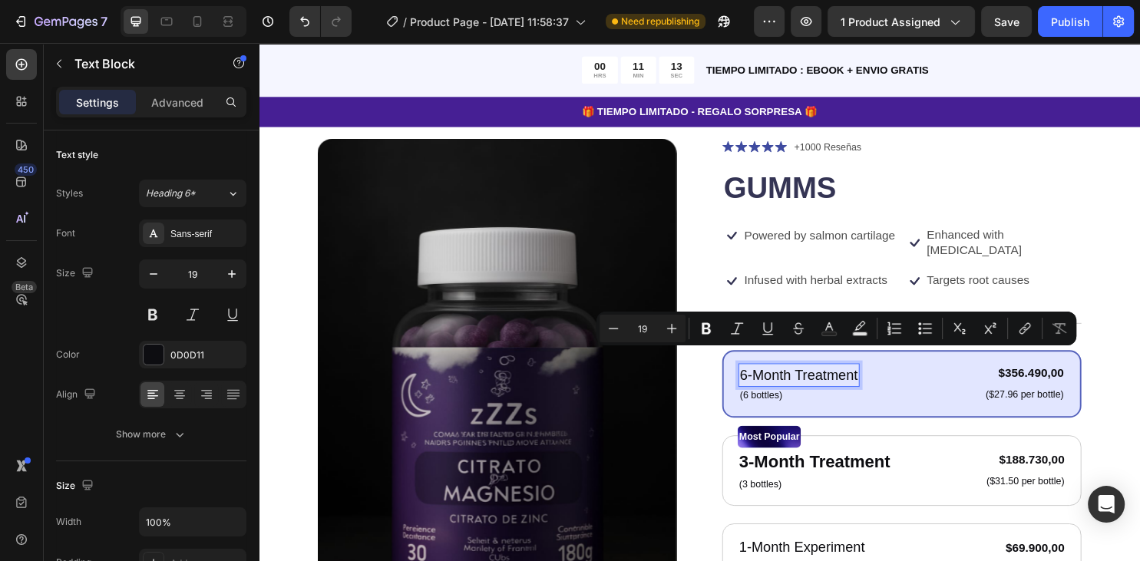
click at [801, 379] on p "6-Month Treatment" at bounding box center [823, 390] width 124 height 22
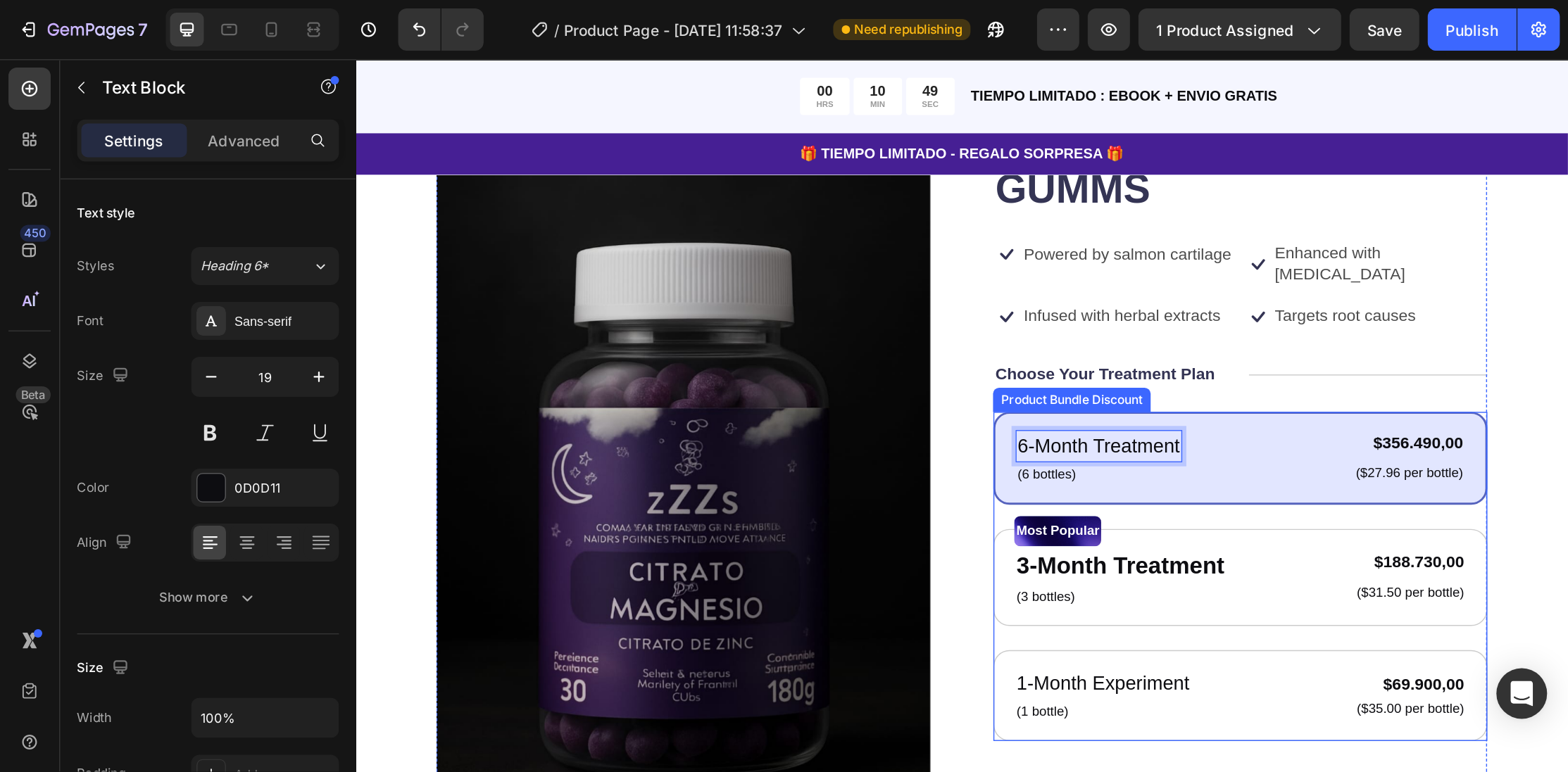
scroll to position [148, 0]
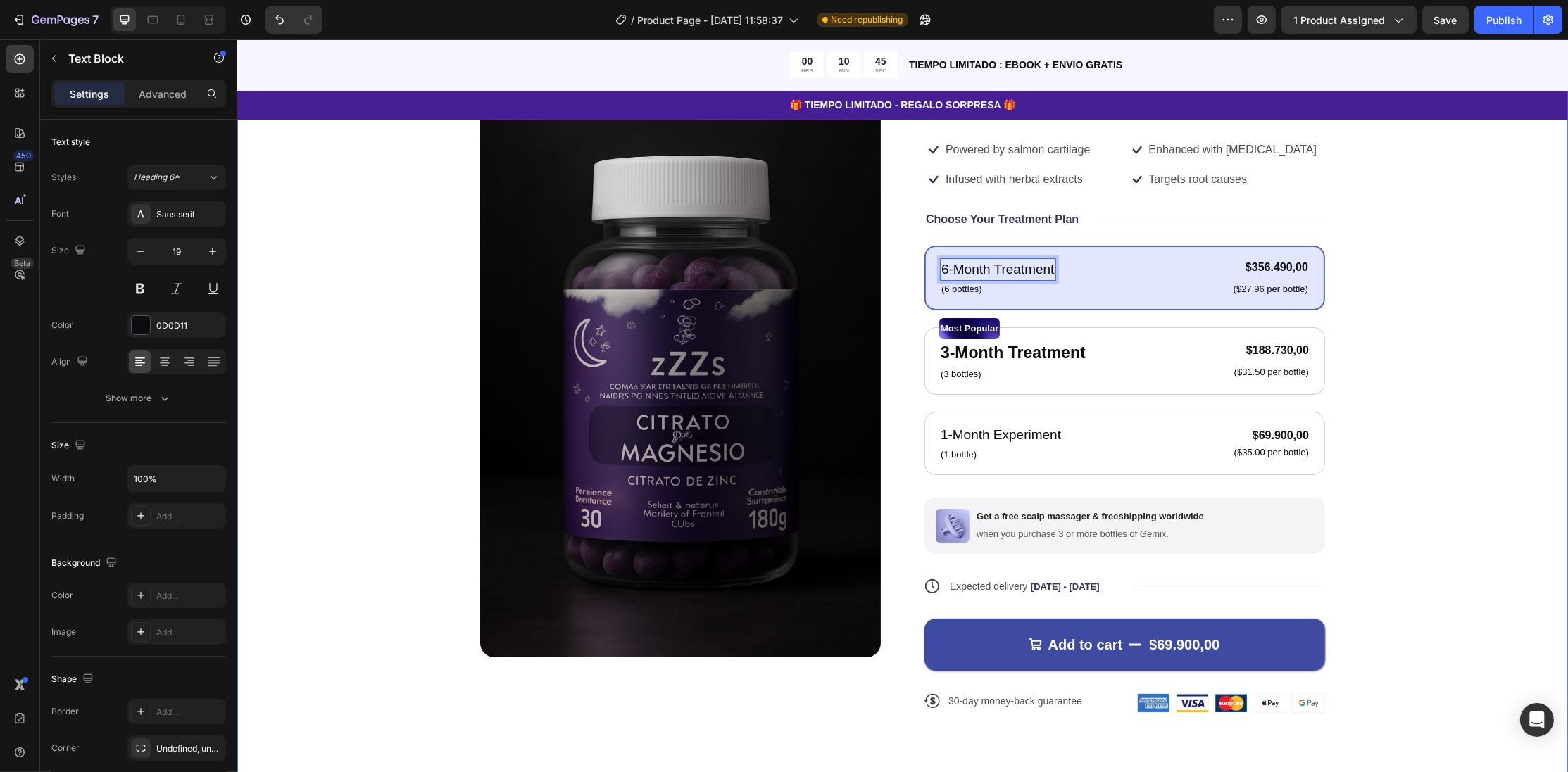
click at [271, 234] on div "Product Images Icon Icon Icon Icon Icon Icon List +1000 Reseñas Text Block Row …" at bounding box center [901, 403] width 1331 height 805
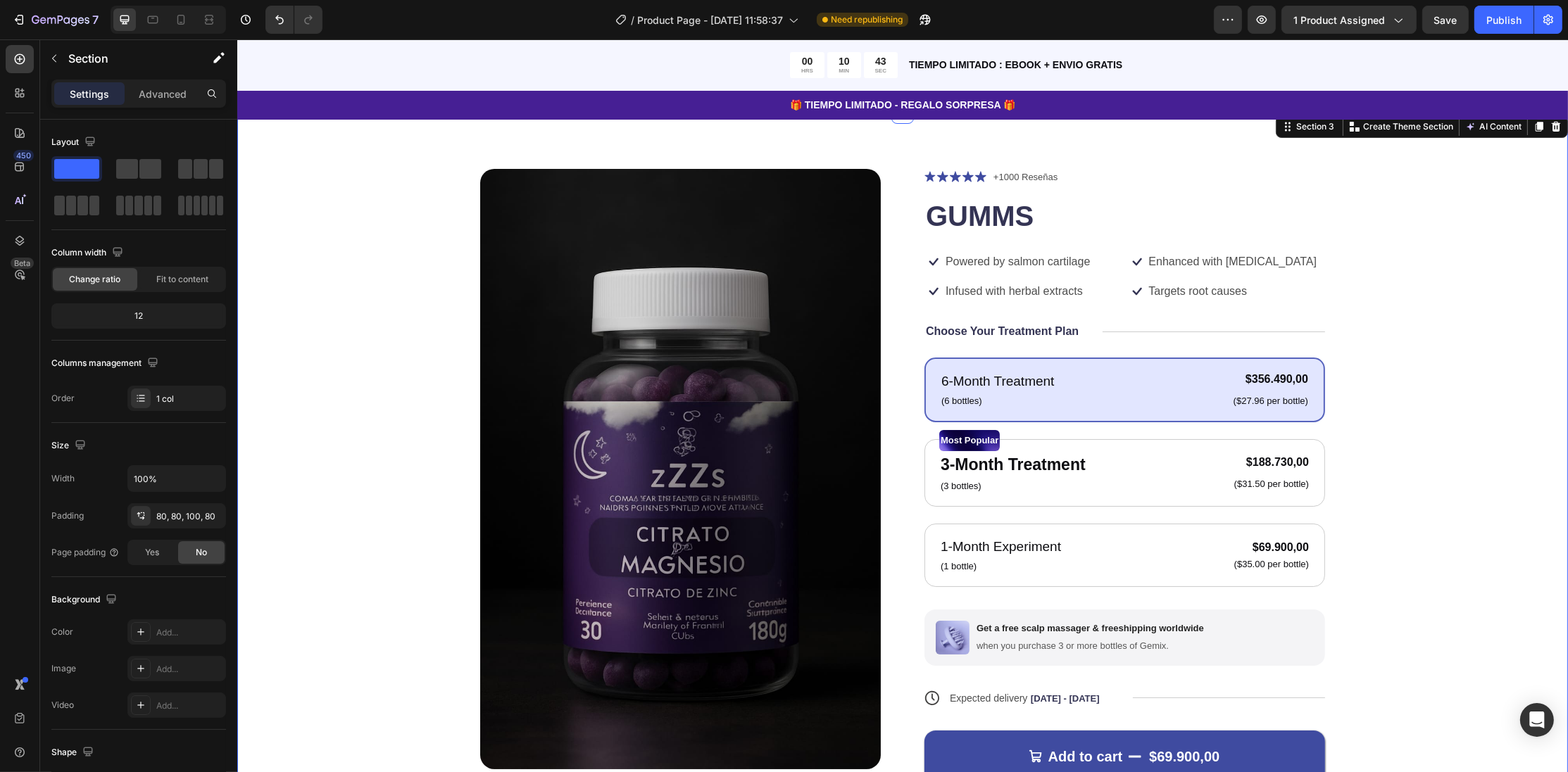
scroll to position [0, 0]
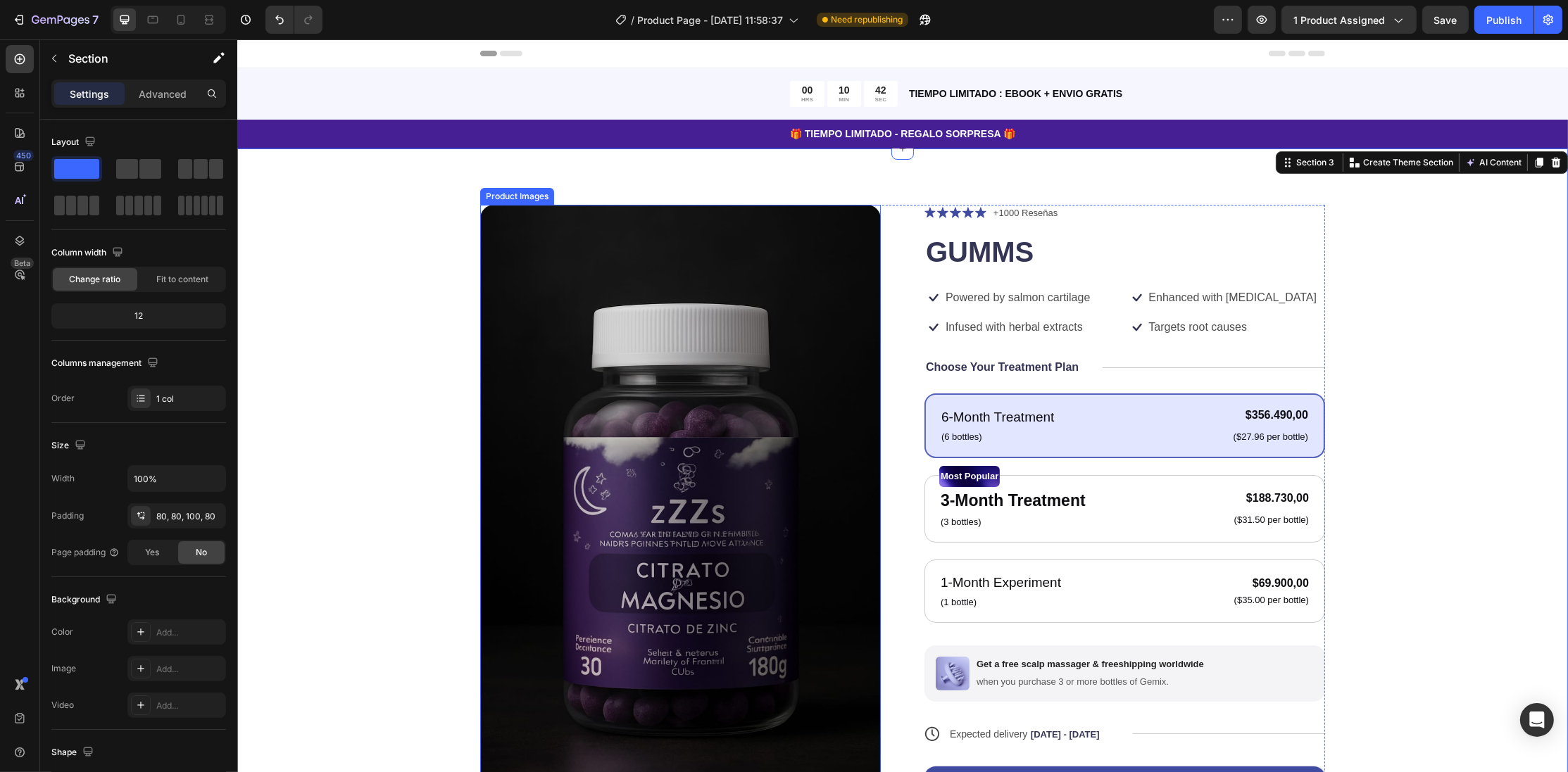
click at [1044, 513] on section "Product Images Icon Icon Icon Icon Icon Icon List +1000 Reseñas Text Block Row …" at bounding box center [901, 551] width 1331 height 805
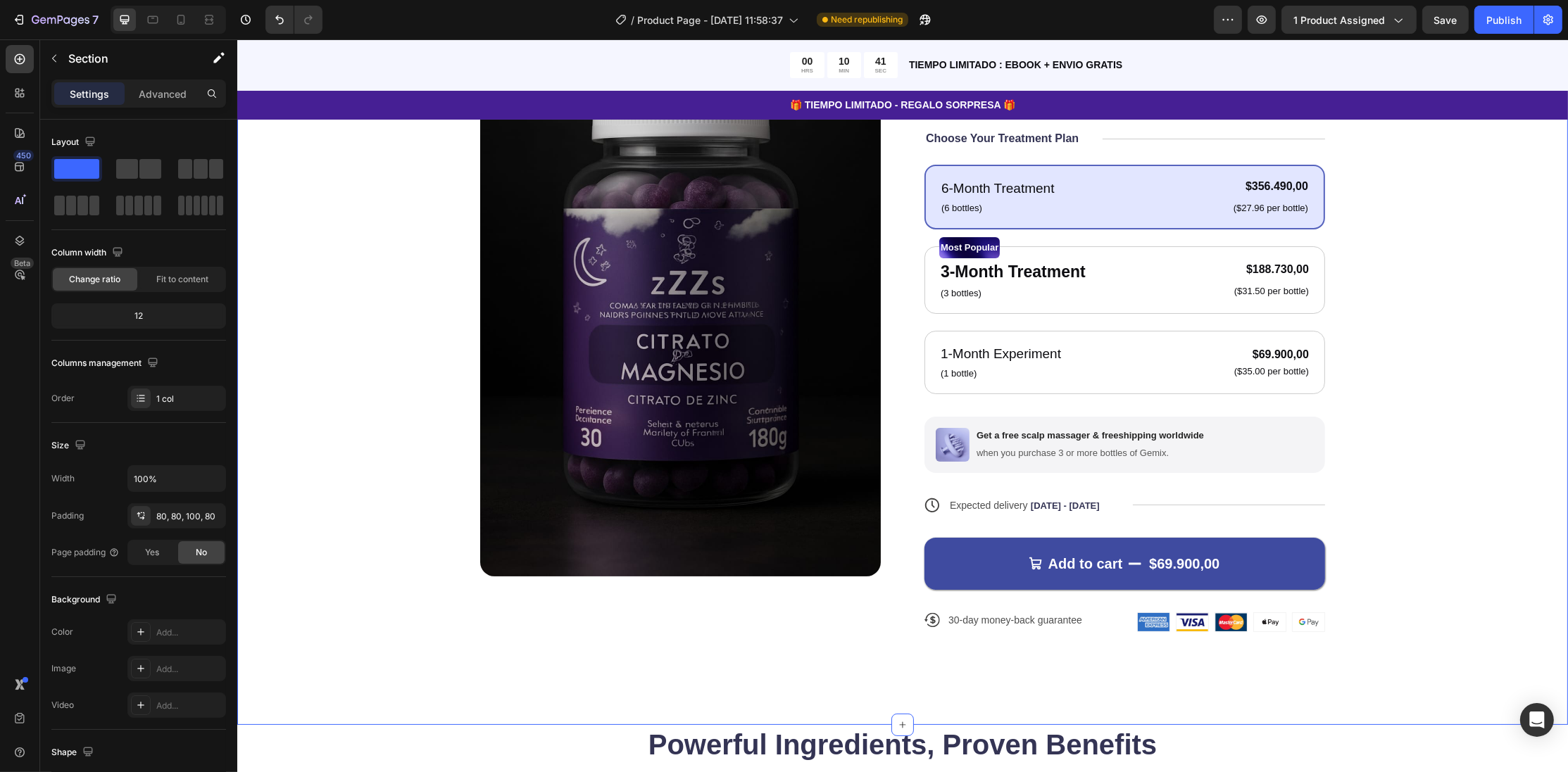
scroll to position [456, 0]
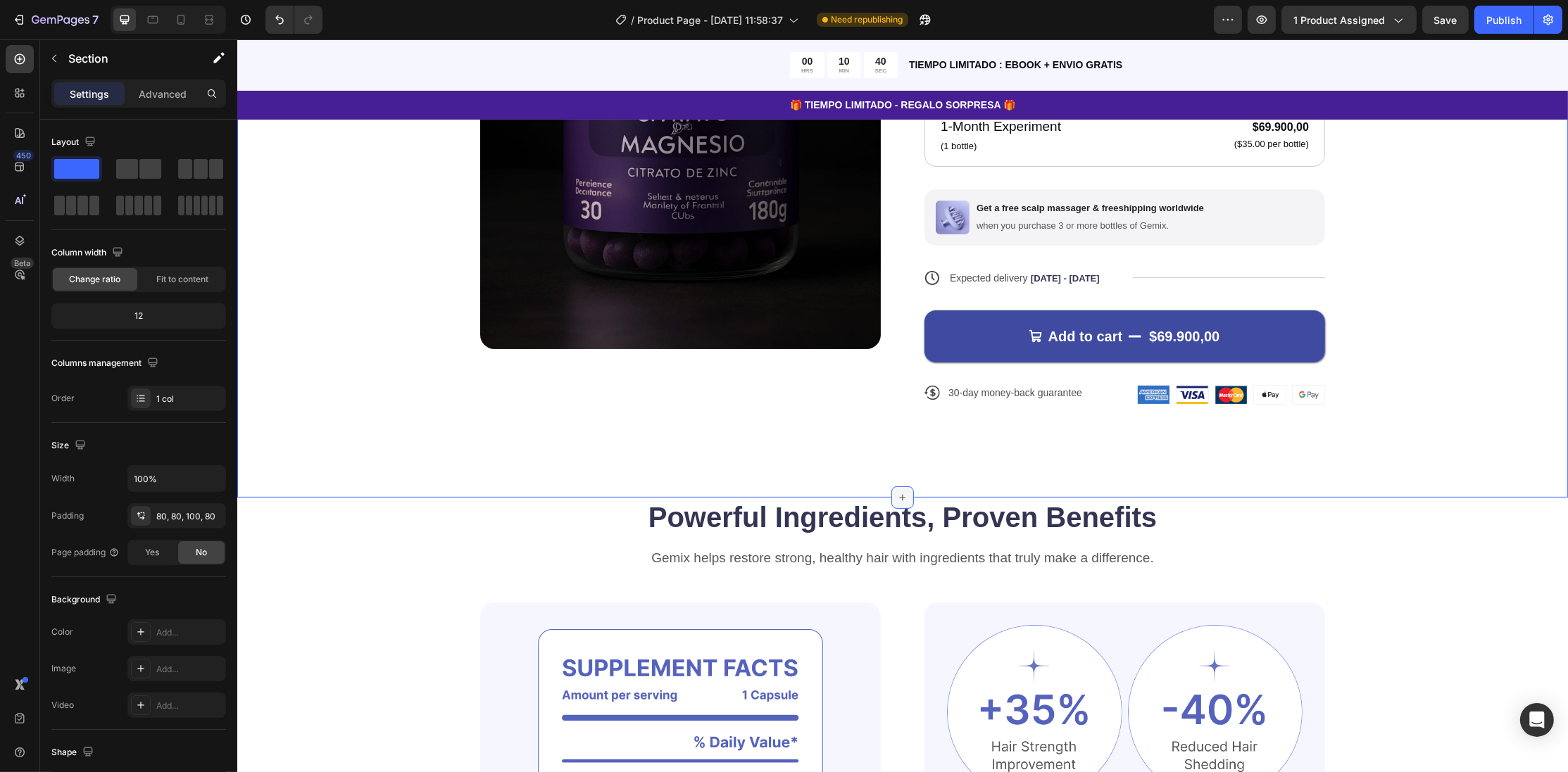
click at [903, 500] on icon at bounding box center [901, 498] width 11 height 11
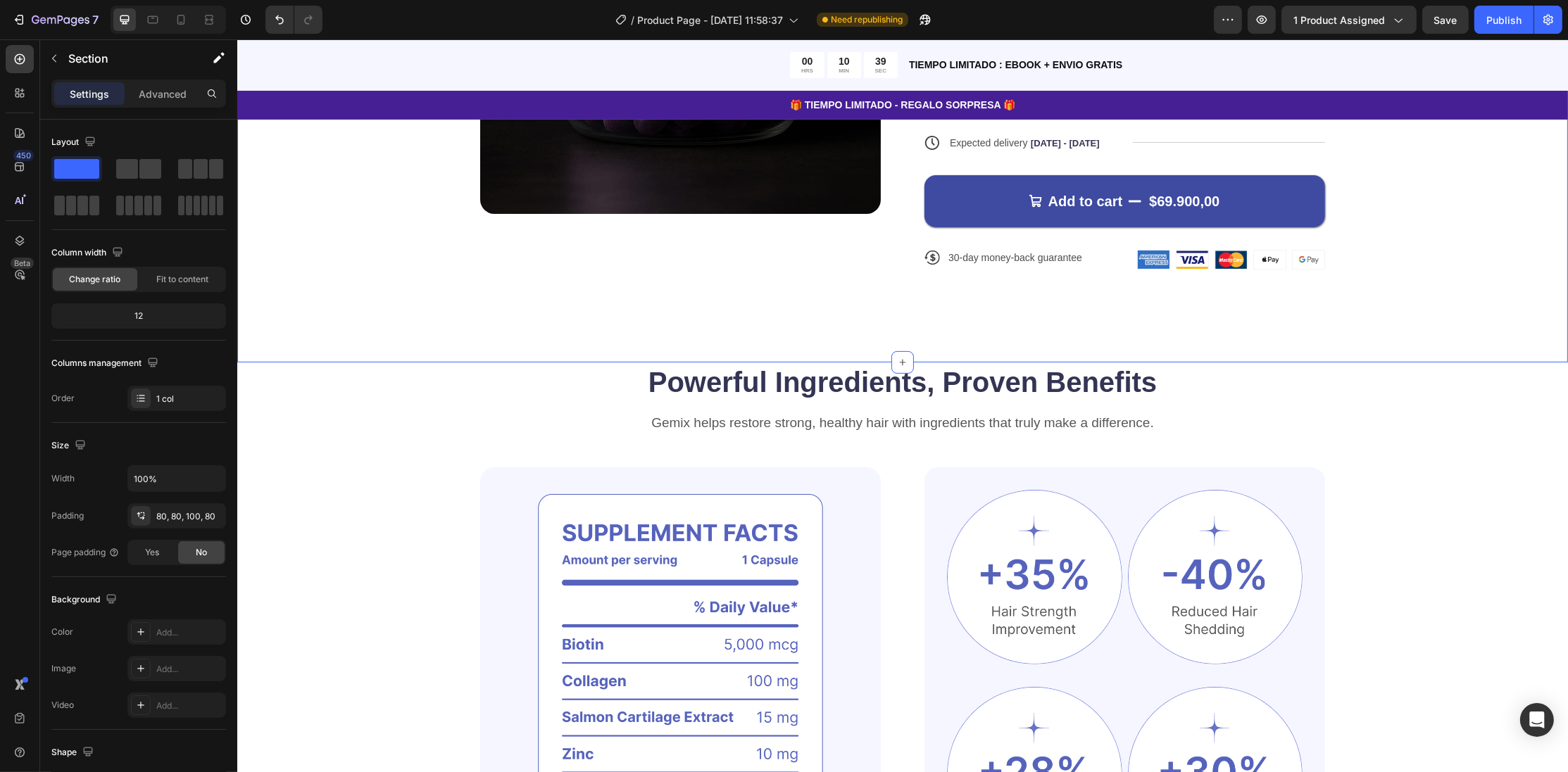
scroll to position [608, 0]
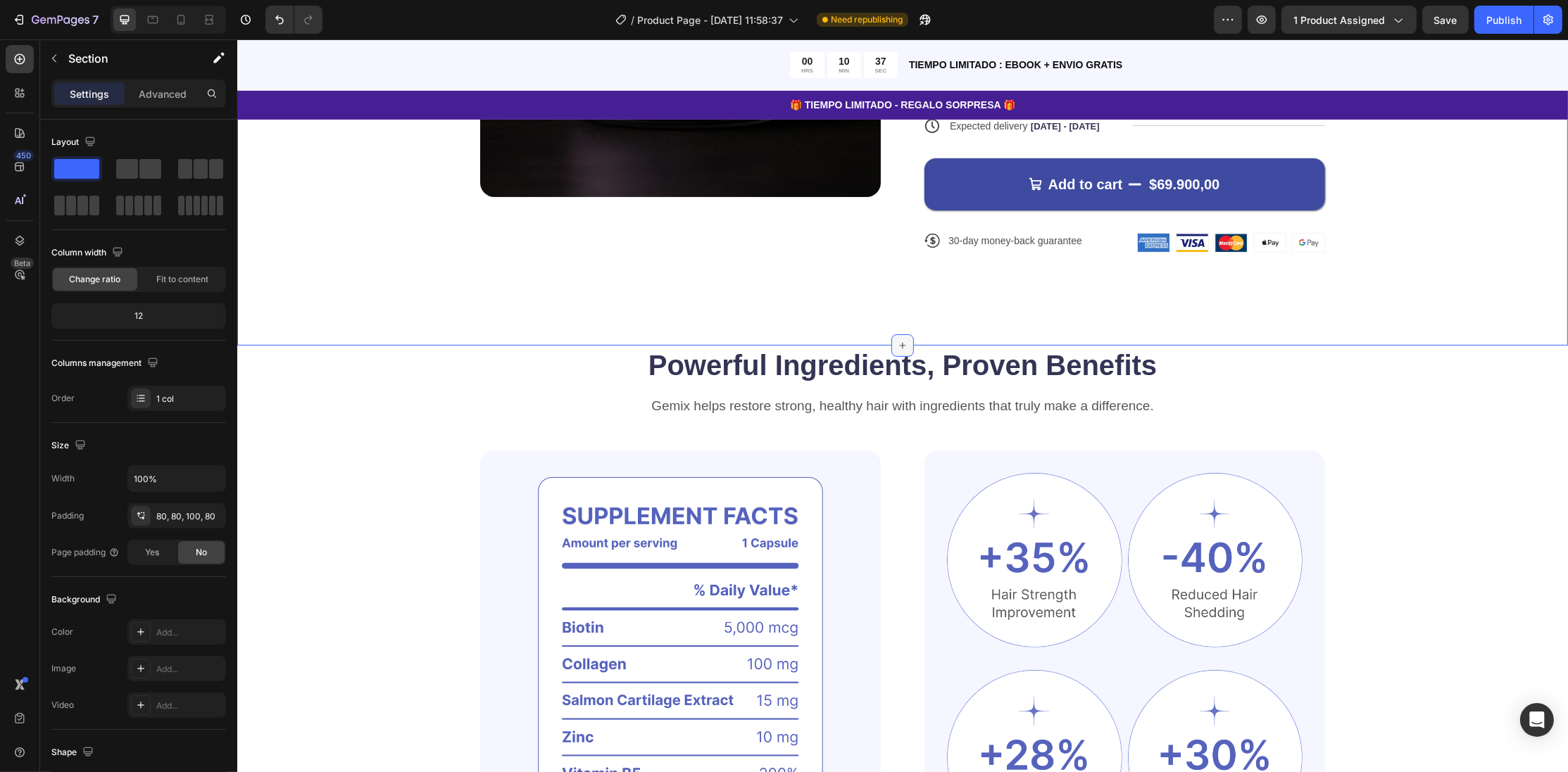
click at [901, 344] on icon at bounding box center [901, 346] width 11 height 11
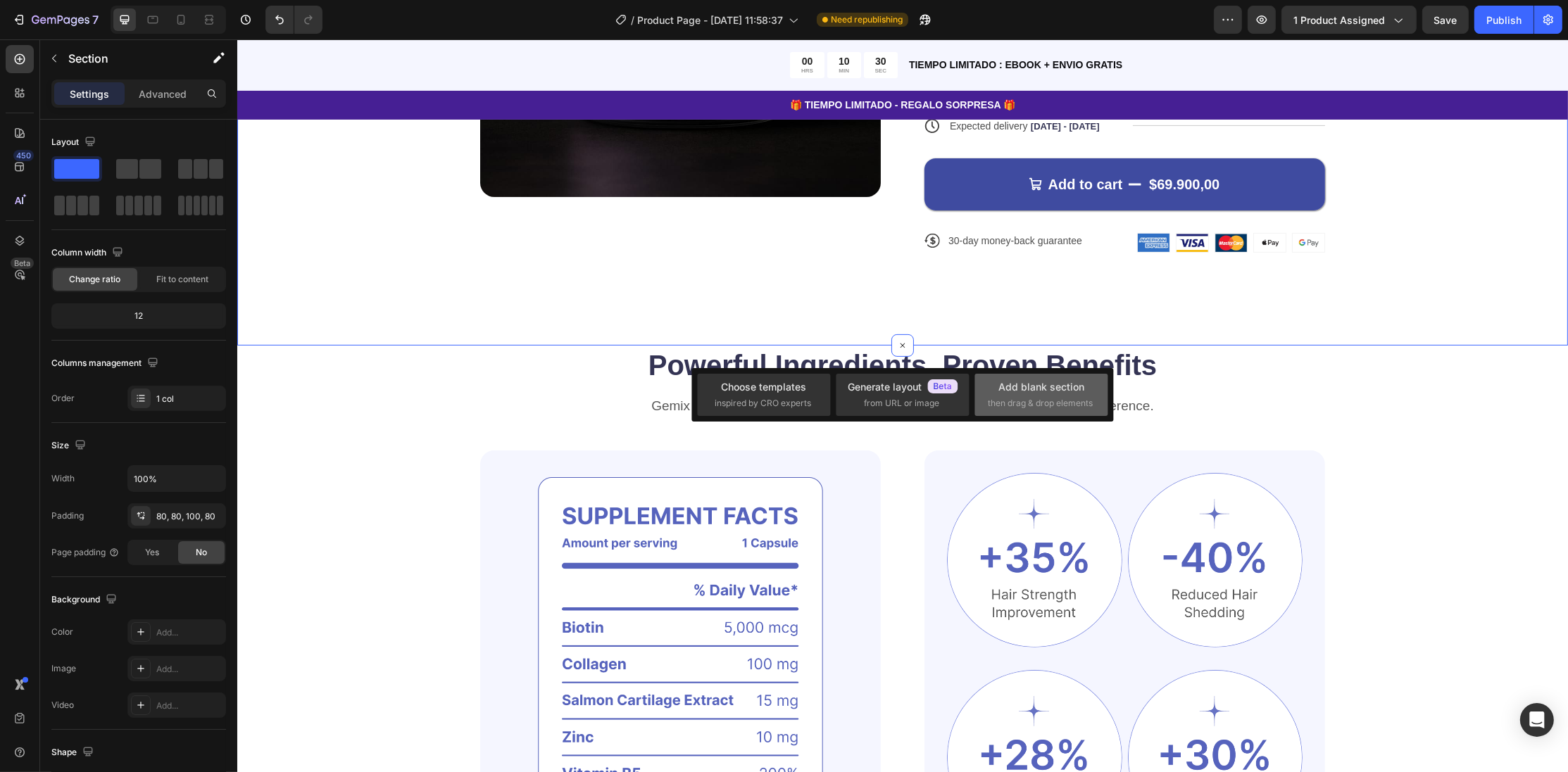
drag, startPoint x: 1001, startPoint y: 408, endPoint x: 759, endPoint y: 407, distance: 242.0
click at [1001, 408] on span "then drag & drop elements" at bounding box center [1040, 403] width 105 height 13
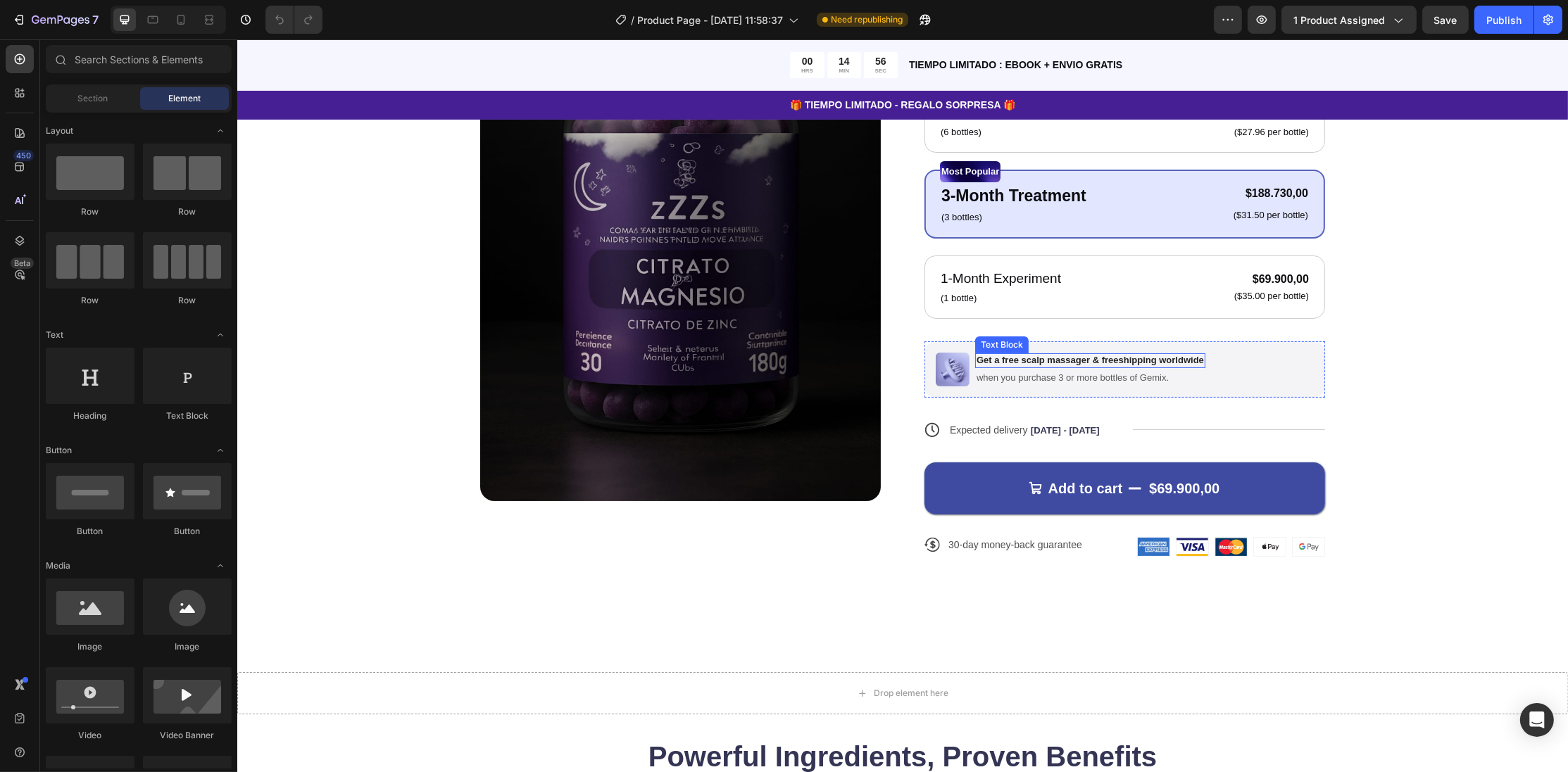
scroll to position [456, 0]
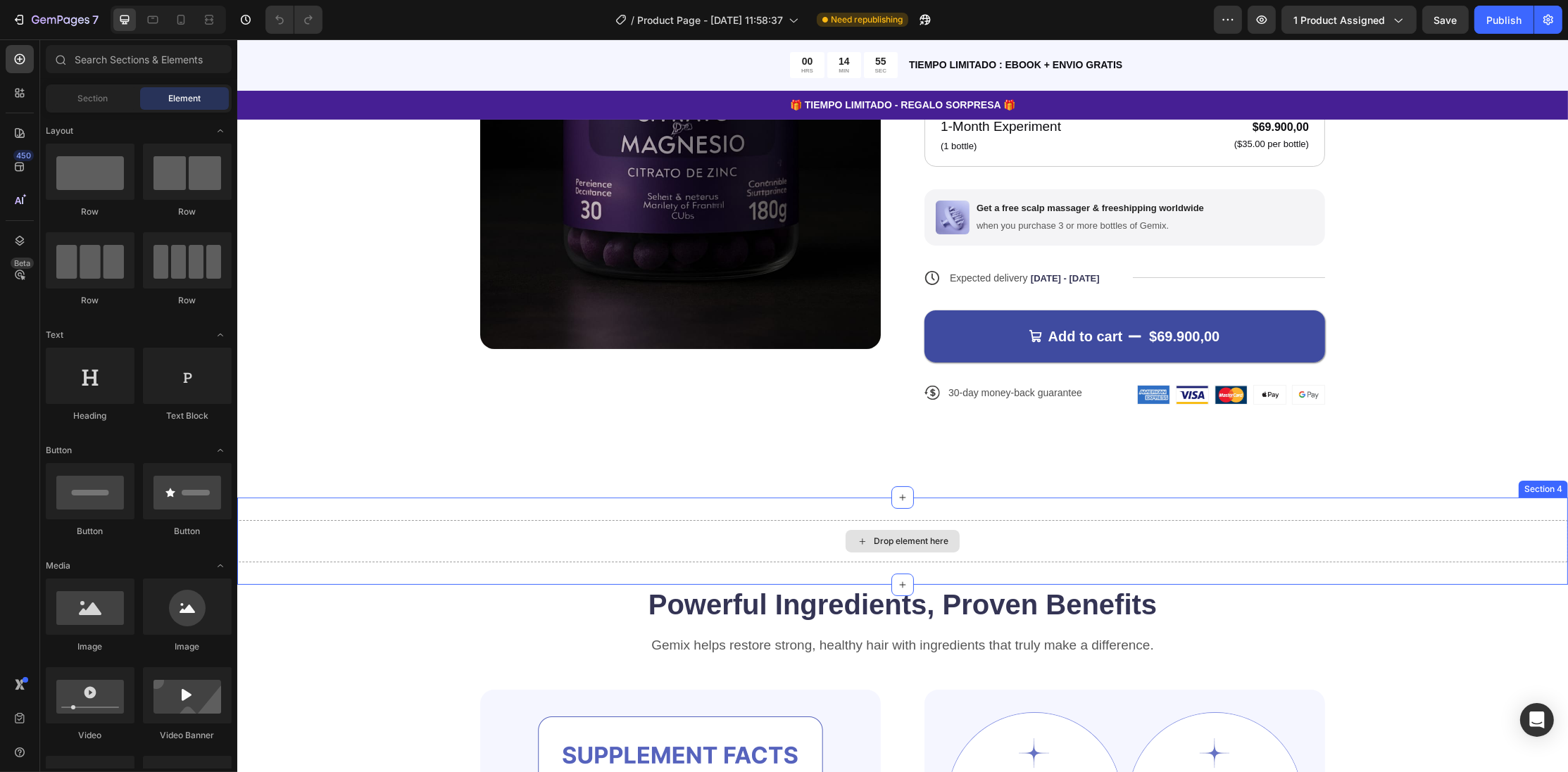
click at [900, 544] on div "Drop element here" at bounding box center [910, 541] width 74 height 11
click at [916, 546] on div "Drop element here" at bounding box center [910, 541] width 74 height 11
click at [904, 495] on icon at bounding box center [901, 498] width 11 height 11
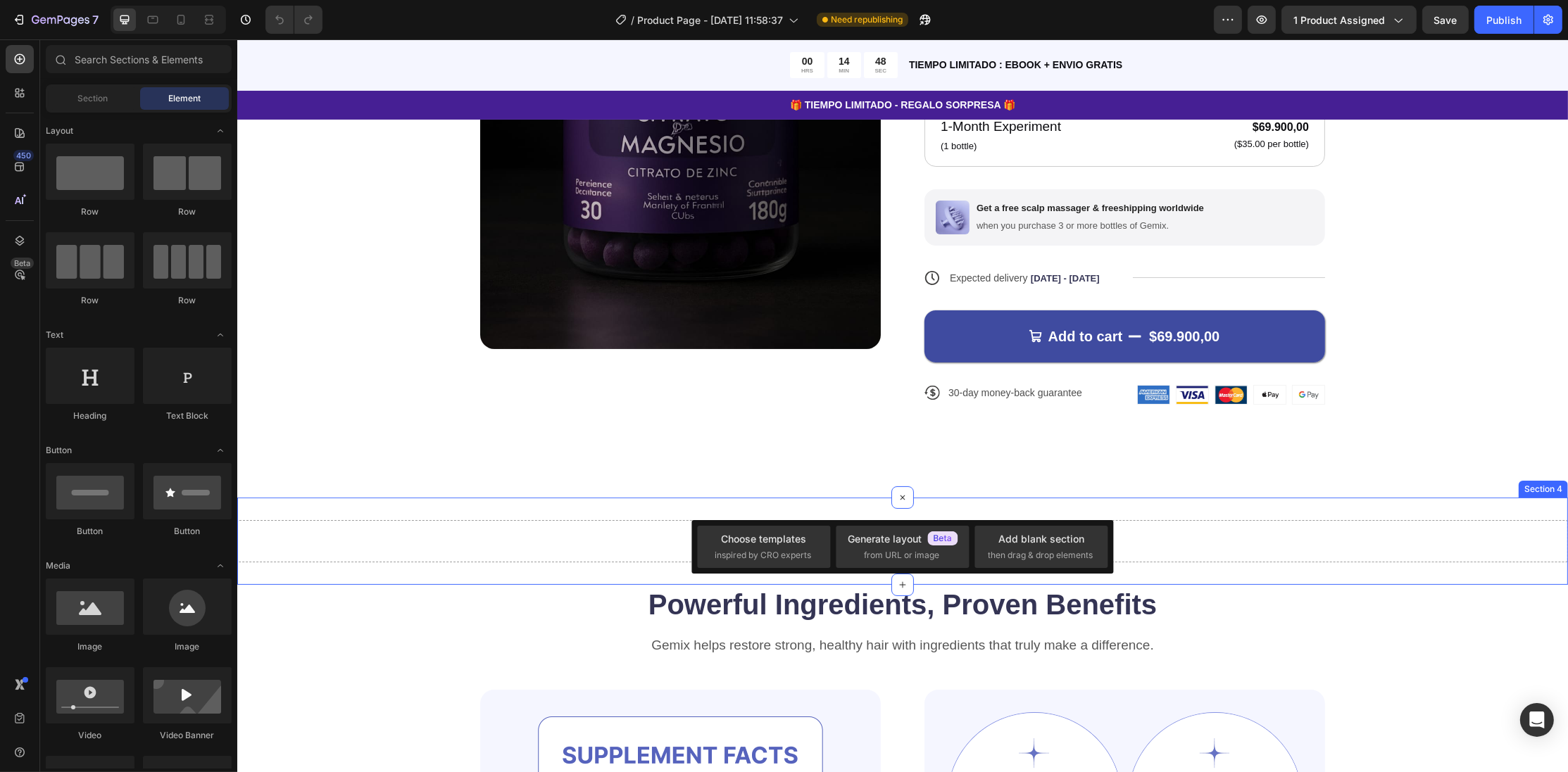
click at [1198, 502] on div "Drop element here Section 4" at bounding box center [901, 541] width 1331 height 87
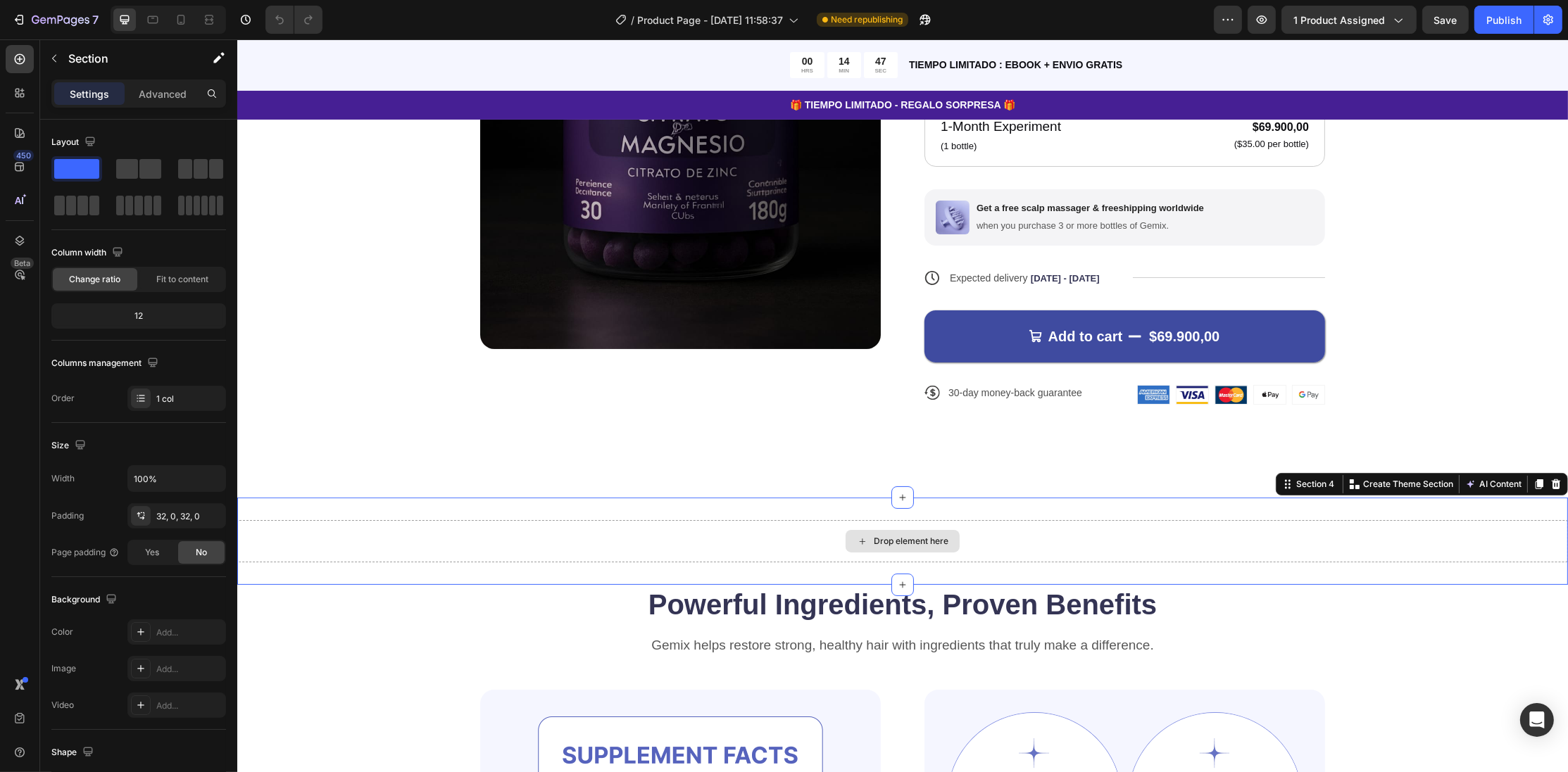
click at [841, 546] on div "Drop element here" at bounding box center [901, 541] width 1331 height 42
click at [898, 546] on div "Drop element here" at bounding box center [910, 541] width 74 height 11
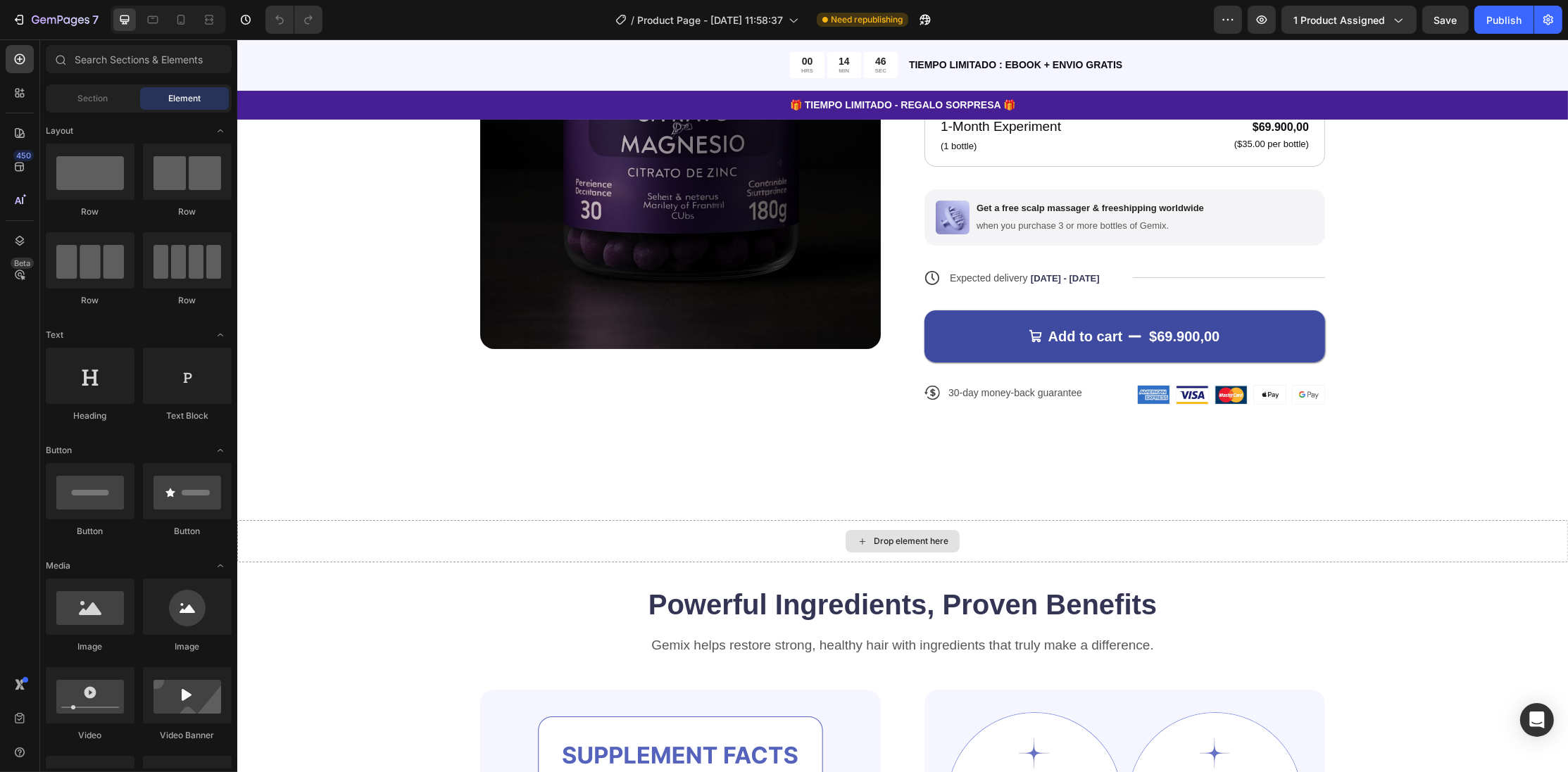
click at [898, 546] on div "Drop element here" at bounding box center [910, 541] width 74 height 11
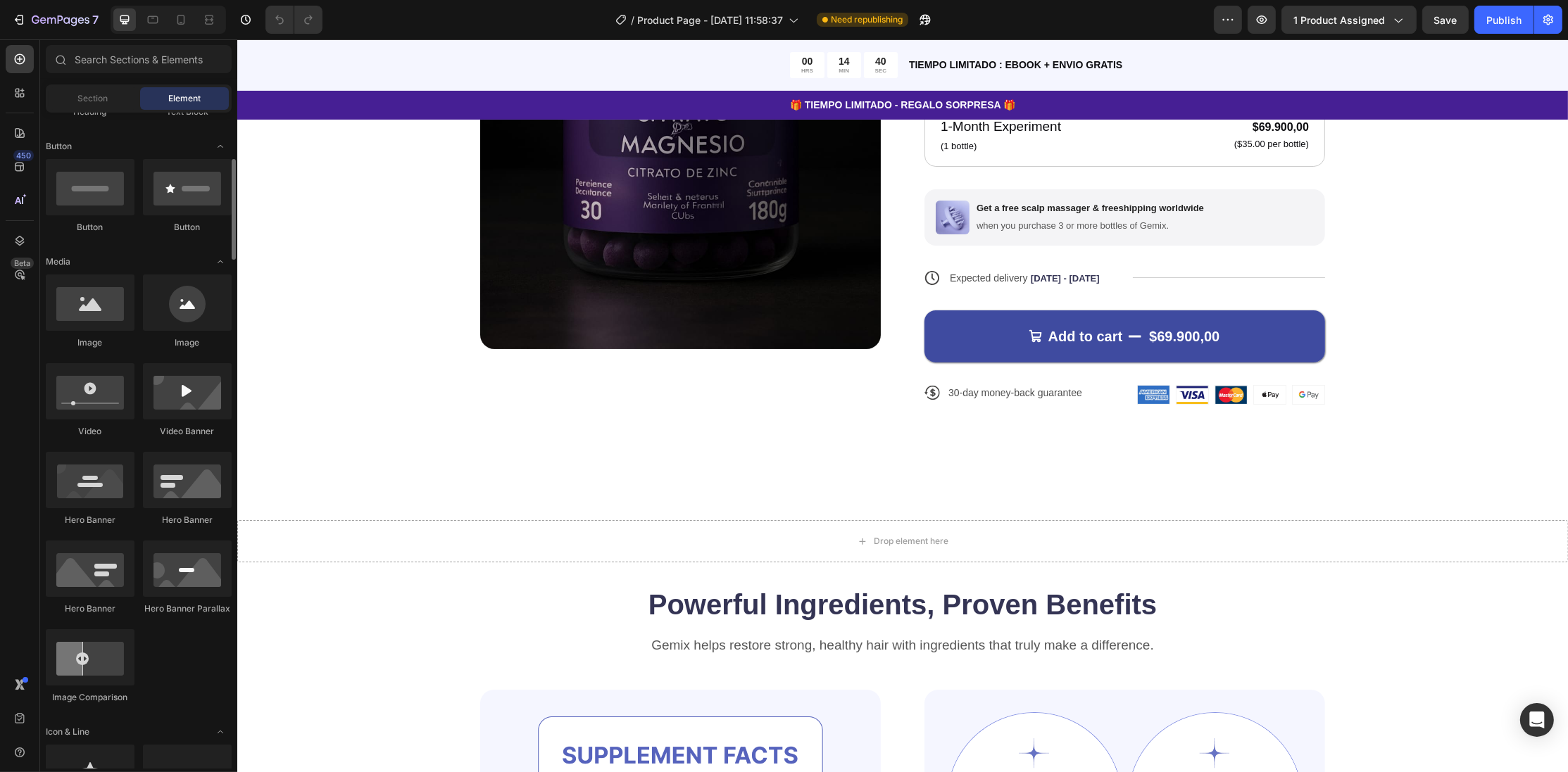
scroll to position [228, 0]
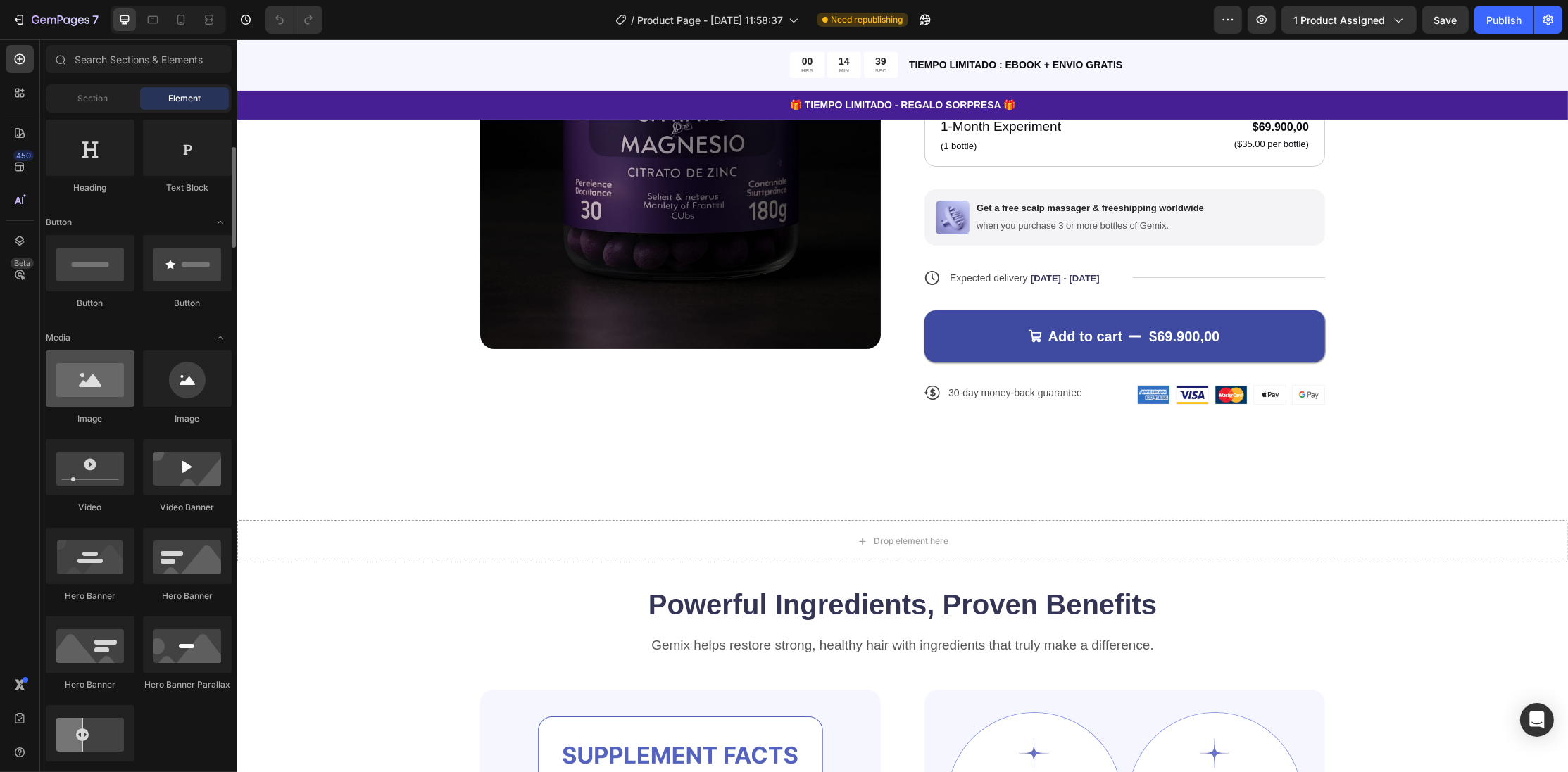
click at [90, 392] on div at bounding box center [90, 378] width 89 height 56
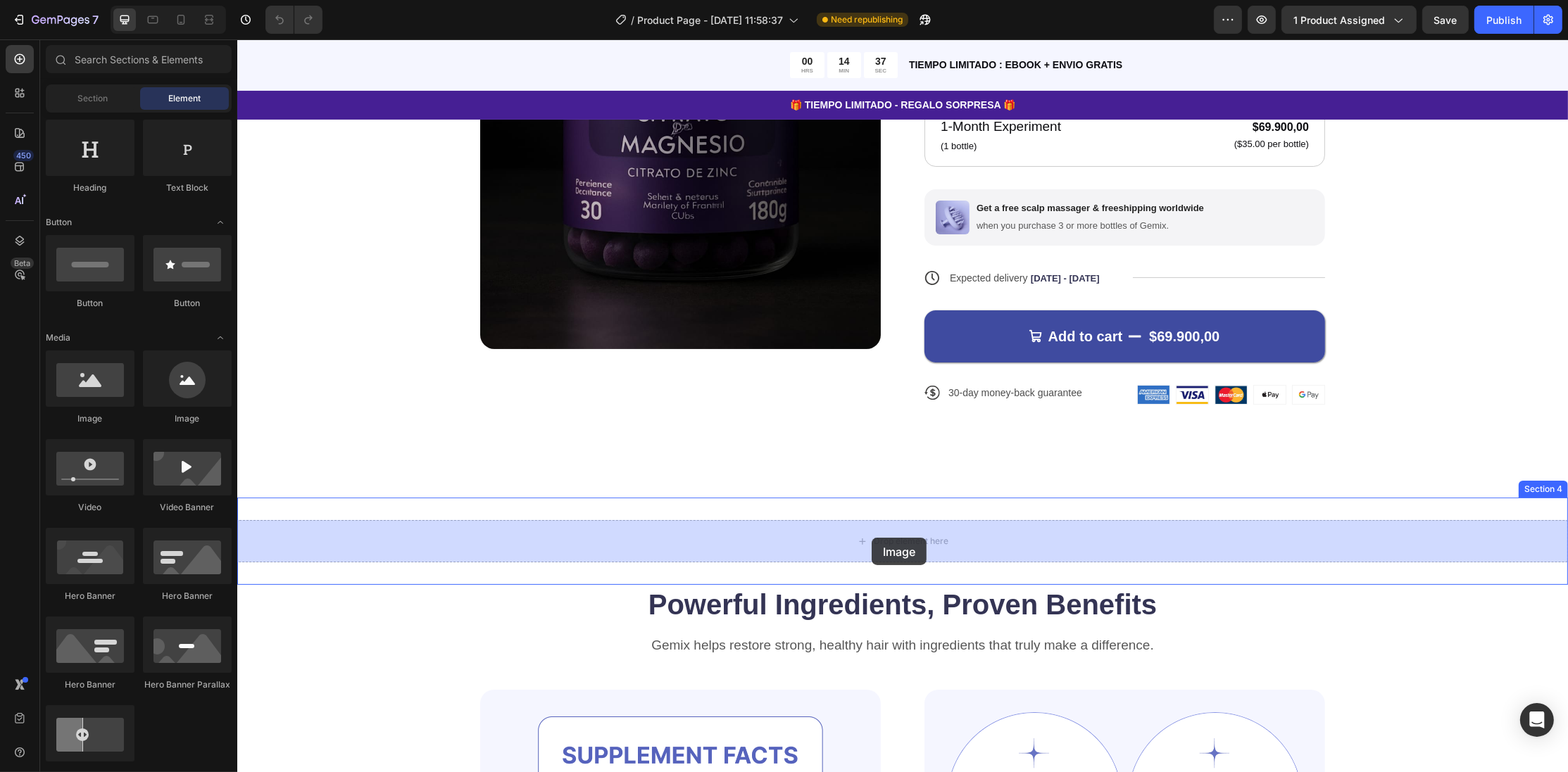
drag, startPoint x: 345, startPoint y: 427, endPoint x: 871, endPoint y: 537, distance: 537.4
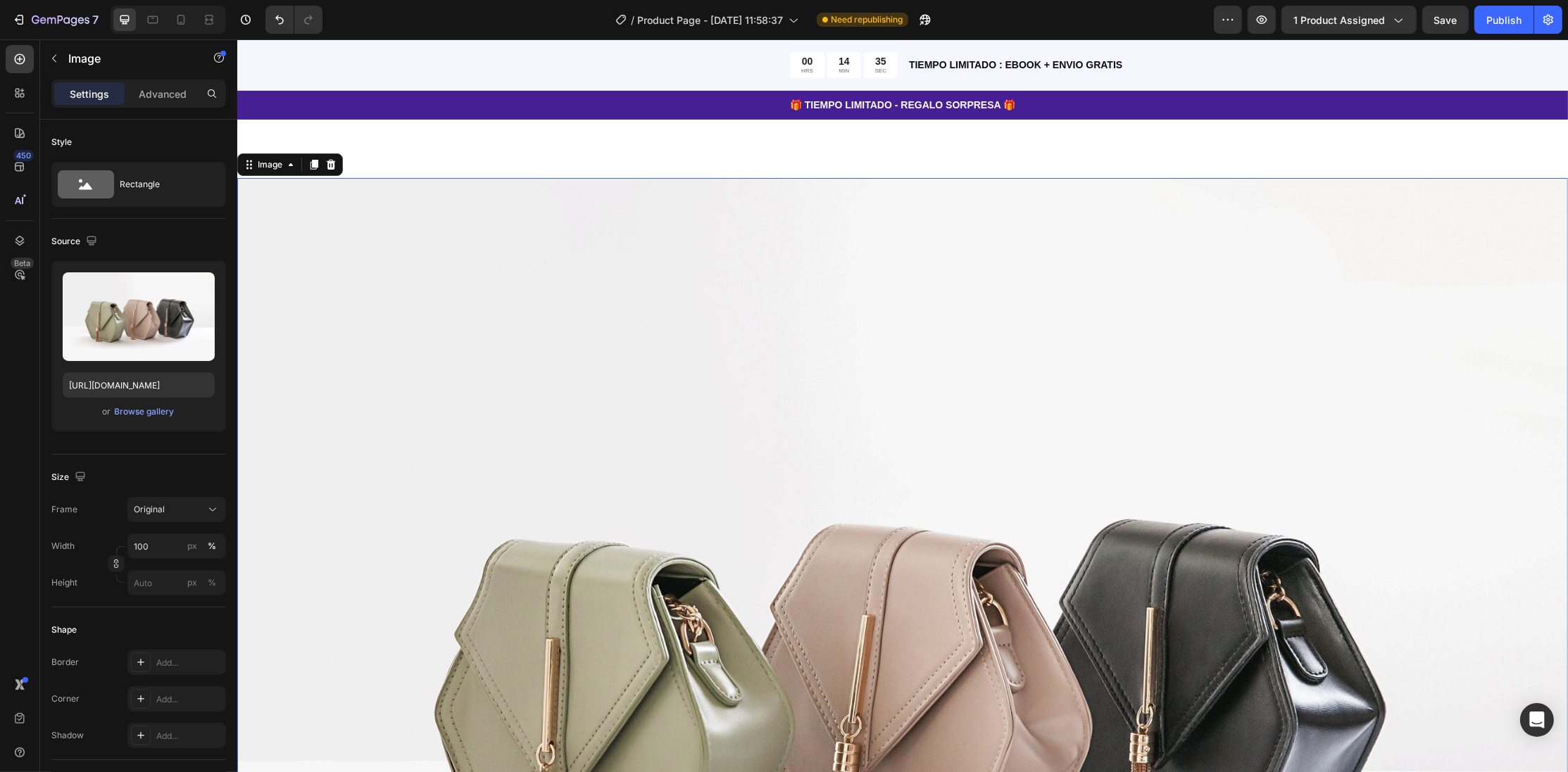
scroll to position [912, 0]
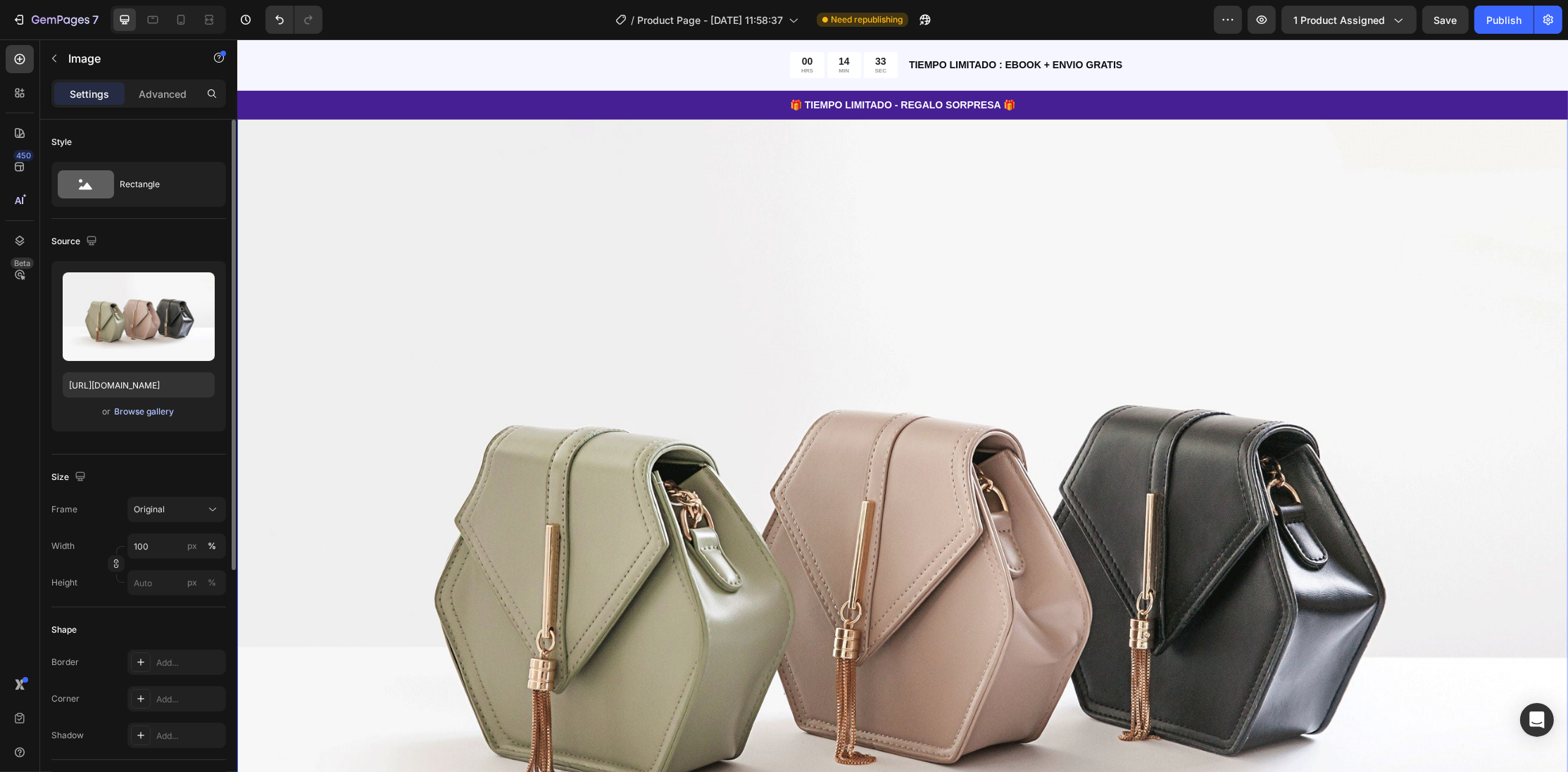
click at [160, 415] on div "Browse gallery" at bounding box center [144, 412] width 60 height 13
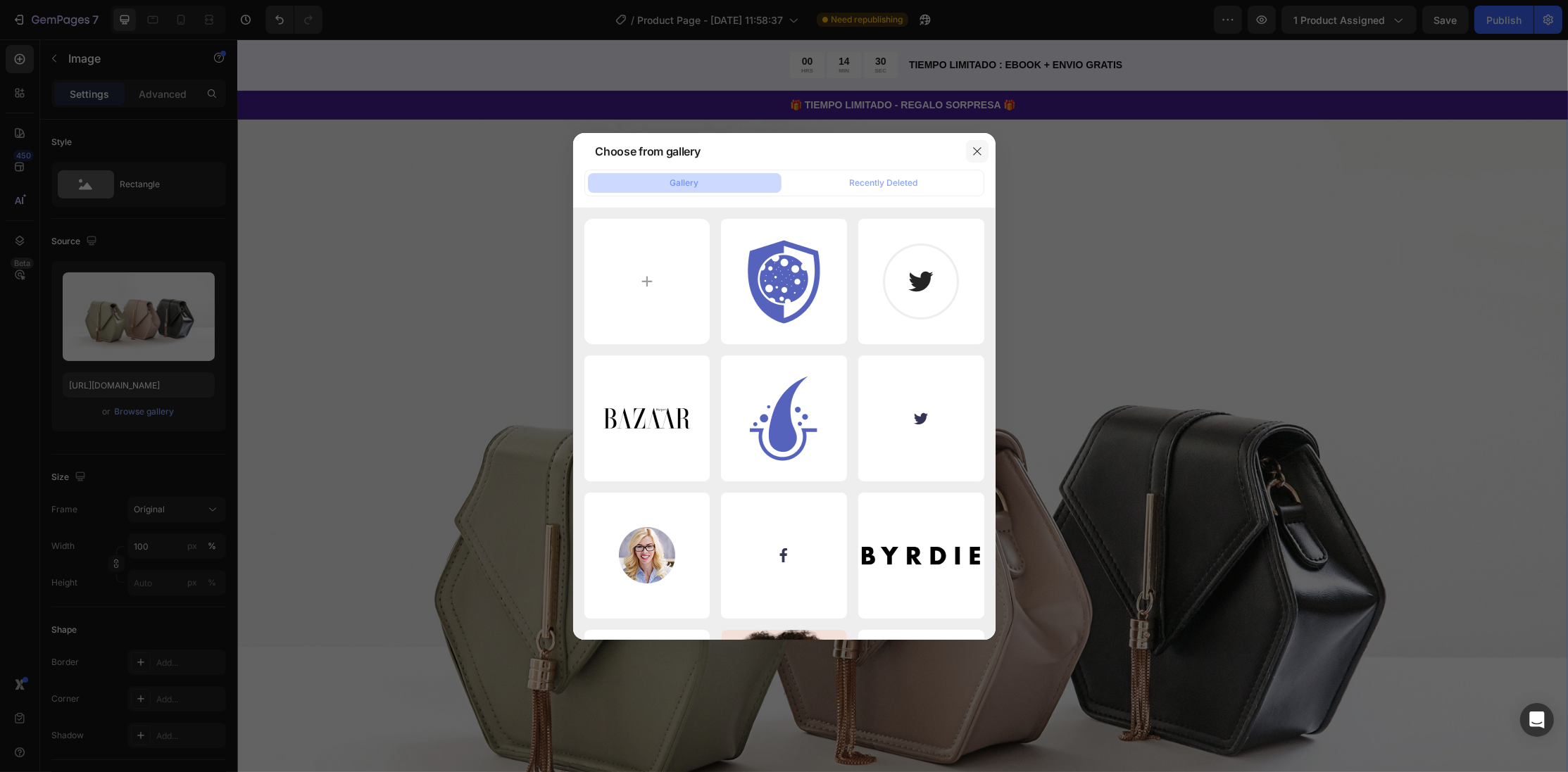
click at [975, 148] on icon "button" at bounding box center [977, 151] width 11 height 11
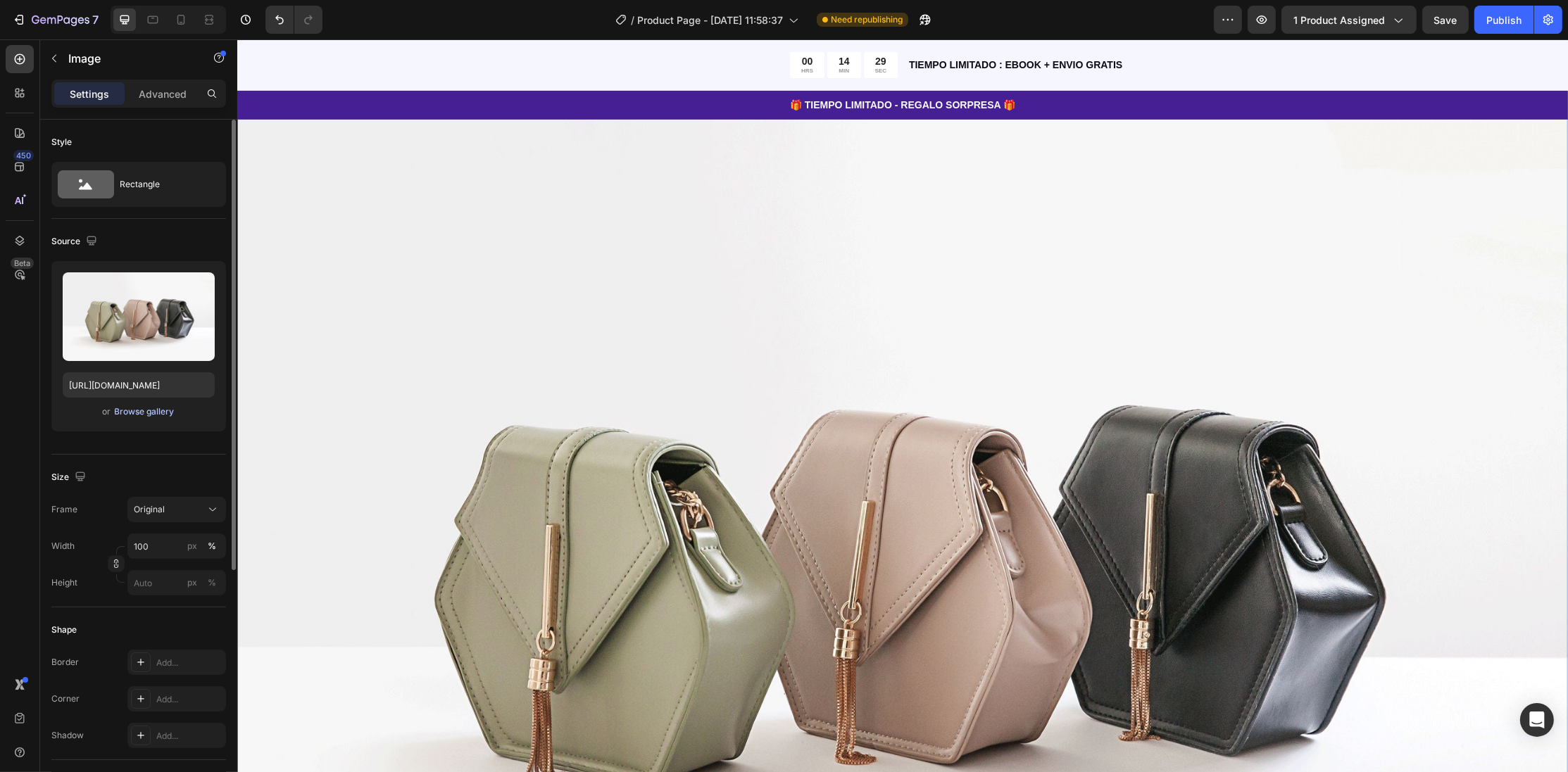
click at [143, 411] on div "Browse gallery" at bounding box center [144, 412] width 60 height 13
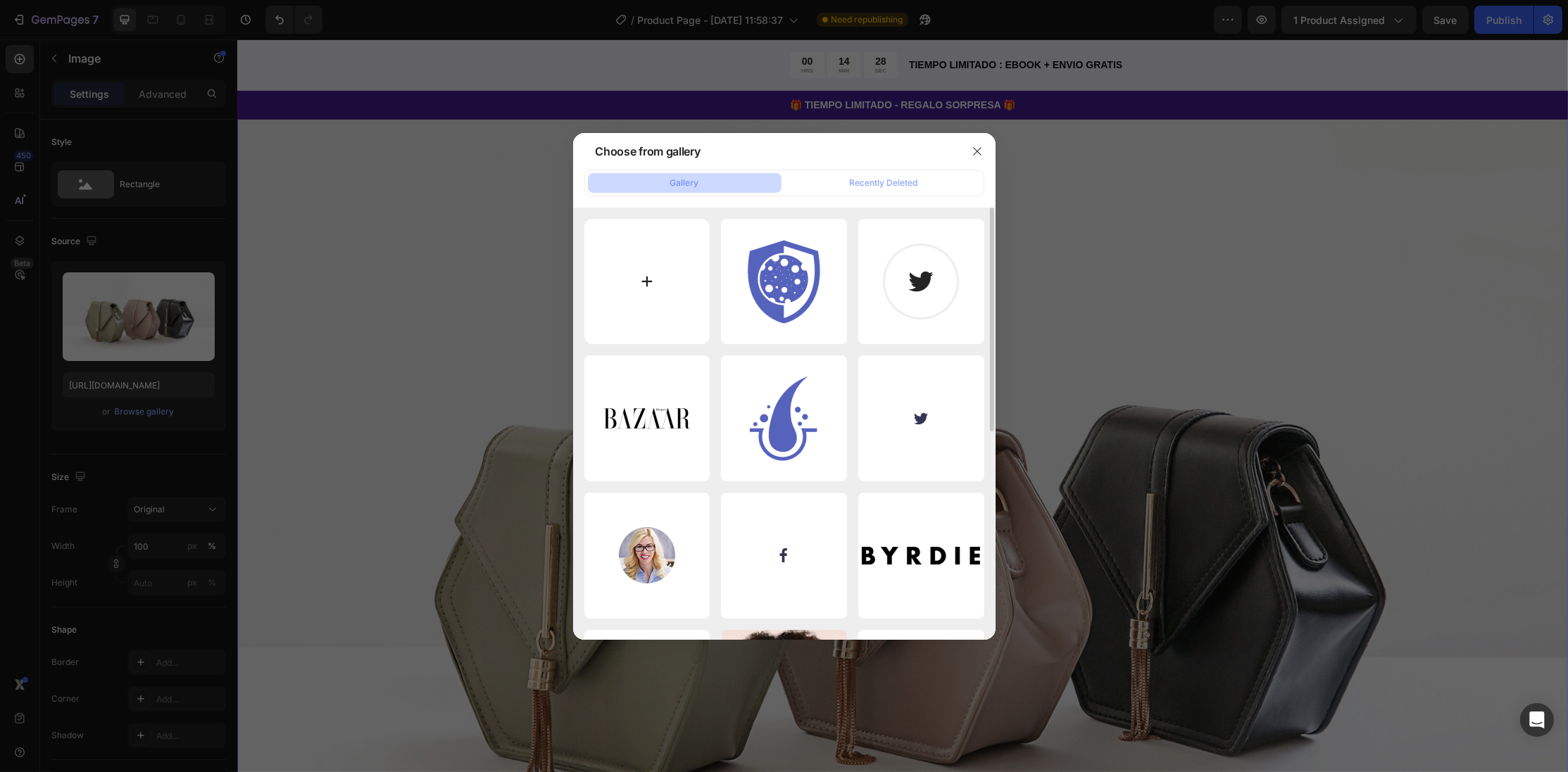
click at [649, 259] on input "file" at bounding box center [646, 281] width 126 height 126
type input "C:\fakepath\Pociones por envase.jpg"
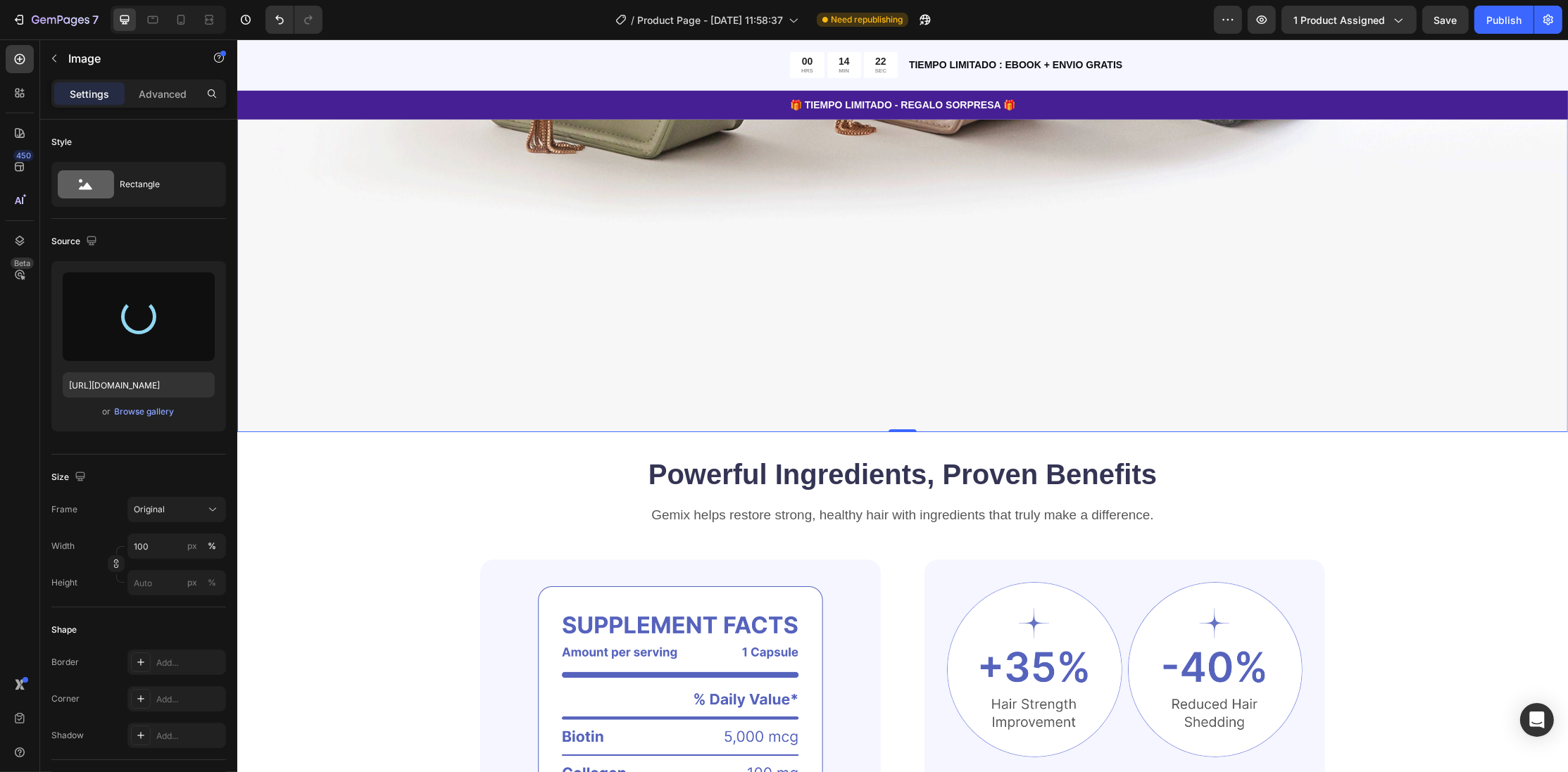
scroll to position [1520, 0]
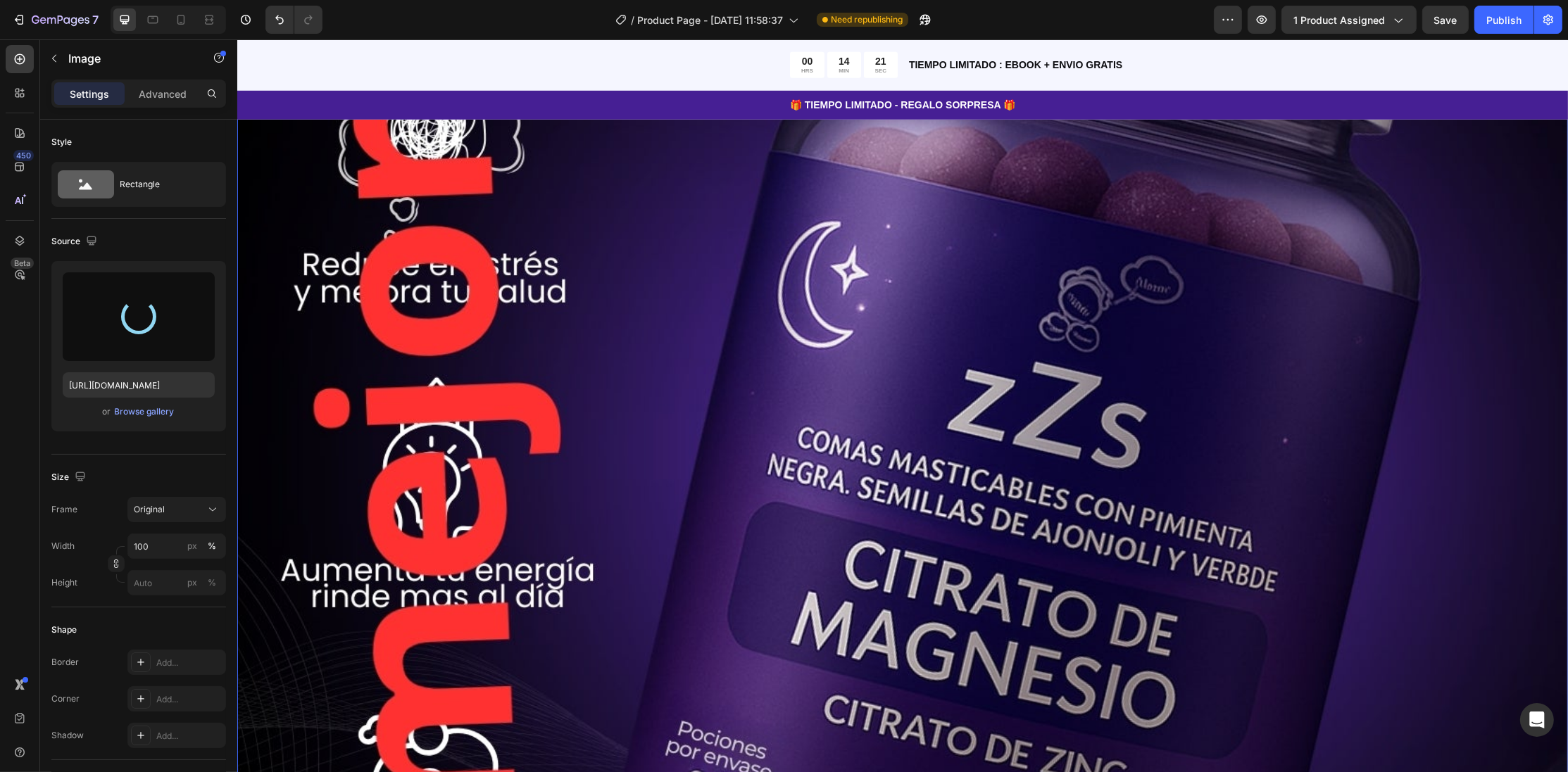
type input "[URL][DOMAIN_NAME]"
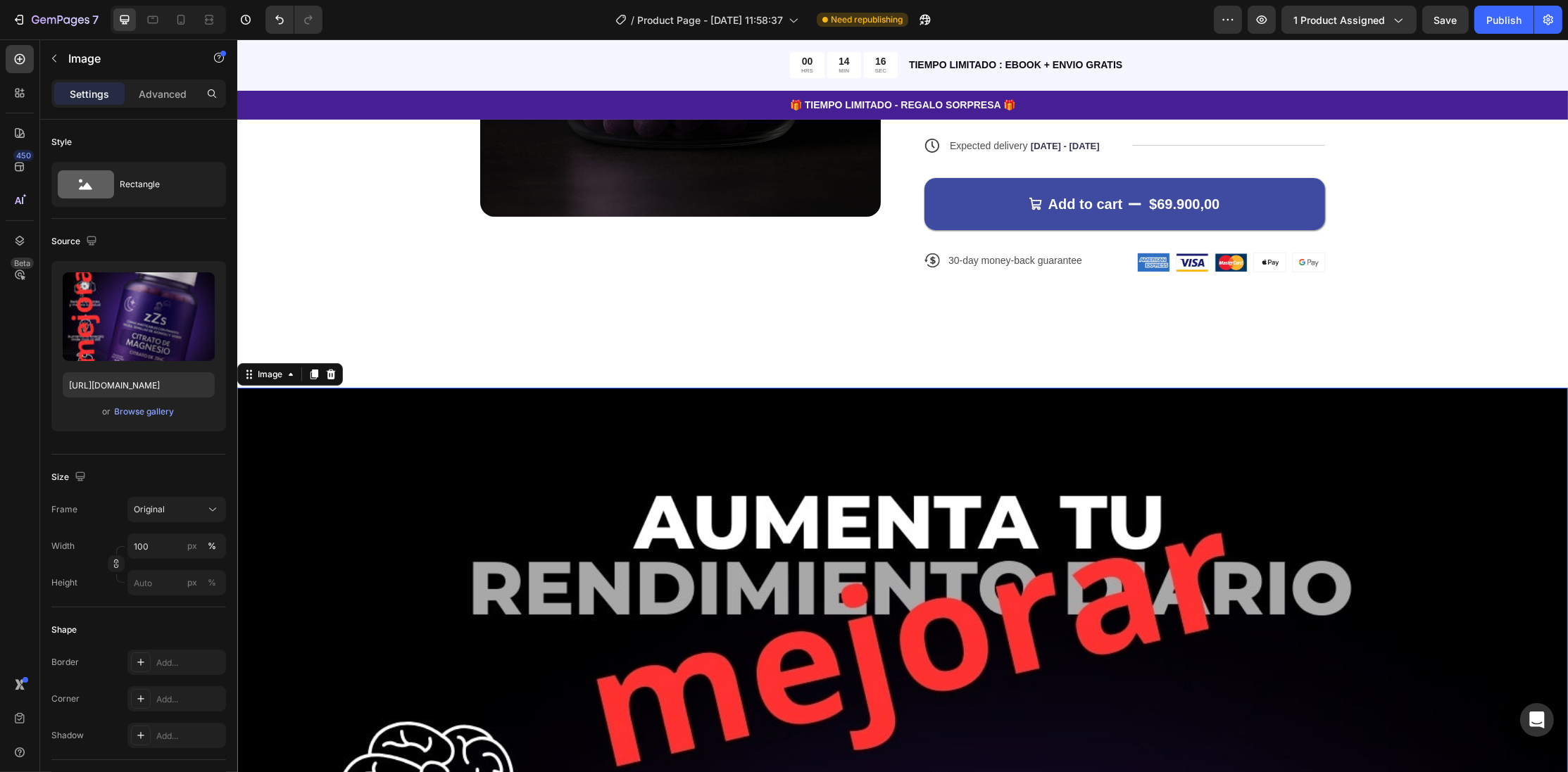
scroll to position [532, 0]
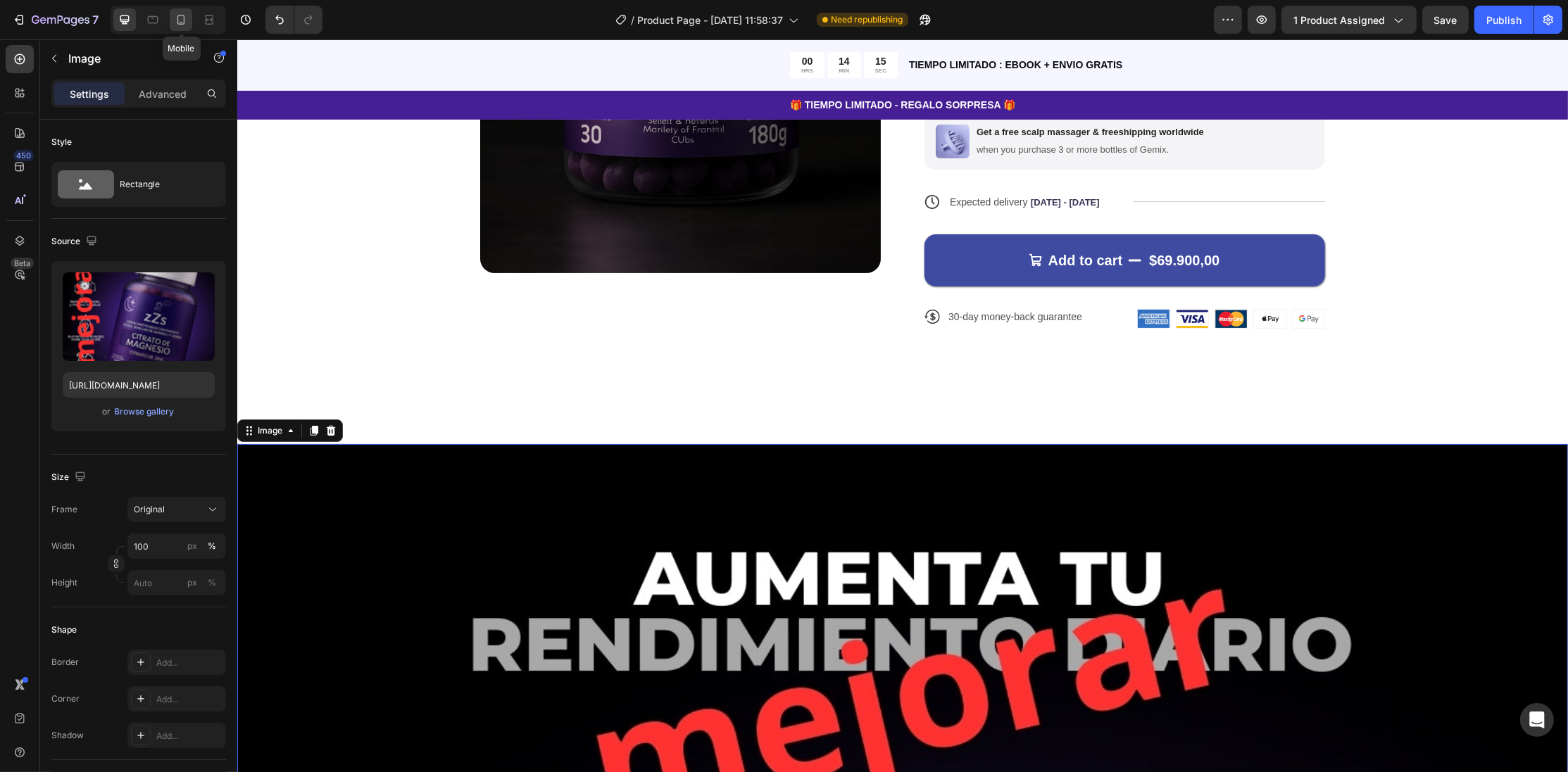
click at [179, 16] on icon at bounding box center [181, 19] width 7 height 10
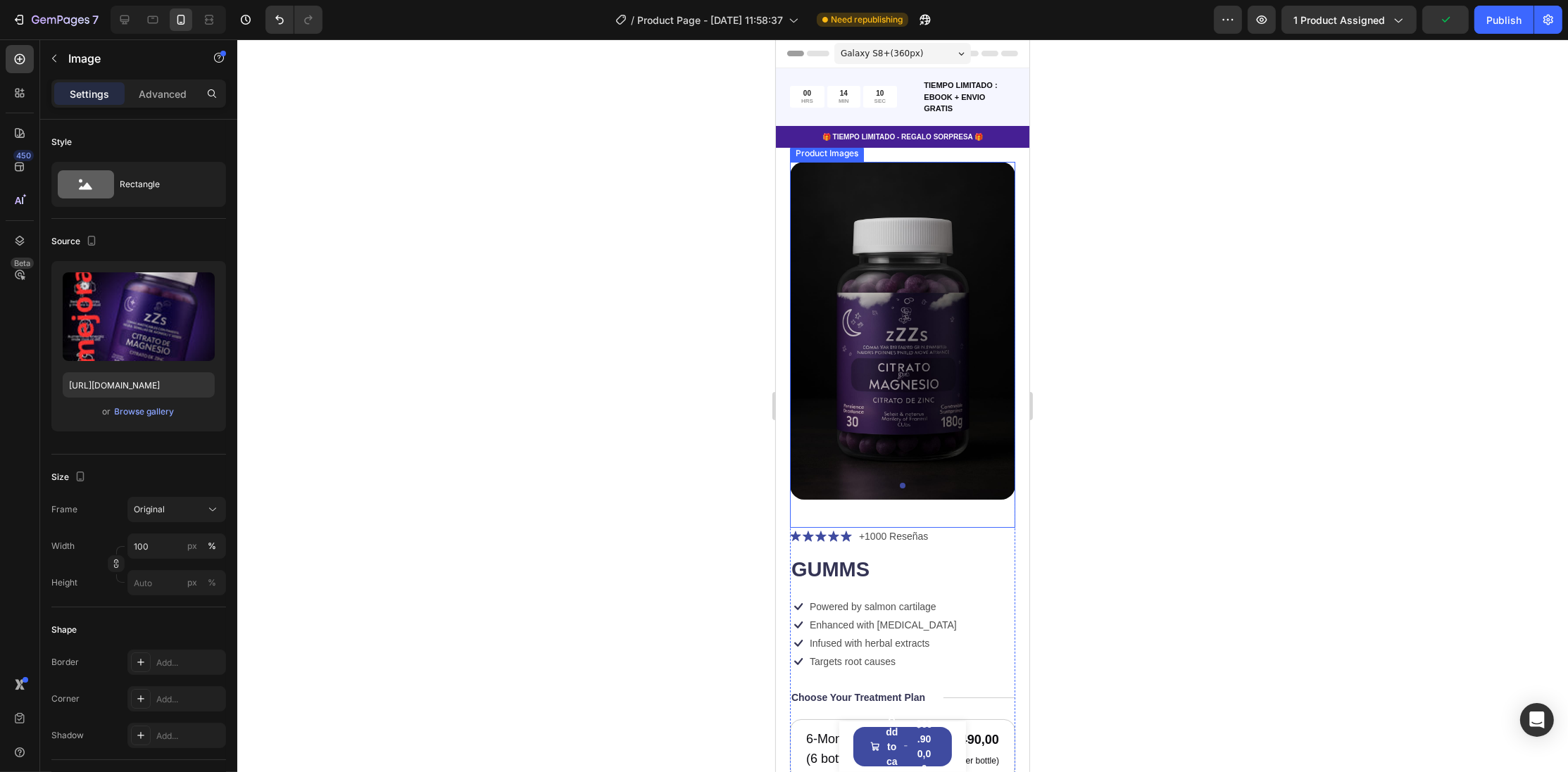
click at [832, 252] on img at bounding box center [902, 331] width 226 height 337
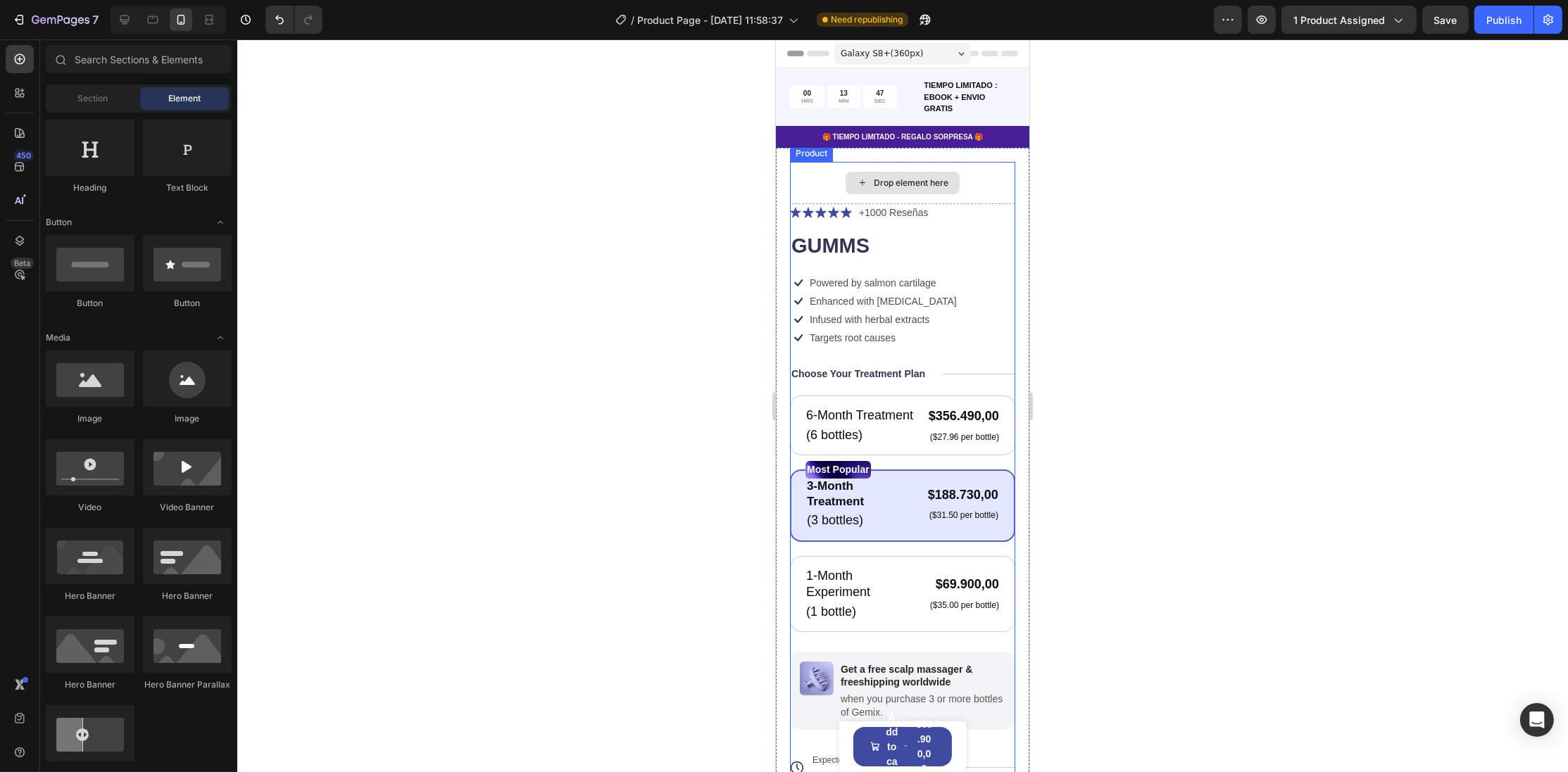
click at [922, 185] on div "Drop element here" at bounding box center [910, 182] width 74 height 11
click at [381, 259] on div at bounding box center [902, 405] width 1331 height 733
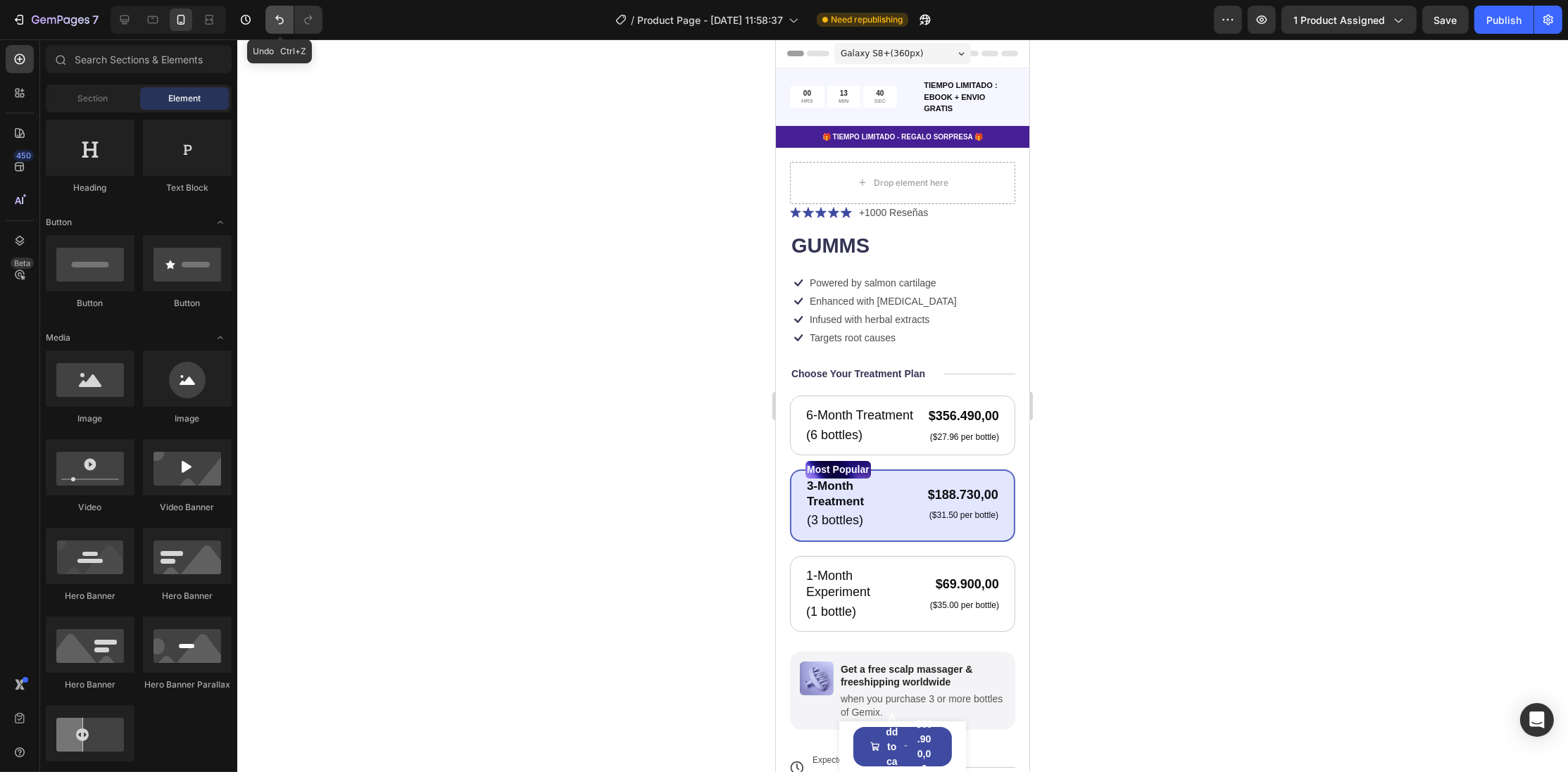
click at [282, 23] on icon "Undo/Redo" at bounding box center [279, 20] width 8 height 9
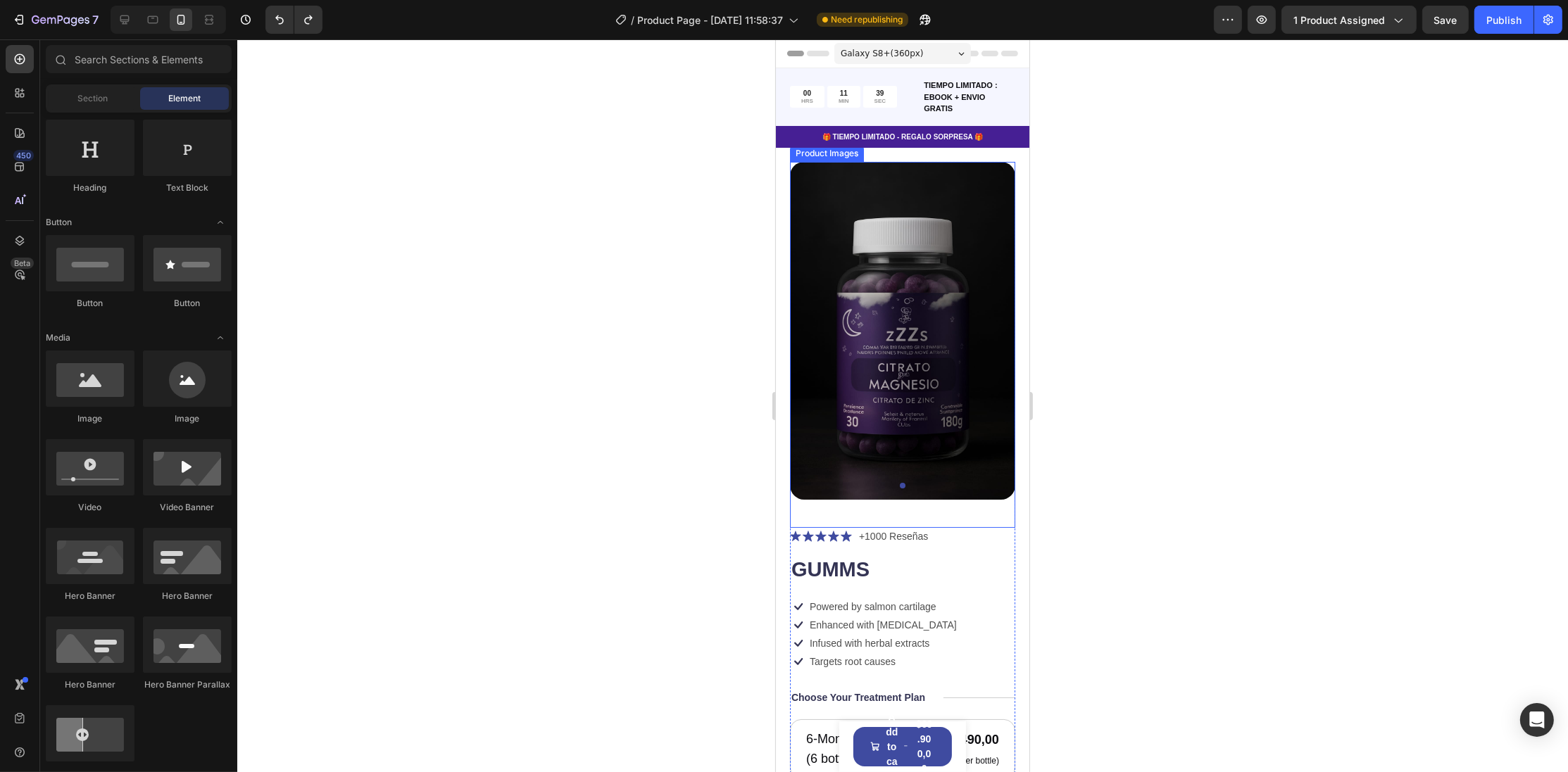
click at [691, 197] on div at bounding box center [902, 405] width 1331 height 733
click at [929, 58] on div "Galaxy S8+ ( 360 px)" at bounding box center [901, 53] width 137 height 21
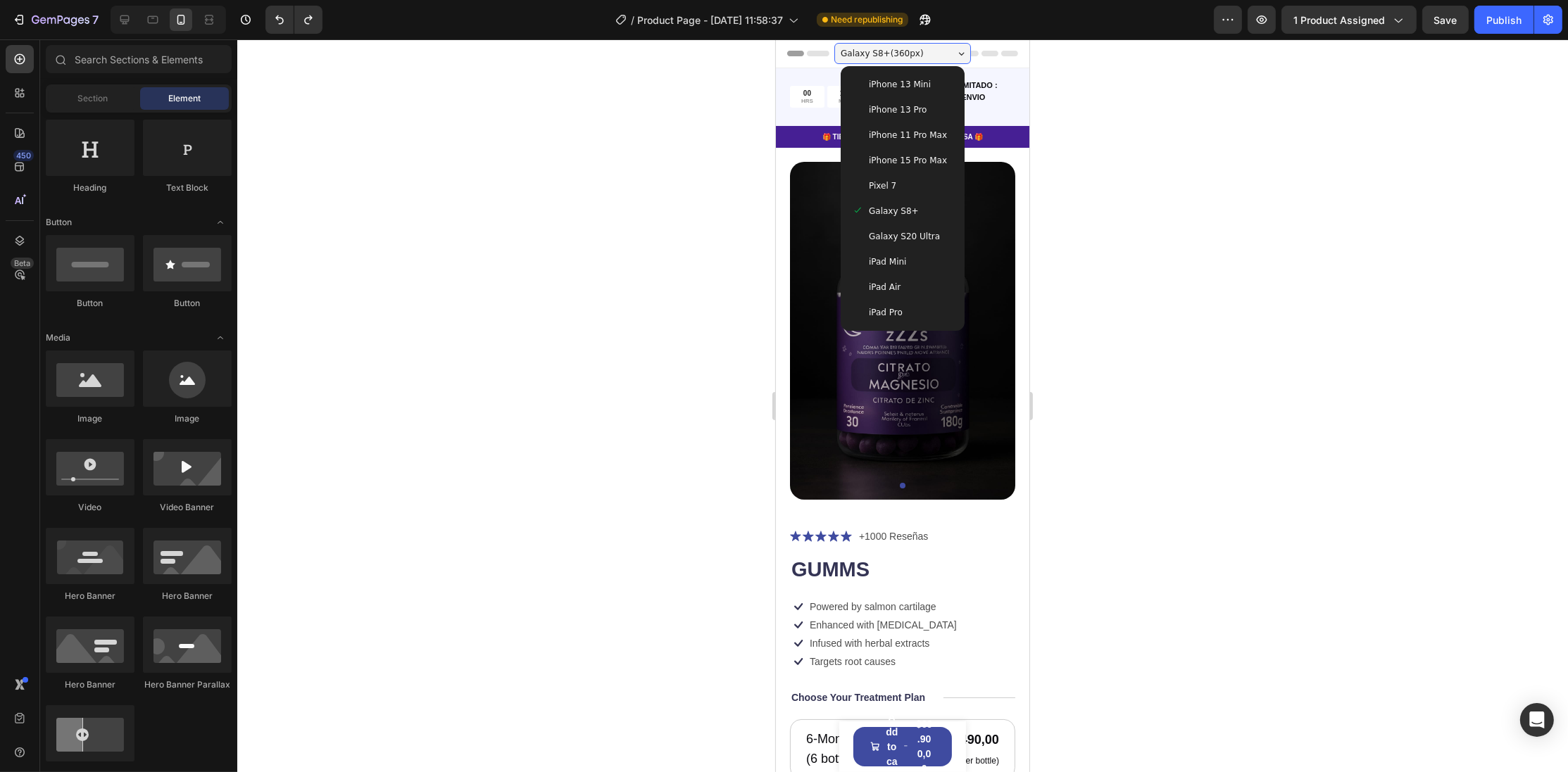
click at [924, 81] on div "iPhone 13 Mini" at bounding box center [901, 83] width 102 height 14
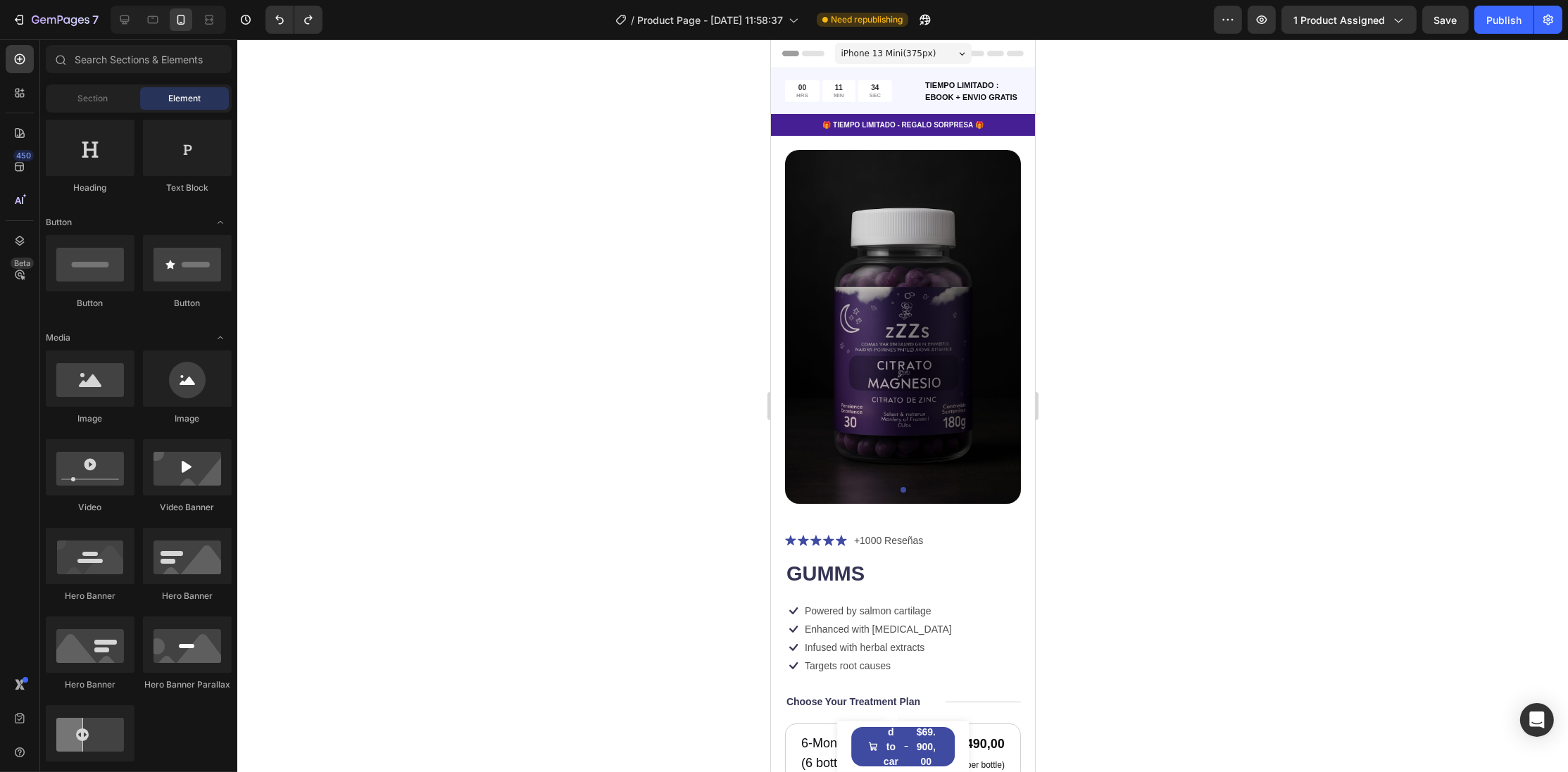
click at [1086, 162] on div at bounding box center [902, 405] width 1331 height 733
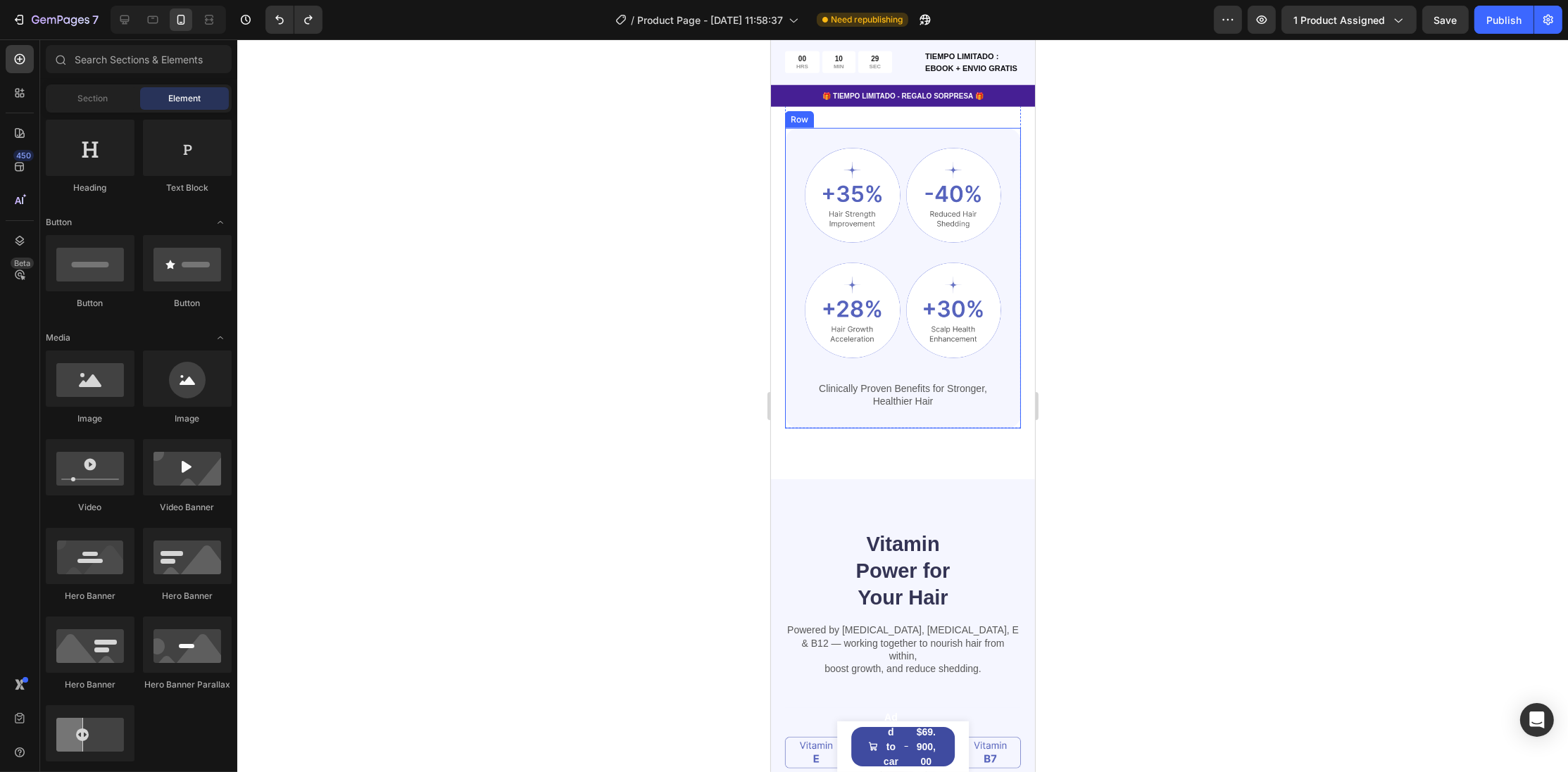
scroll to position [1977, 0]
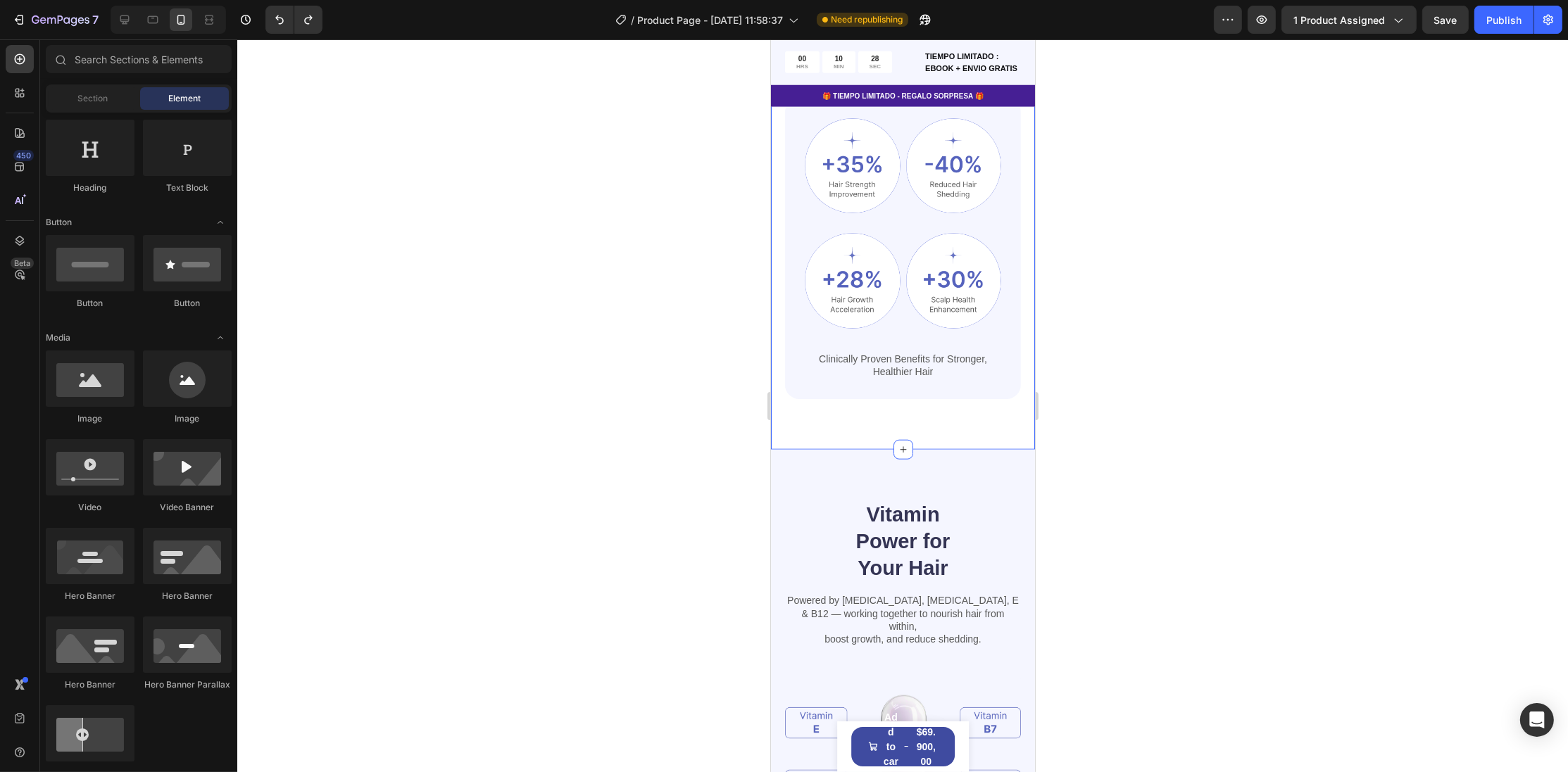
click at [844, 417] on div "Powerful Ingredients, Proven Benefits Heading Gemix helps restore strong, healt…" at bounding box center [902, 68] width 264 height 764
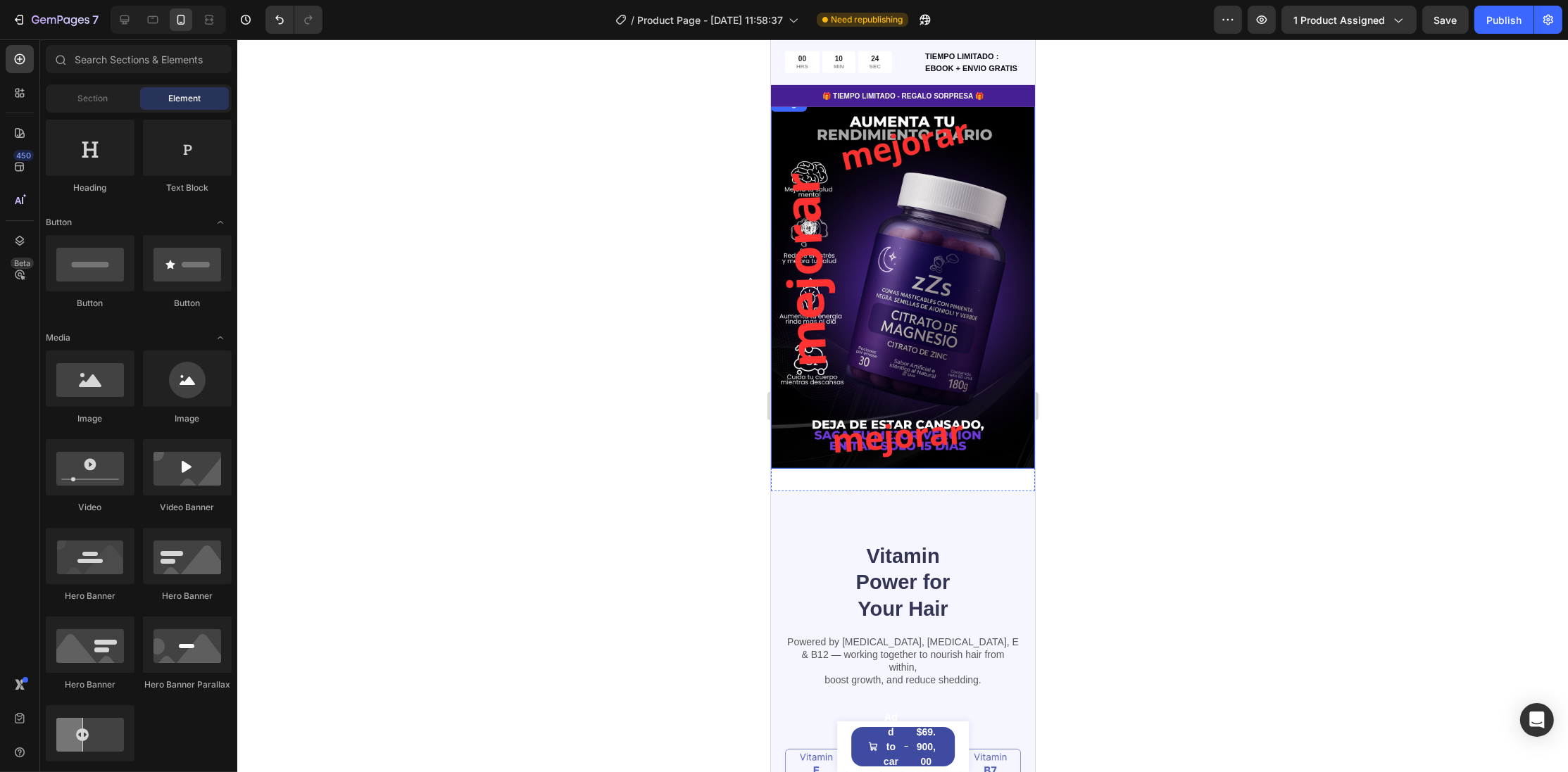
scroll to position [1211, 0]
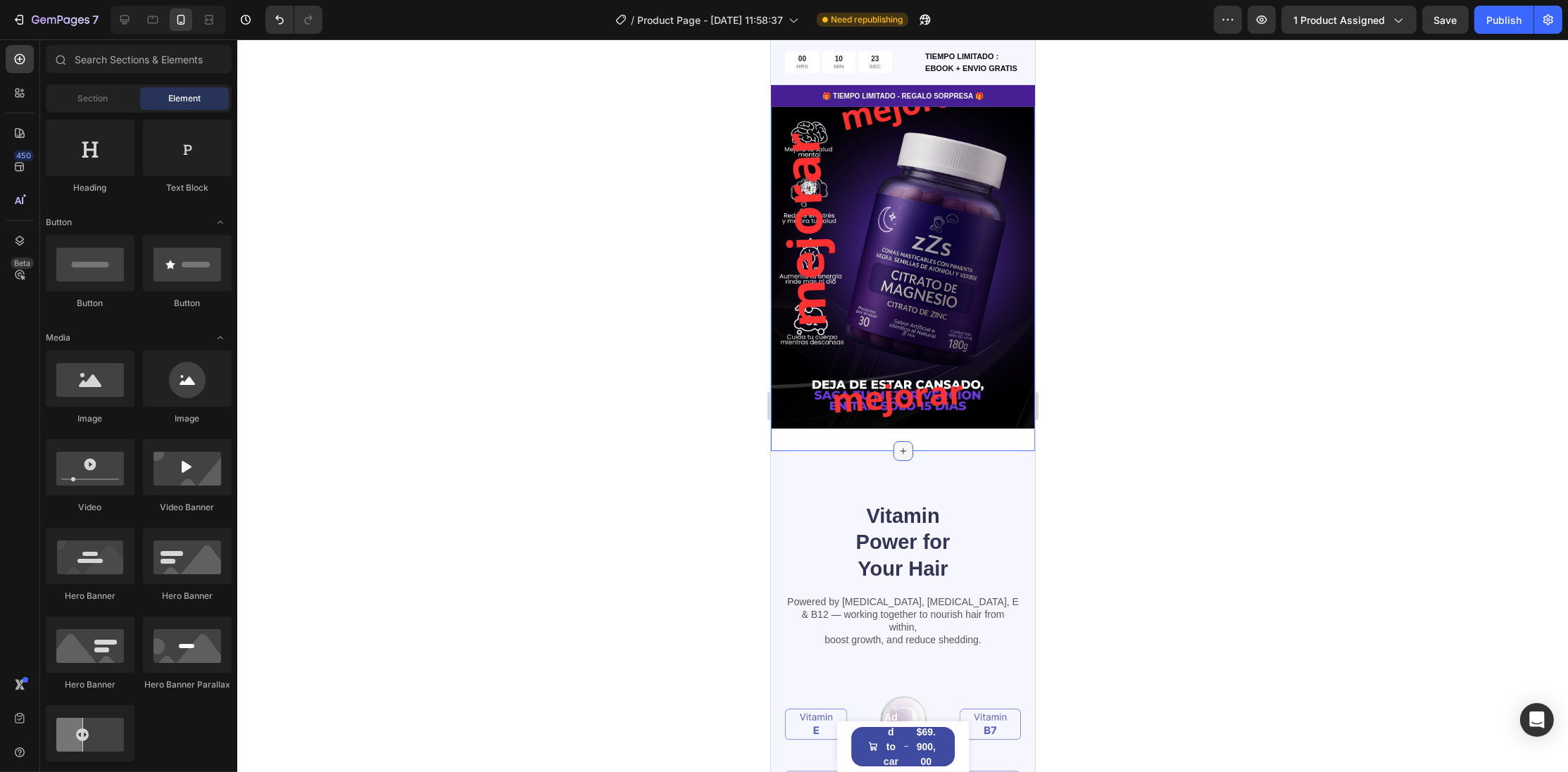
click at [901, 447] on icon at bounding box center [902, 451] width 11 height 11
drag, startPoint x: 857, startPoint y: 433, endPoint x: 895, endPoint y: 440, distance: 38.6
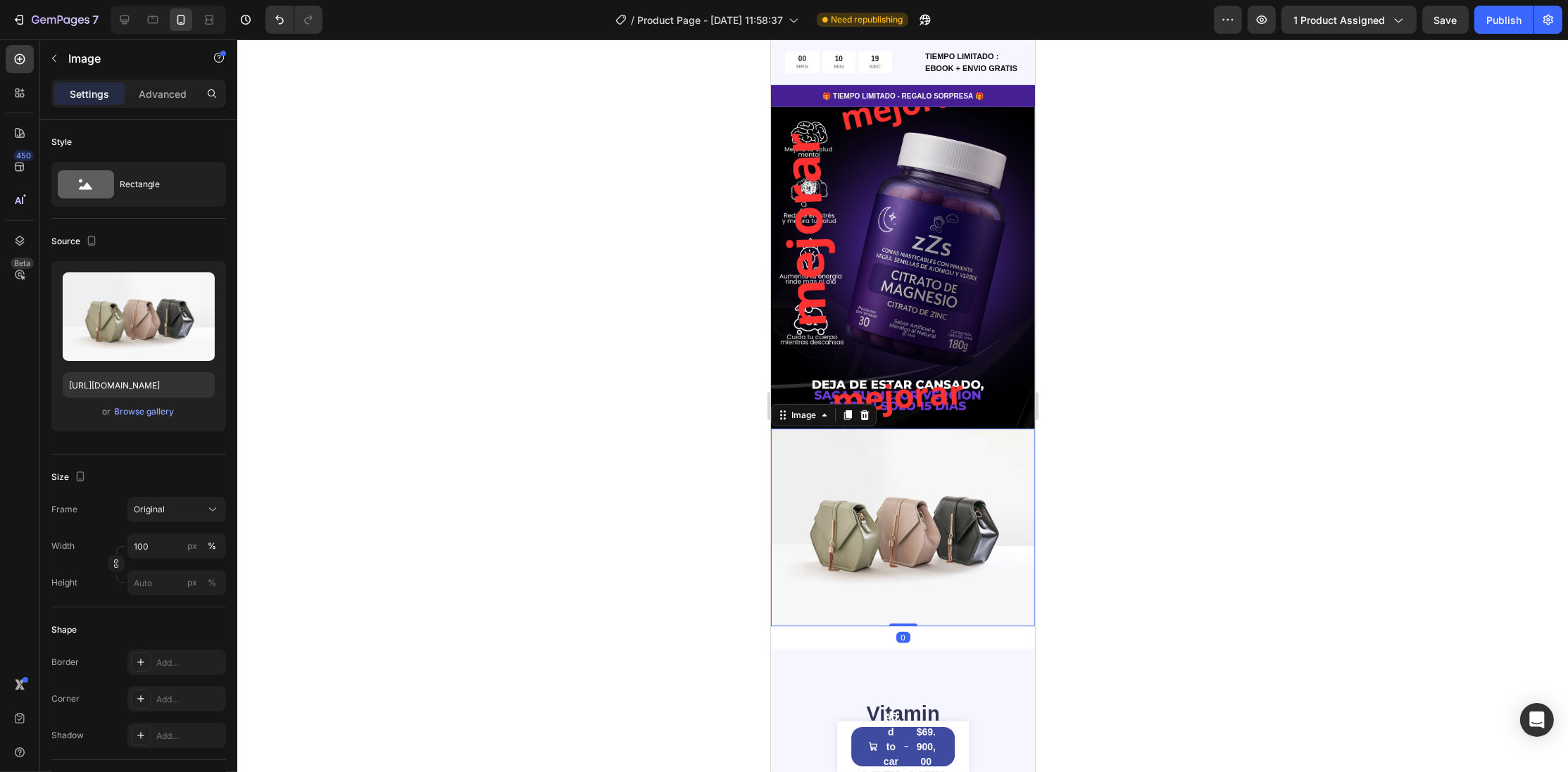
click at [1198, 356] on div at bounding box center [902, 405] width 1331 height 733
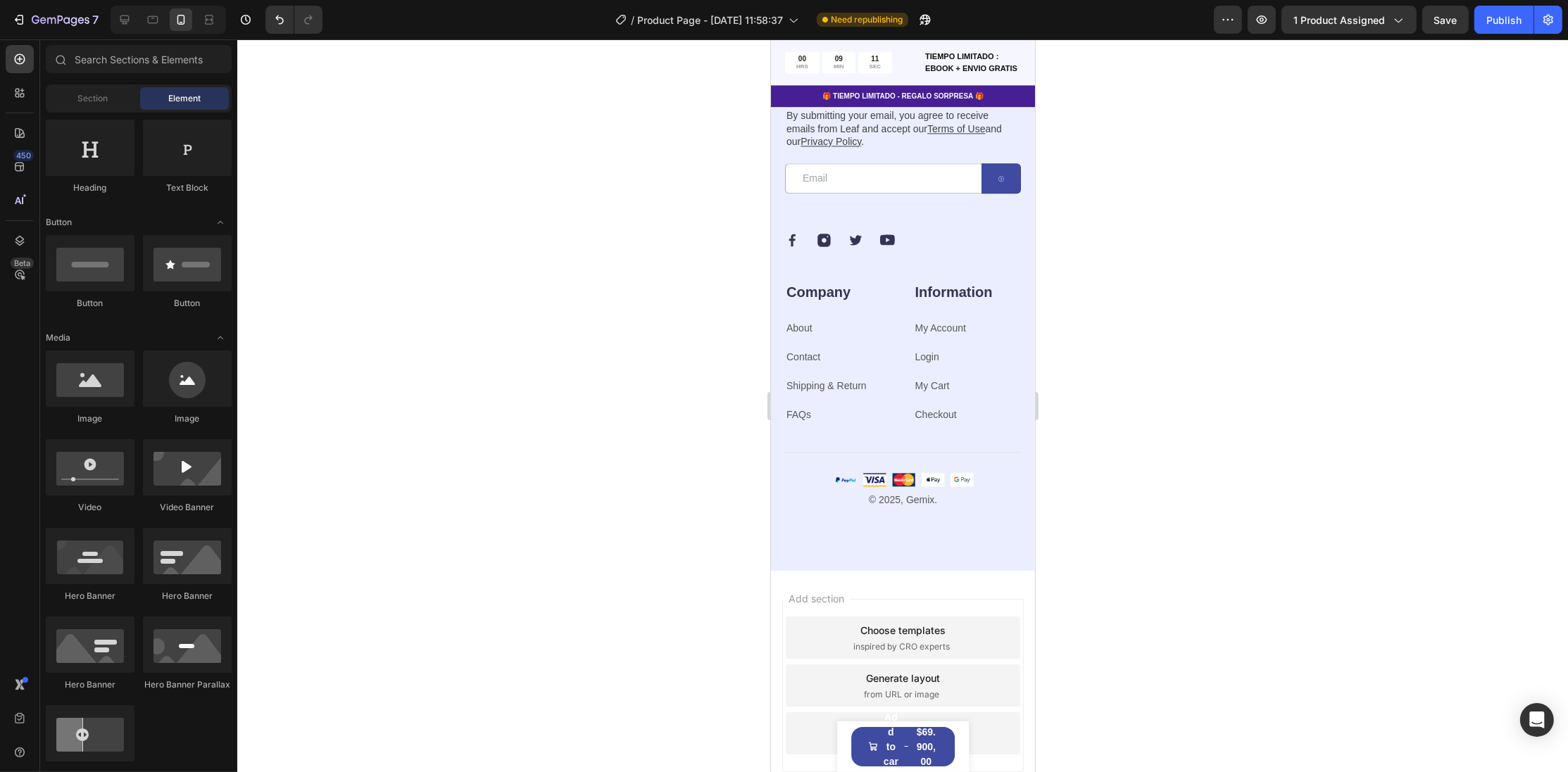
scroll to position [4839, 0]
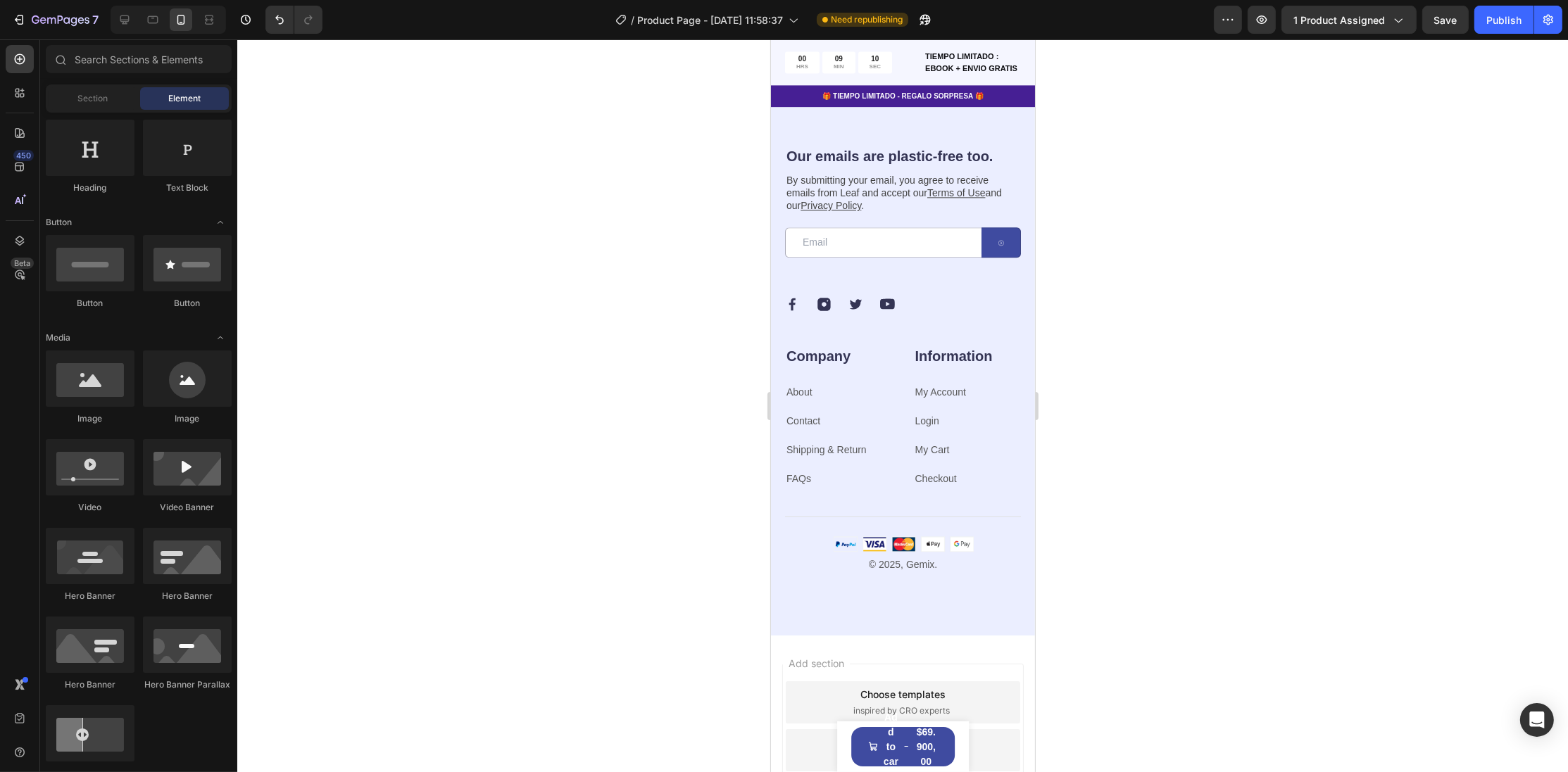
drag, startPoint x: 1032, startPoint y: 463, endPoint x: 1805, endPoint y: 53, distance: 875.0
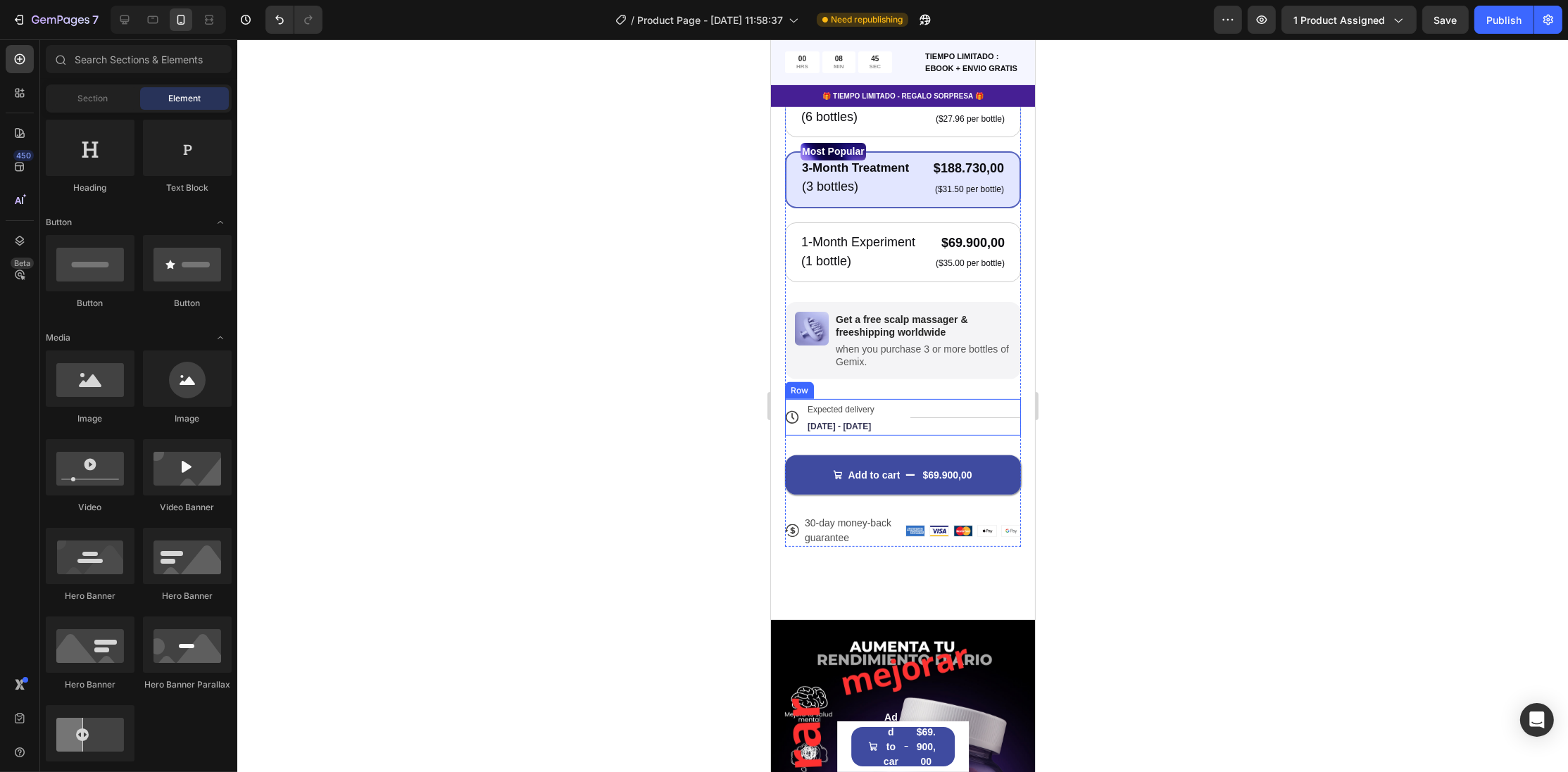
scroll to position [532, 0]
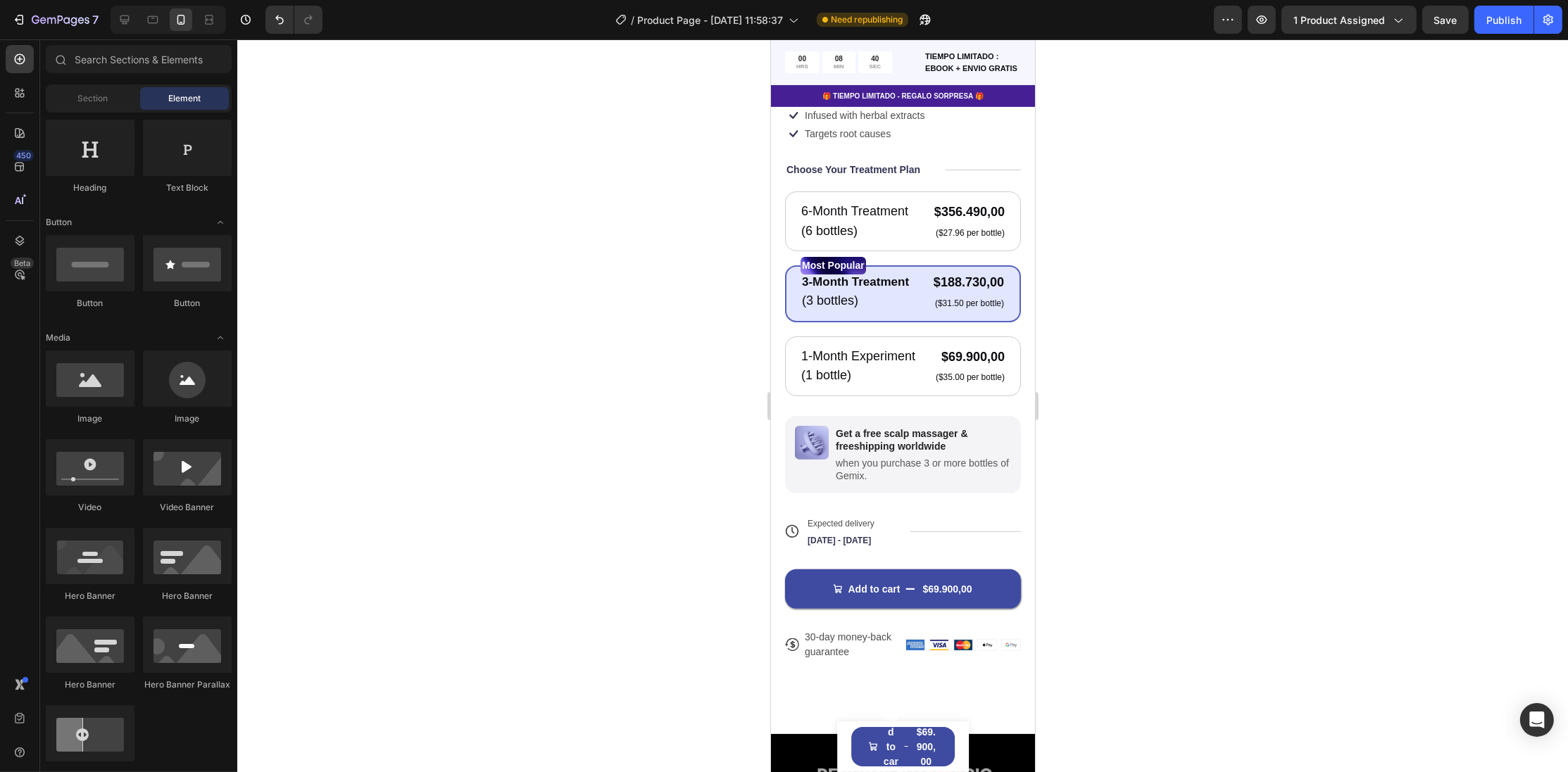
click at [1110, 244] on div at bounding box center [902, 405] width 1331 height 733
